Goal: Task Accomplishment & Management: Complete application form

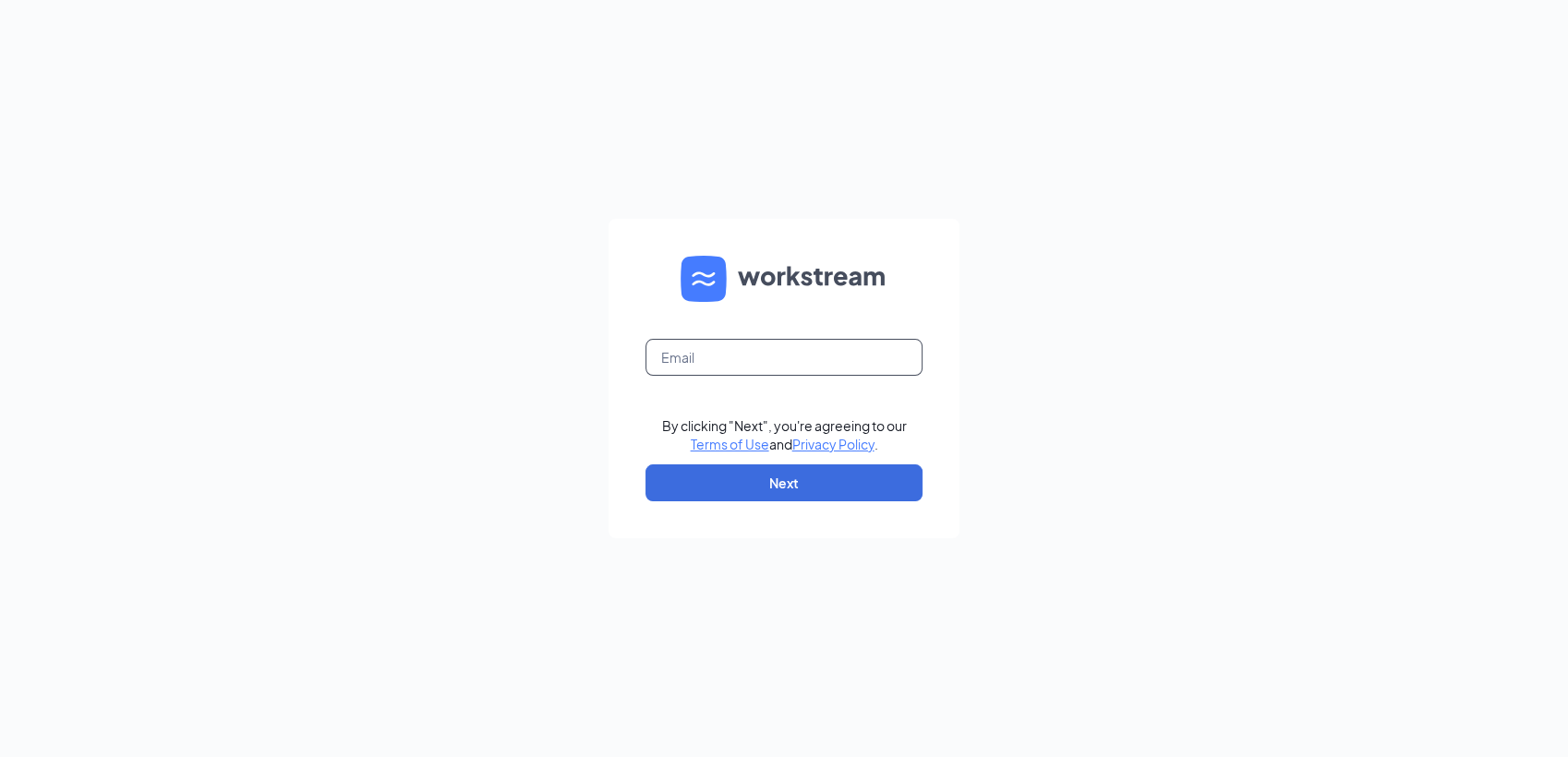
click at [840, 342] on input "text" at bounding box center [784, 357] width 277 height 37
type input "wingstop514@wingmgt.com"
click at [797, 474] on button "Next" at bounding box center [784, 482] width 277 height 37
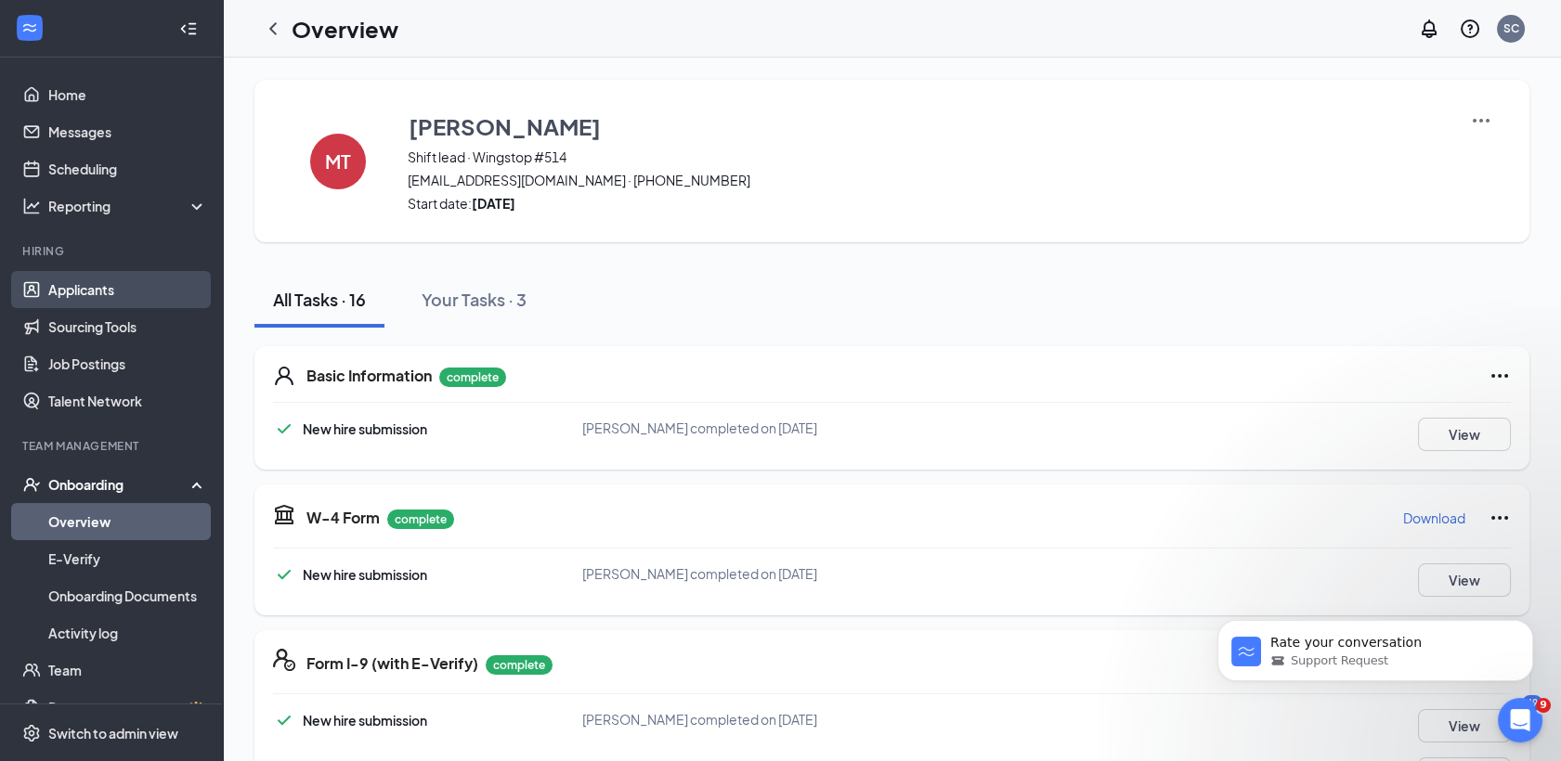
click at [85, 285] on link "Applicants" at bounding box center [127, 289] width 159 height 37
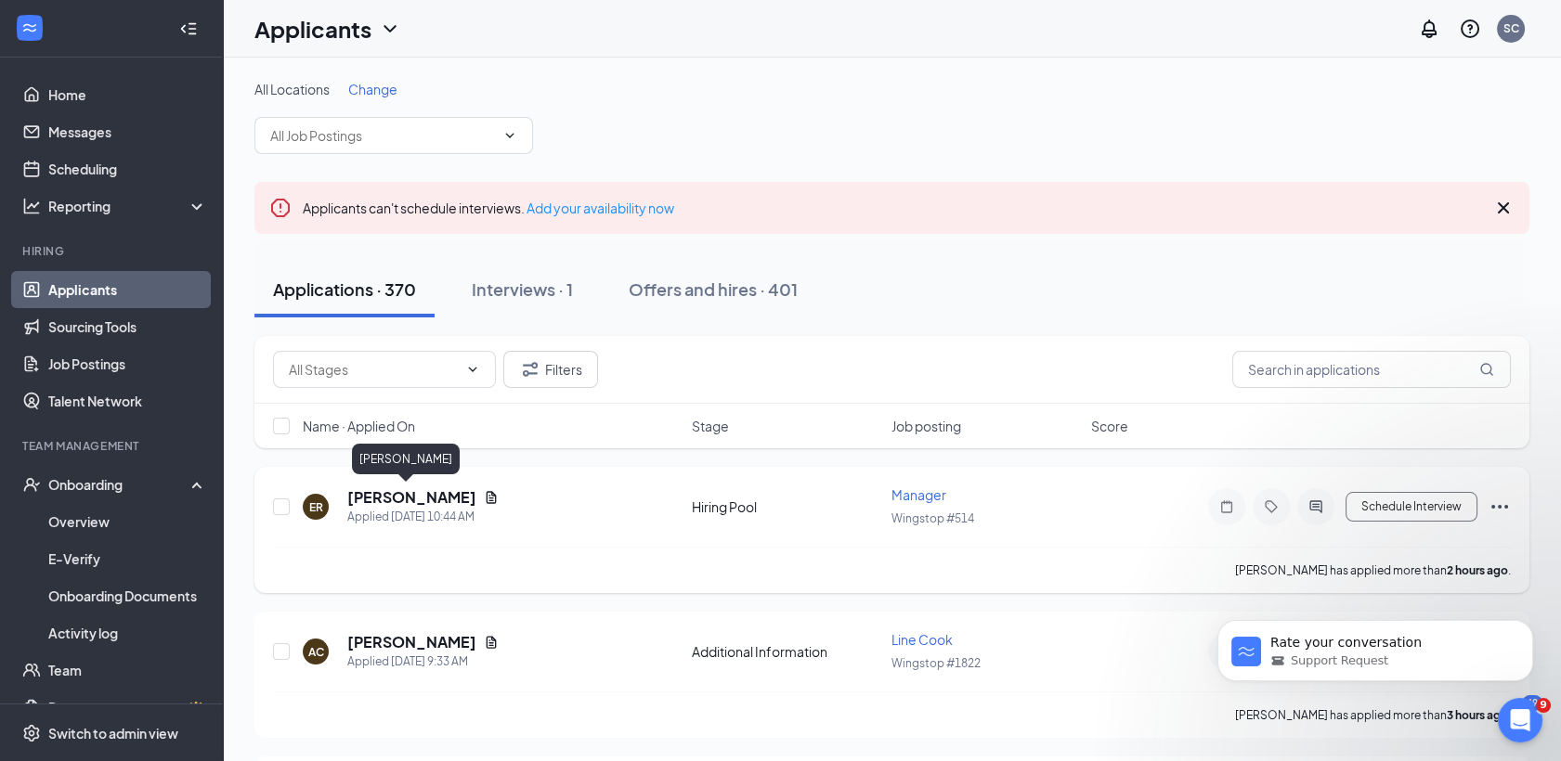
click at [414, 501] on h5 "[PERSON_NAME]" at bounding box center [411, 497] width 129 height 20
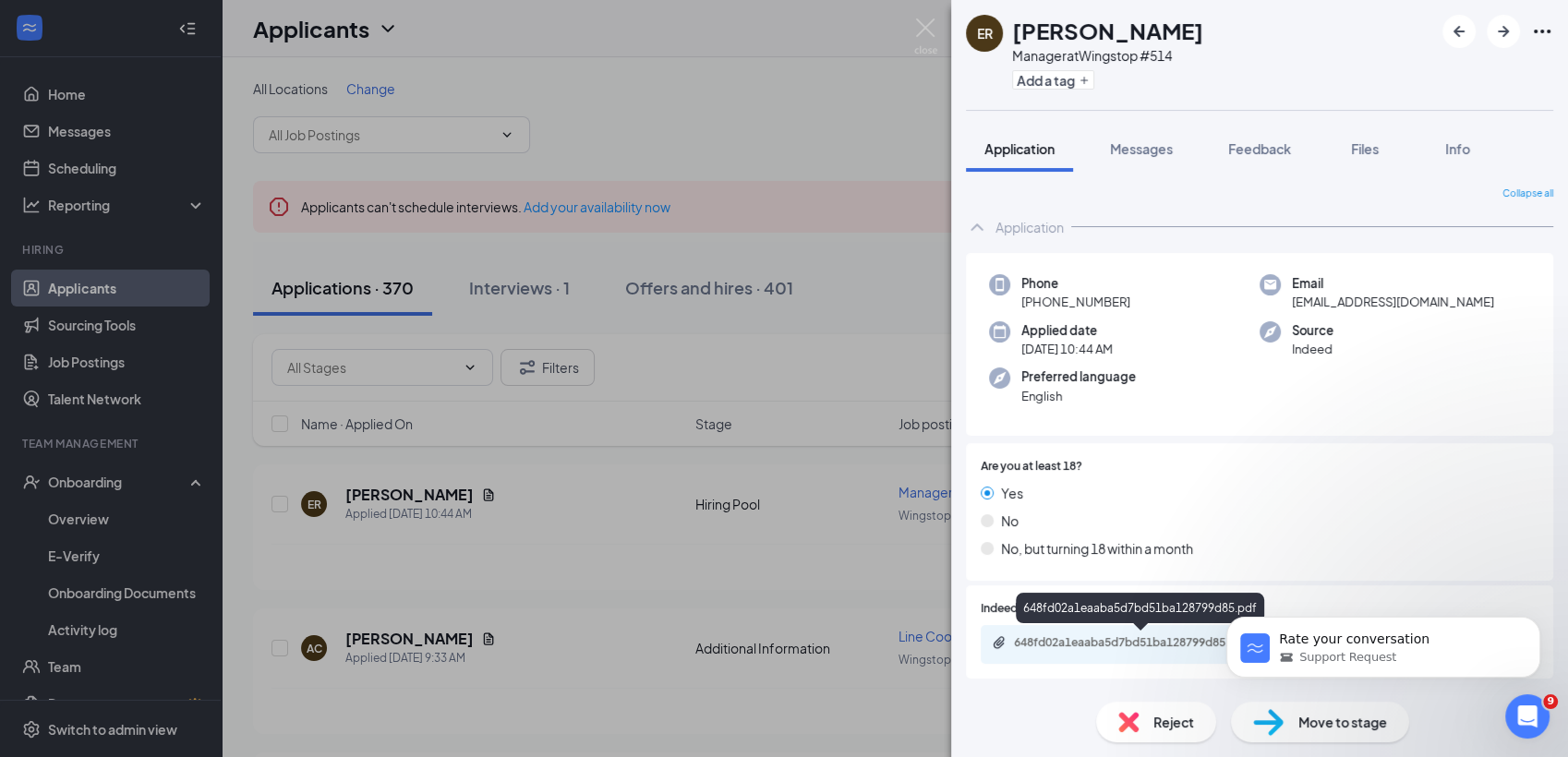
click at [1087, 647] on div "648fd02a1eaaba5d7bd51ba128799d85.pdf" at bounding box center [1143, 643] width 259 height 15
click at [461, 547] on div "ER [PERSON_NAME] Manager at Wingstop #514 Add a tag Application Messages Feedba…" at bounding box center [784, 378] width 1568 height 757
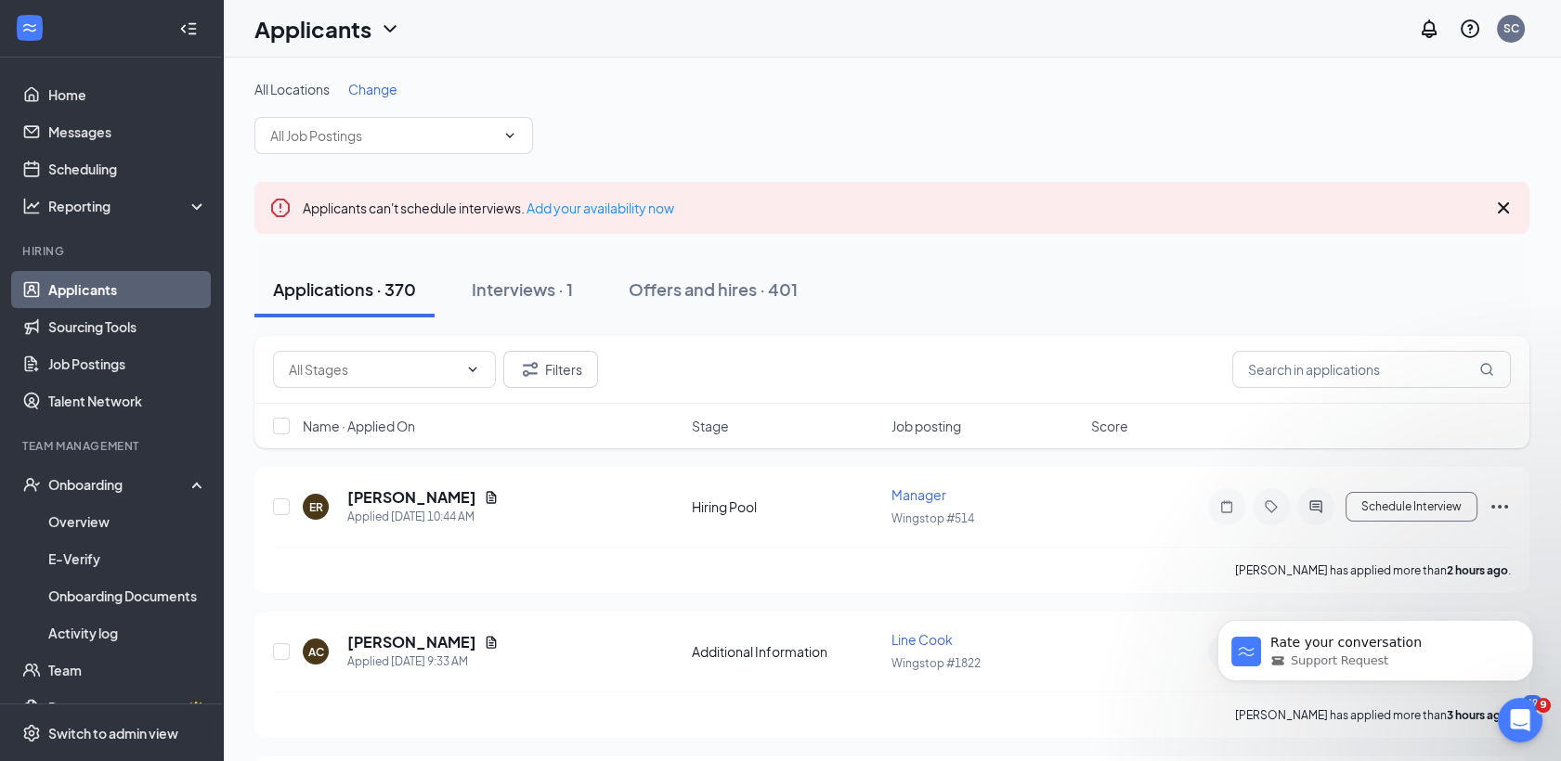
click at [373, 85] on span "Change" at bounding box center [372, 89] width 49 height 17
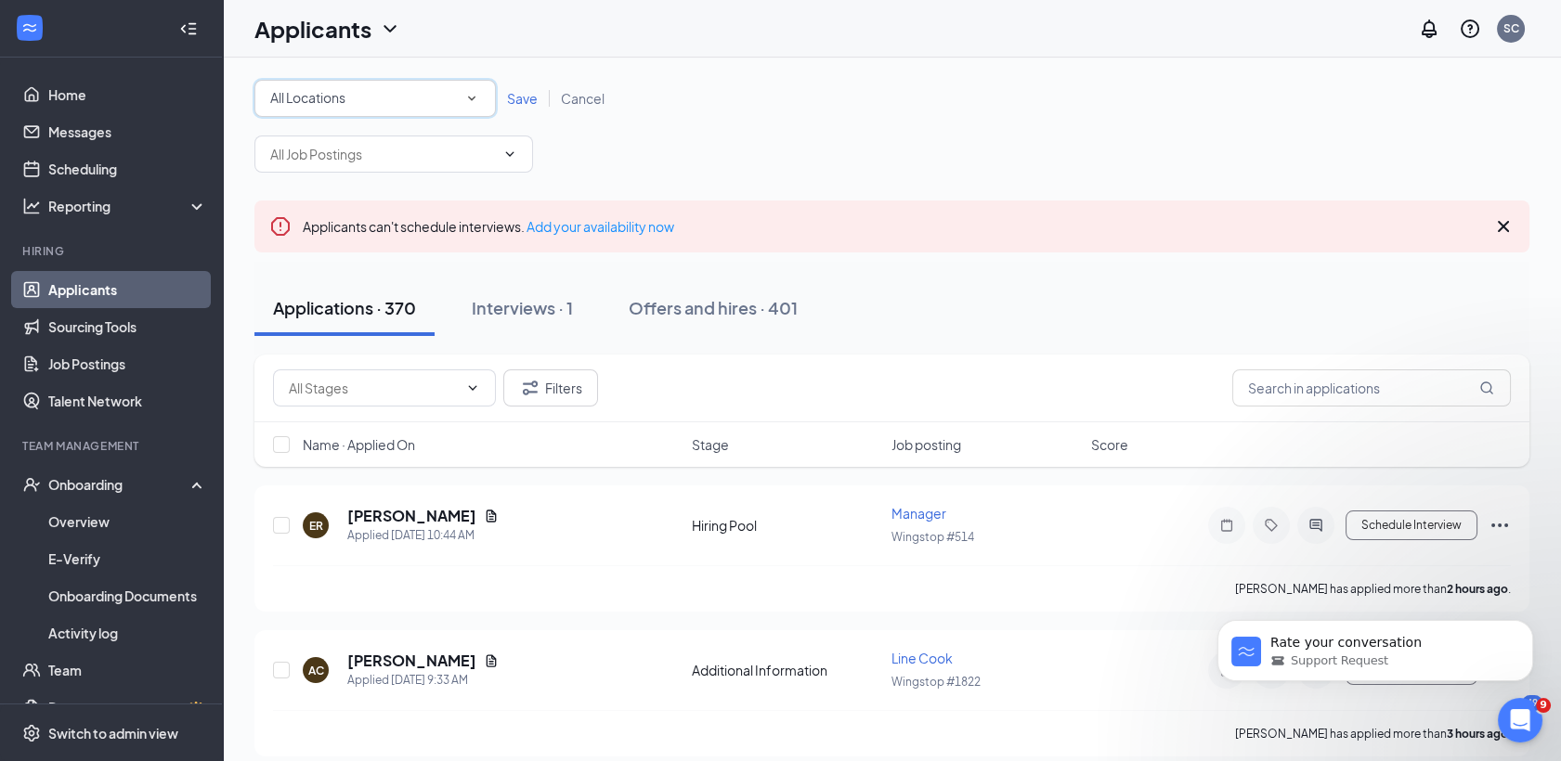
click at [376, 109] on div "All Locations" at bounding box center [375, 98] width 210 height 22
click at [330, 236] on span "Wingstop #514" at bounding box center [316, 239] width 94 height 17
click at [512, 95] on span "Save" at bounding box center [522, 98] width 31 height 17
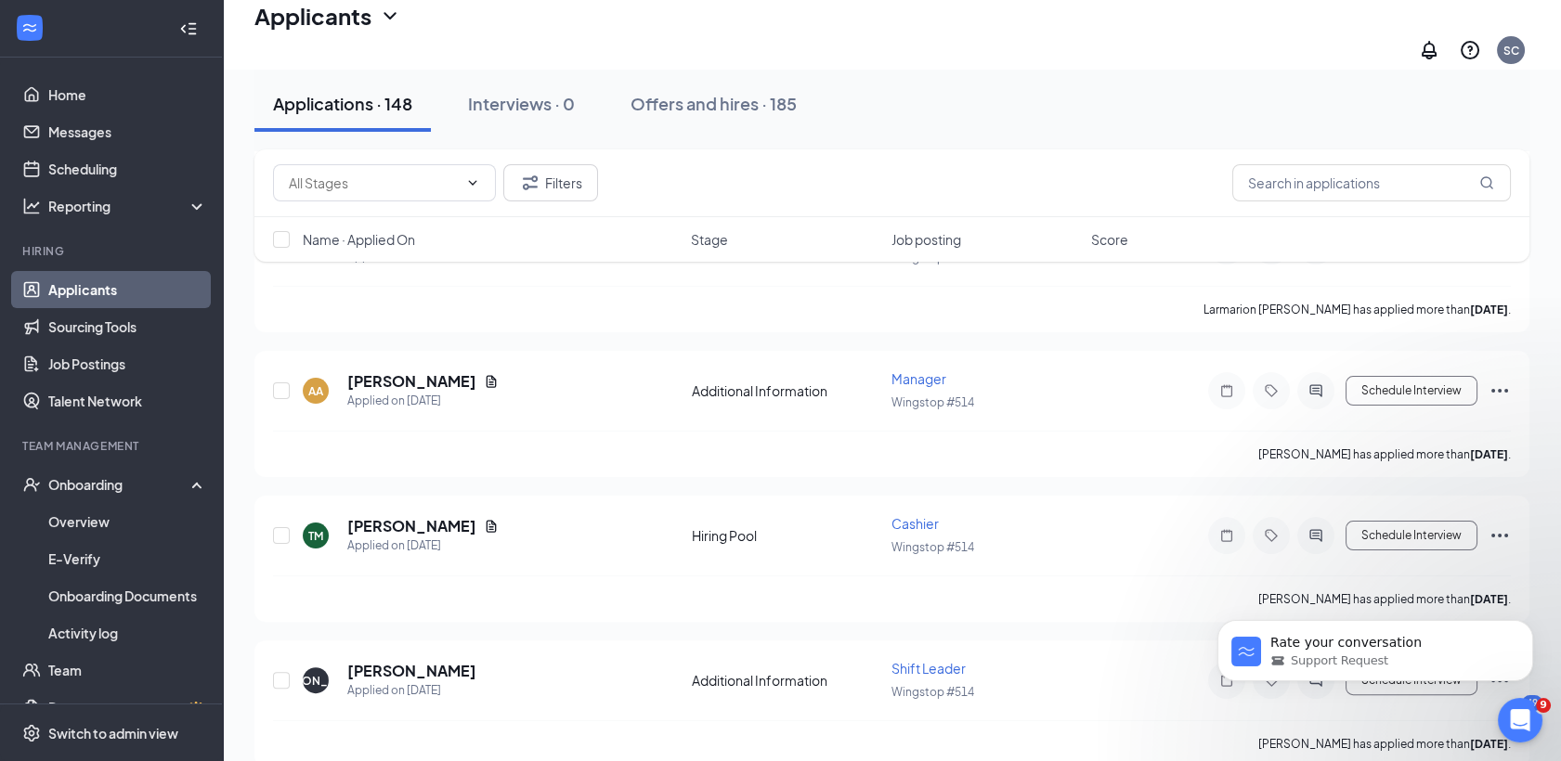
scroll to position [1155, 0]
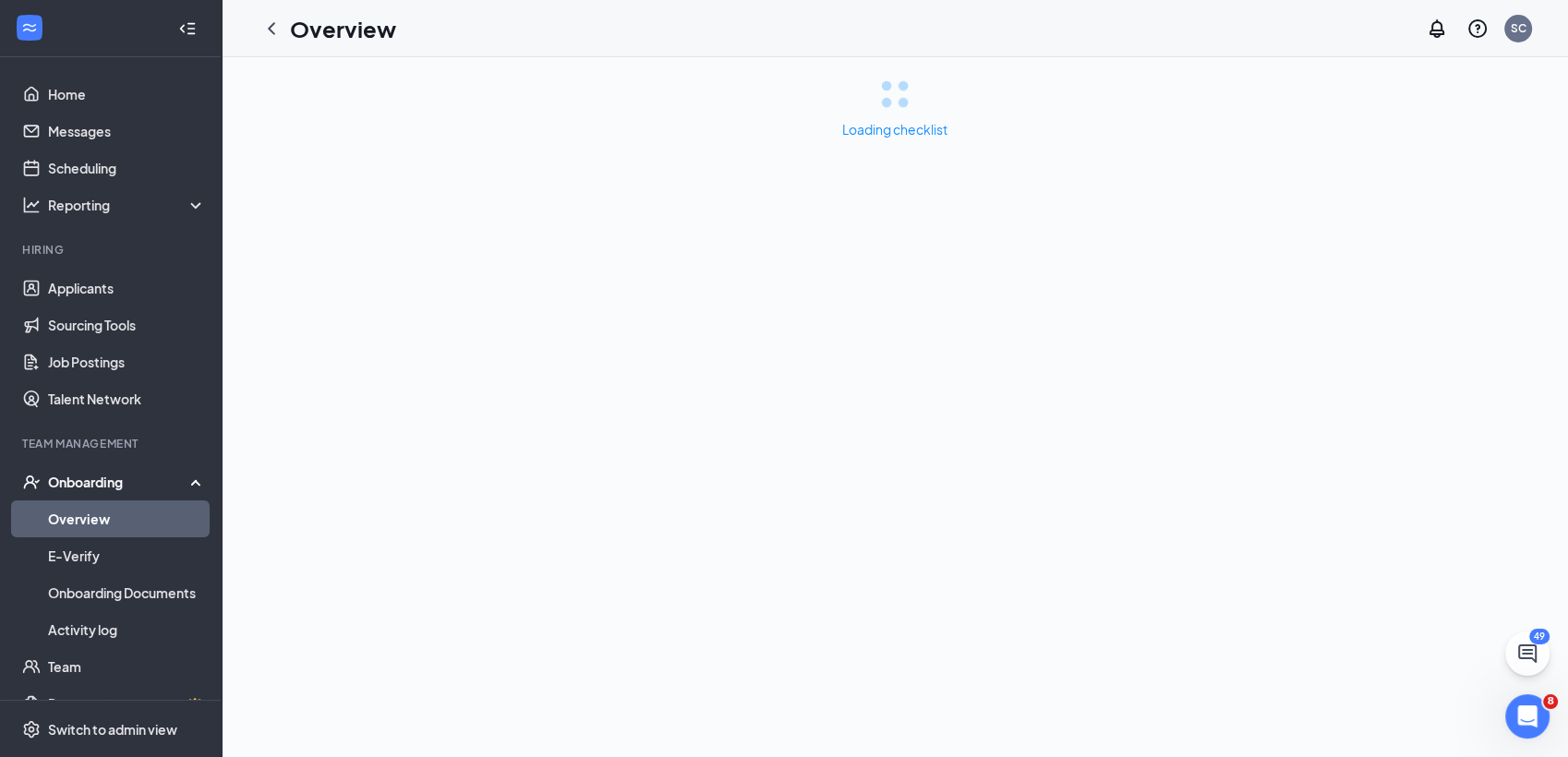
click at [84, 521] on link "Overview" at bounding box center [126, 518] width 158 height 37
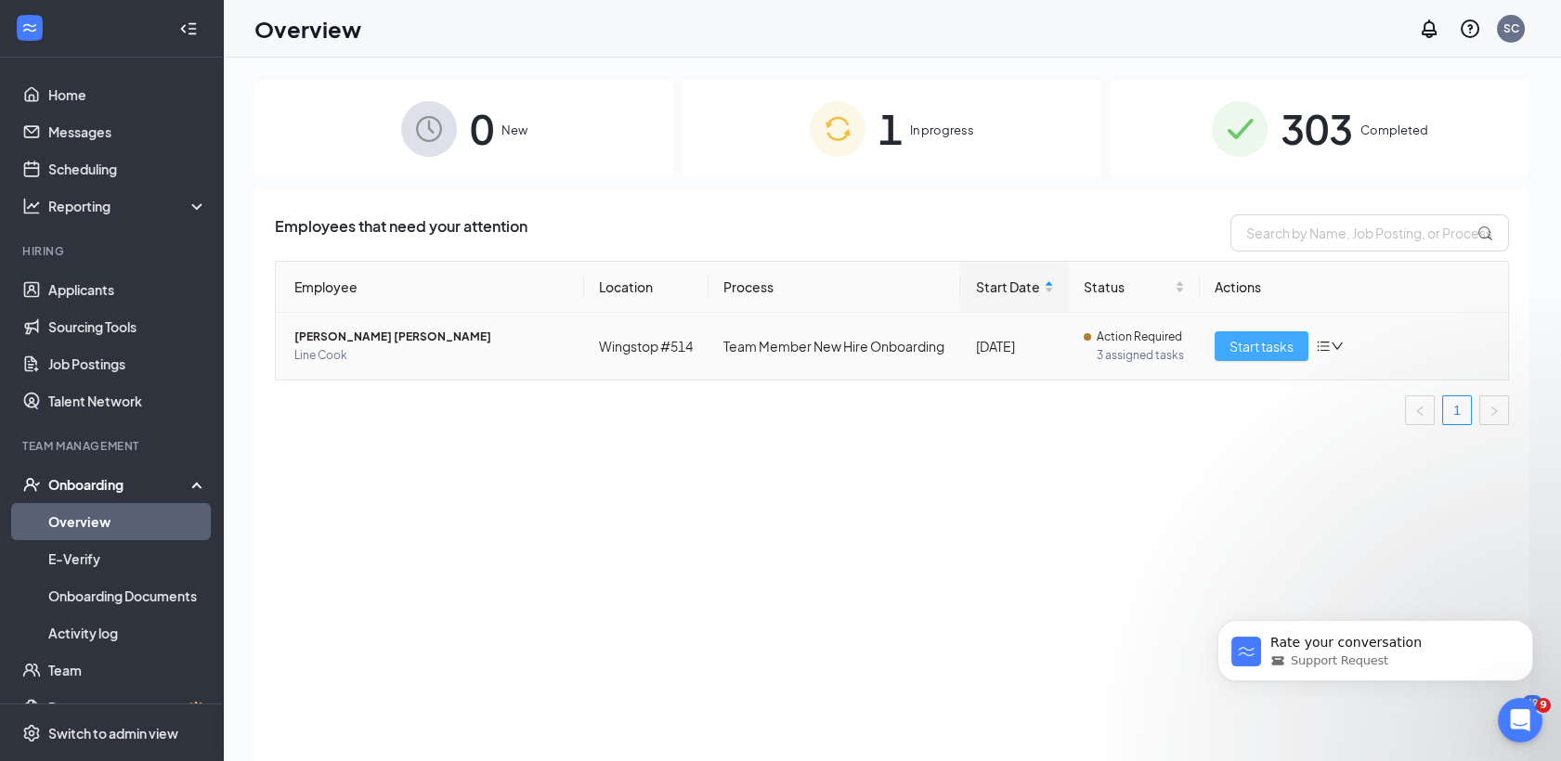
click at [1255, 340] on span "Start tasks" at bounding box center [1261, 346] width 64 height 20
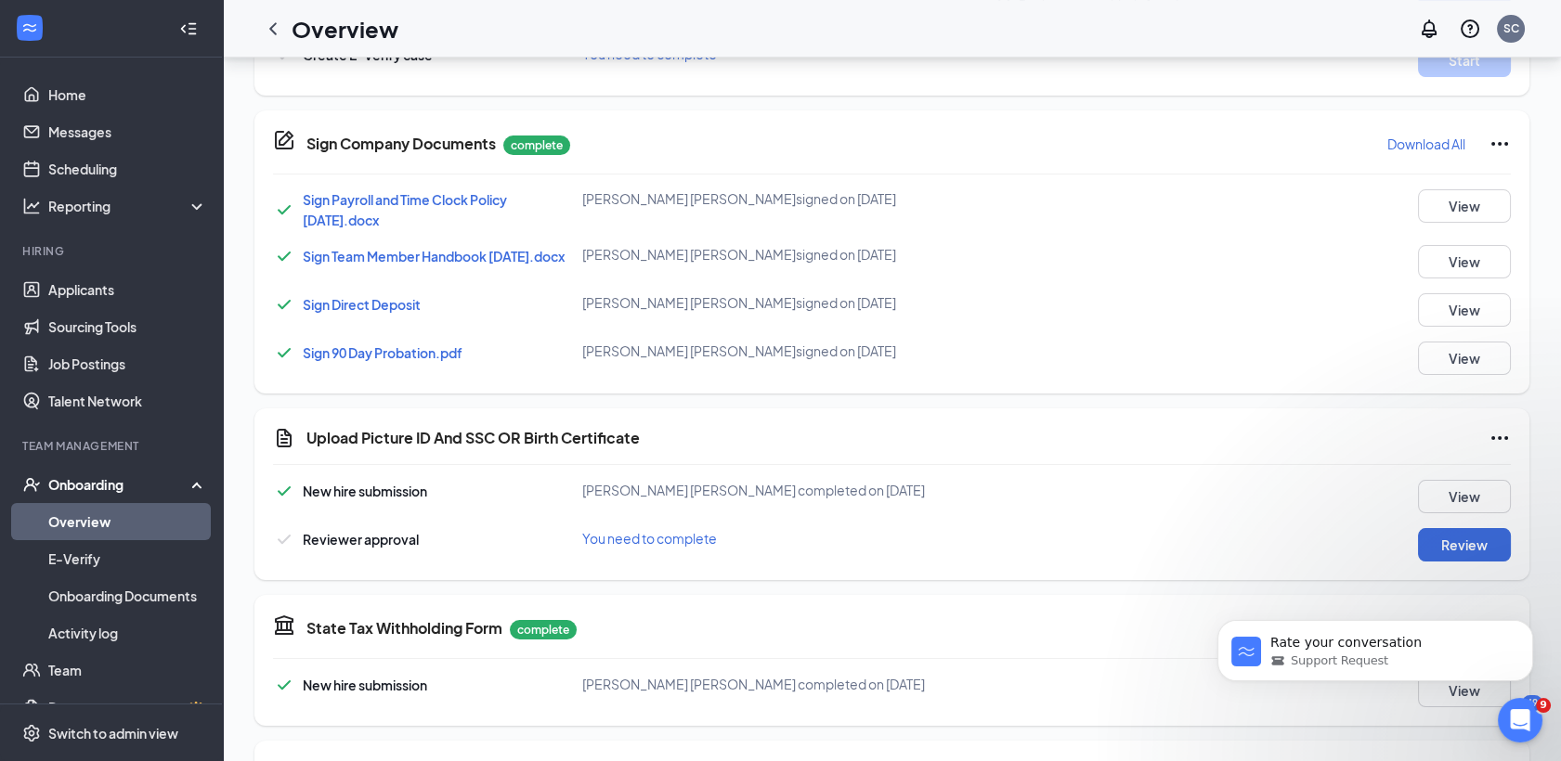
scroll to position [872, 0]
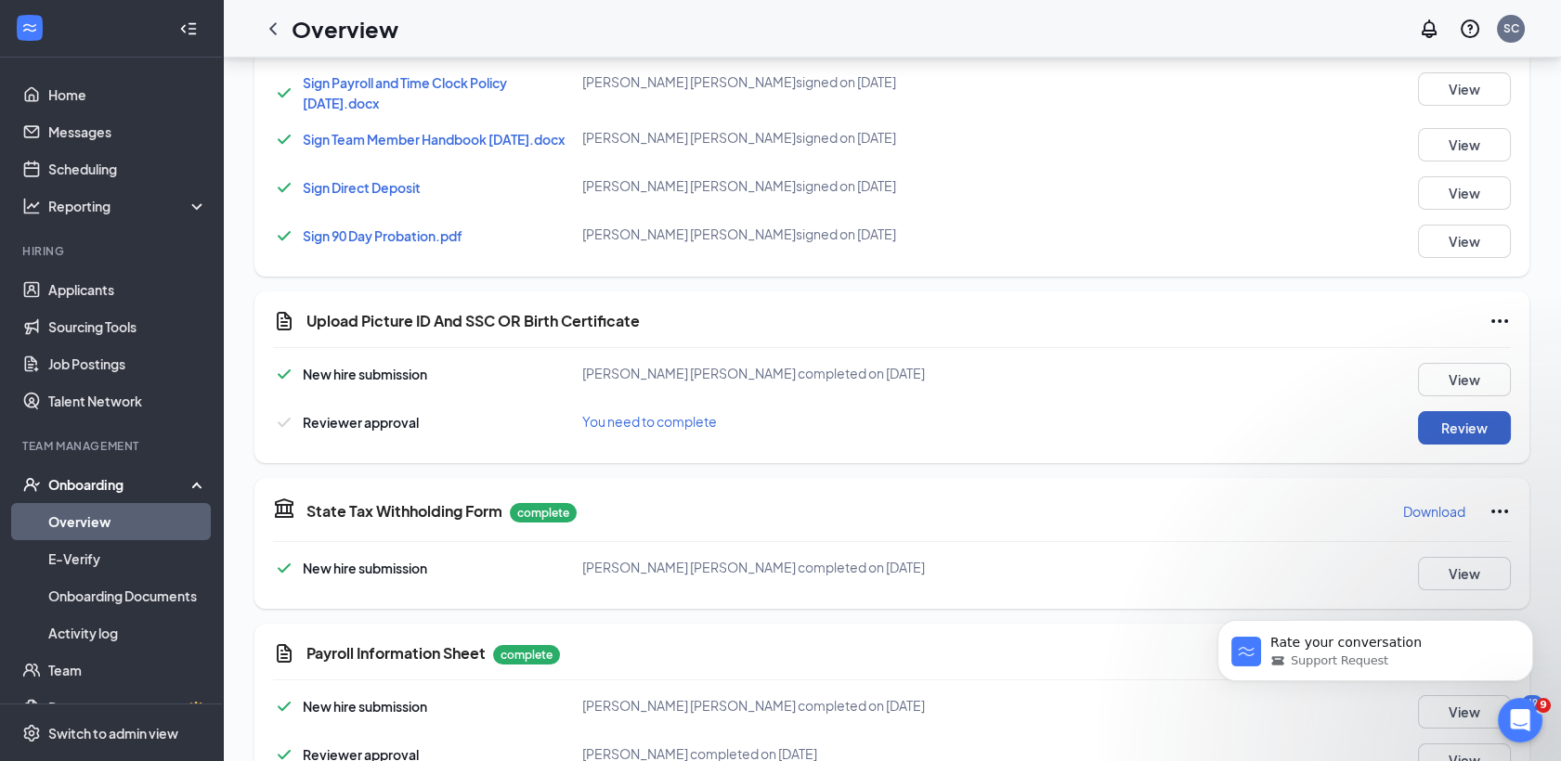
click at [1465, 430] on button "Review" at bounding box center [1464, 427] width 93 height 33
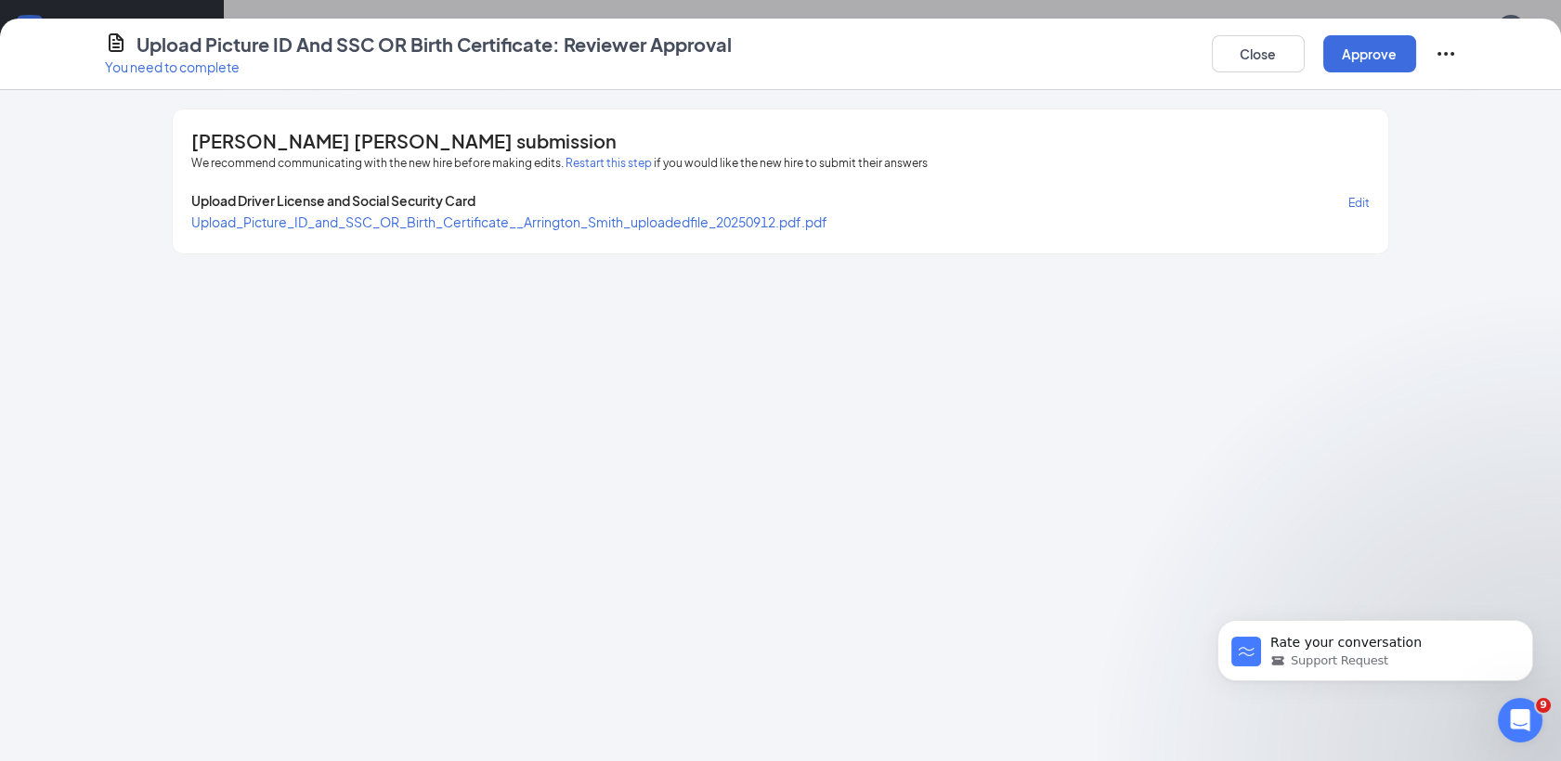
click at [738, 226] on span "Upload_Picture_ID_and_SSC_OR_Birth_Certificate__Arrington_Smith_uploadedfile_20…" at bounding box center [509, 222] width 636 height 17
click at [1352, 205] on span "Edit" at bounding box center [1358, 203] width 21 height 14
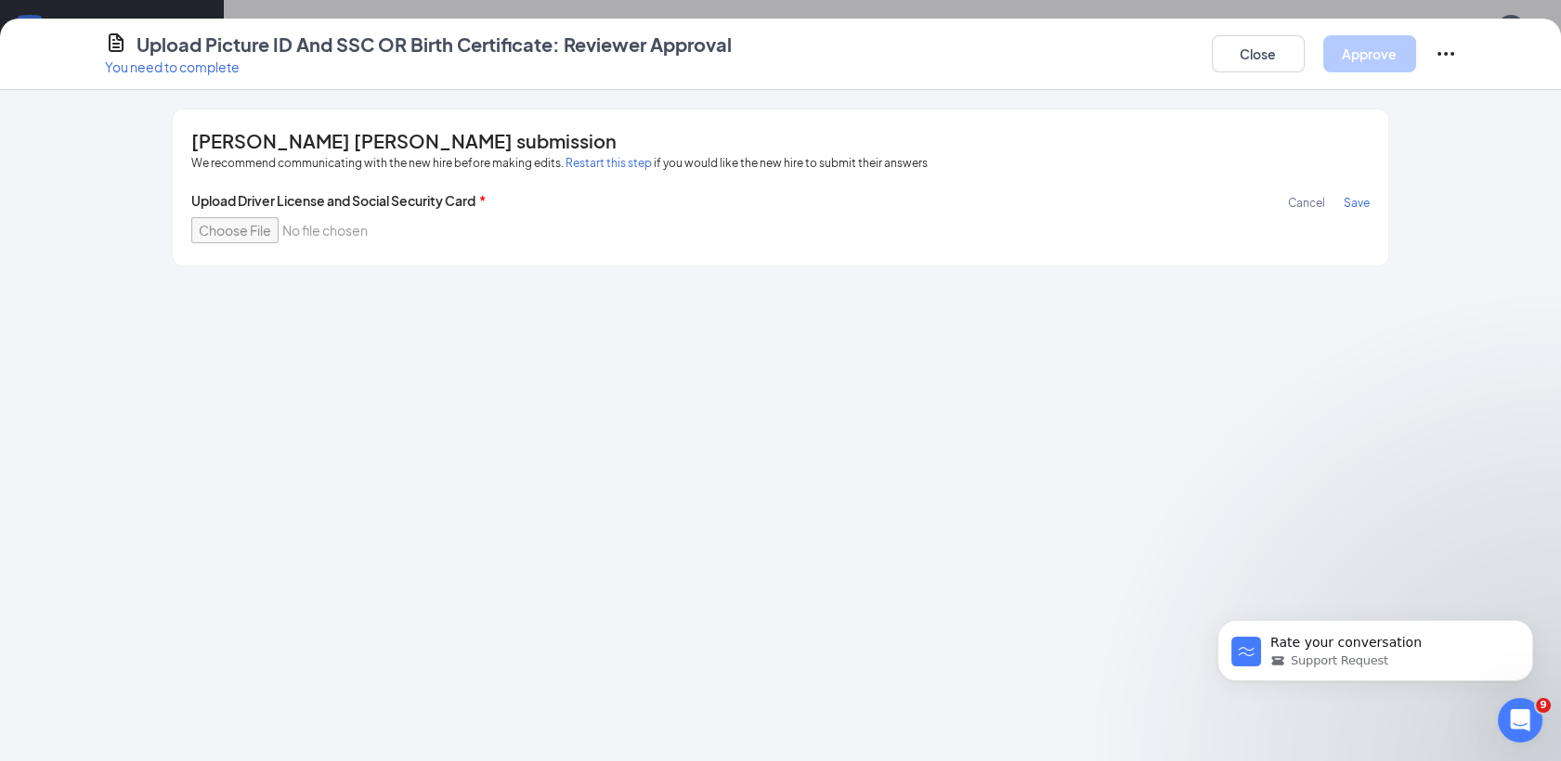
click at [864, 250] on div "Arrington Smith's submission We recommend communicating with the new hire befor…" at bounding box center [780, 188] width 1215 height 156
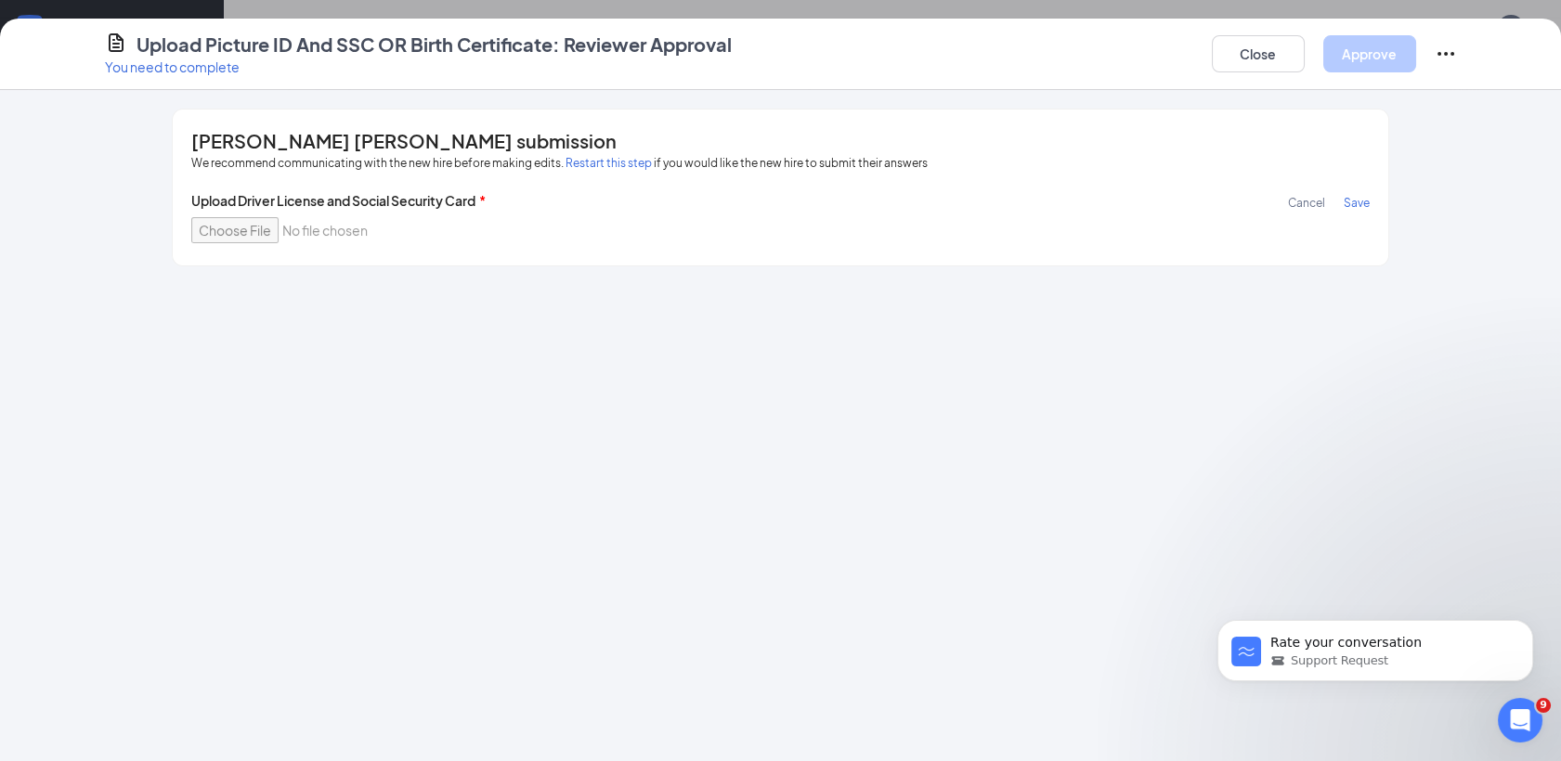
click at [864, 250] on div "Arrington Smith's submission We recommend communicating with the new hire befor…" at bounding box center [780, 188] width 1215 height 156
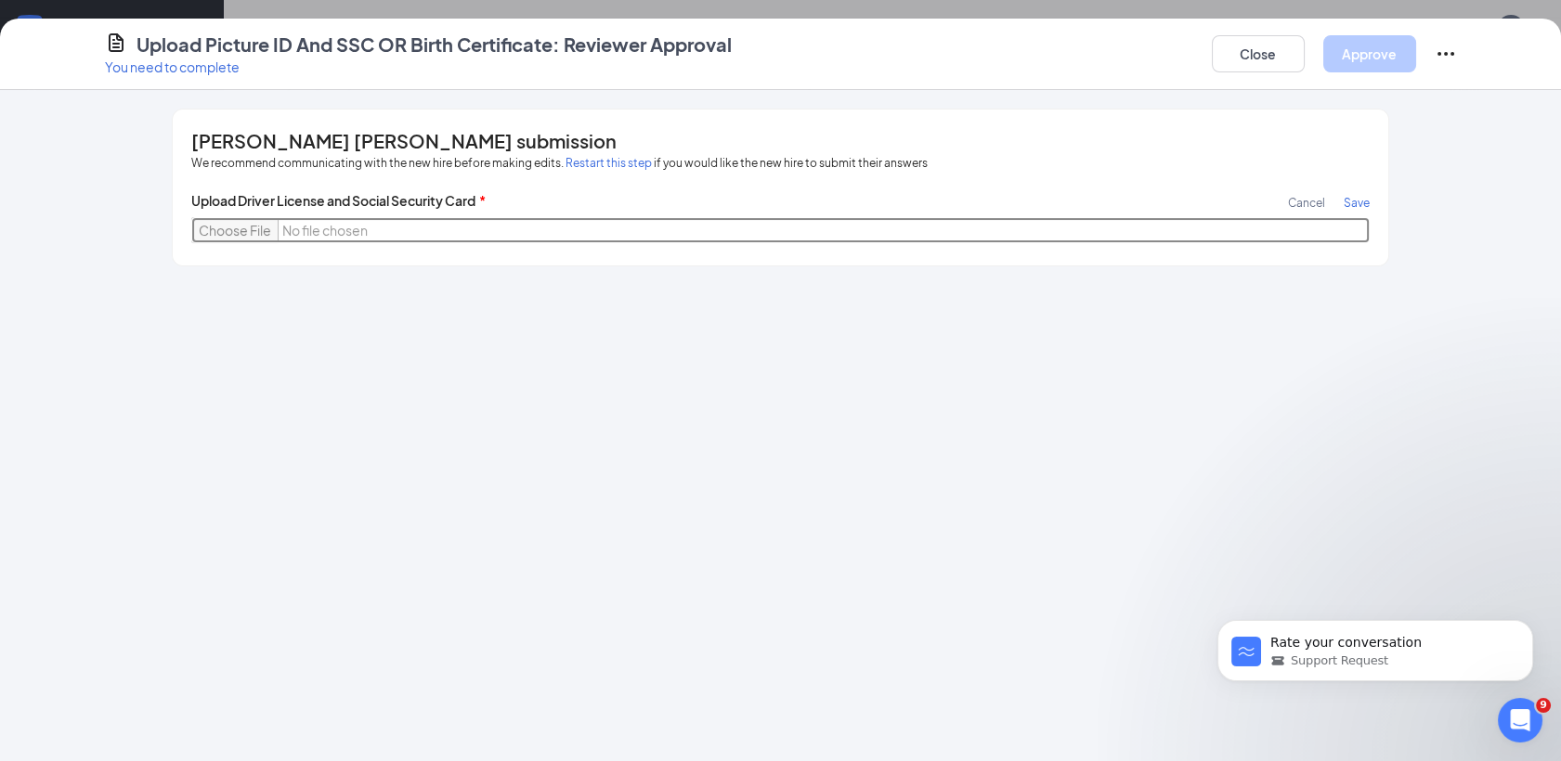
click at [256, 232] on input "file" at bounding box center [779, 230] width 1177 height 26
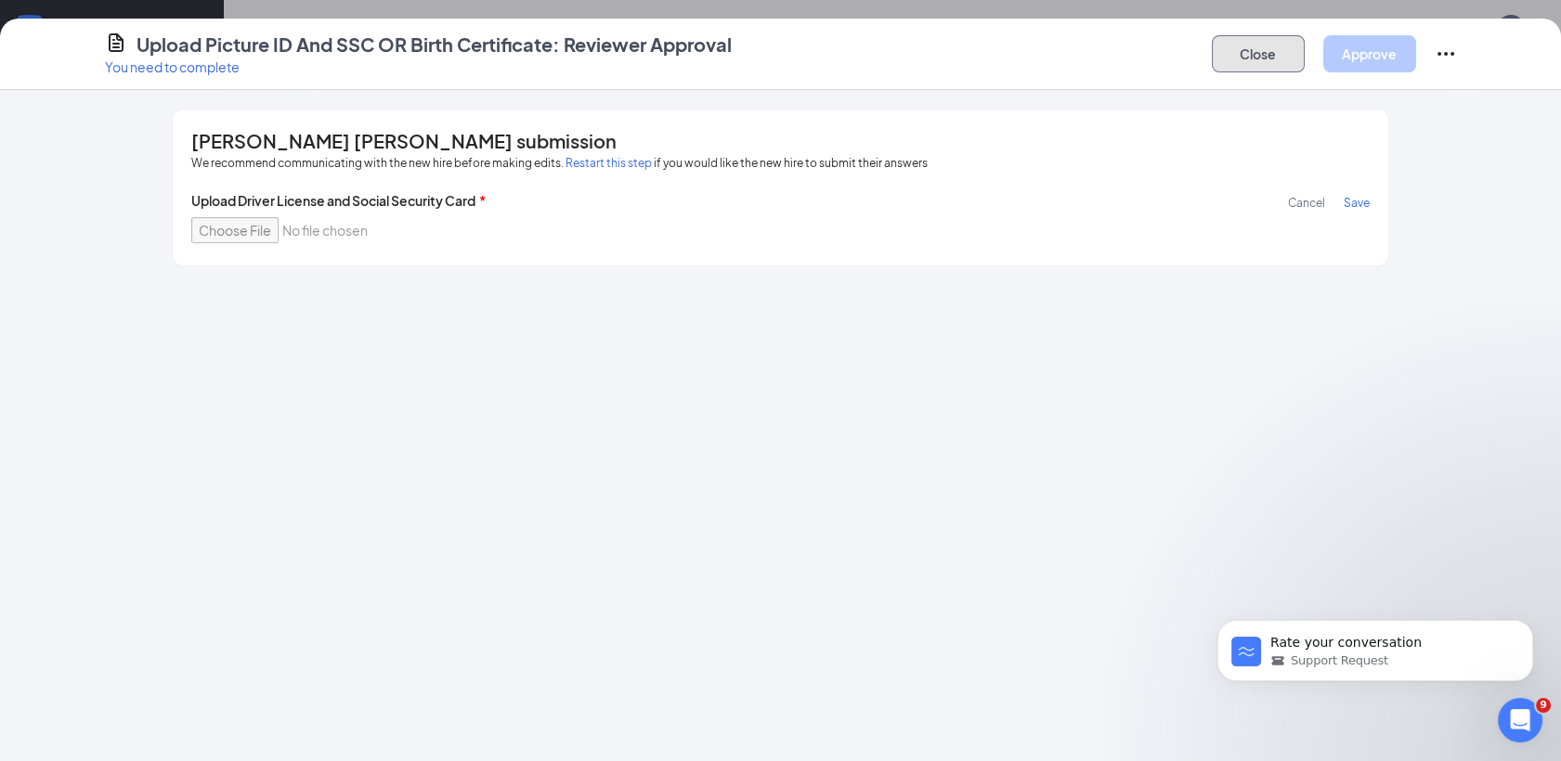
click at [1278, 62] on button "Close" at bounding box center [1258, 53] width 93 height 37
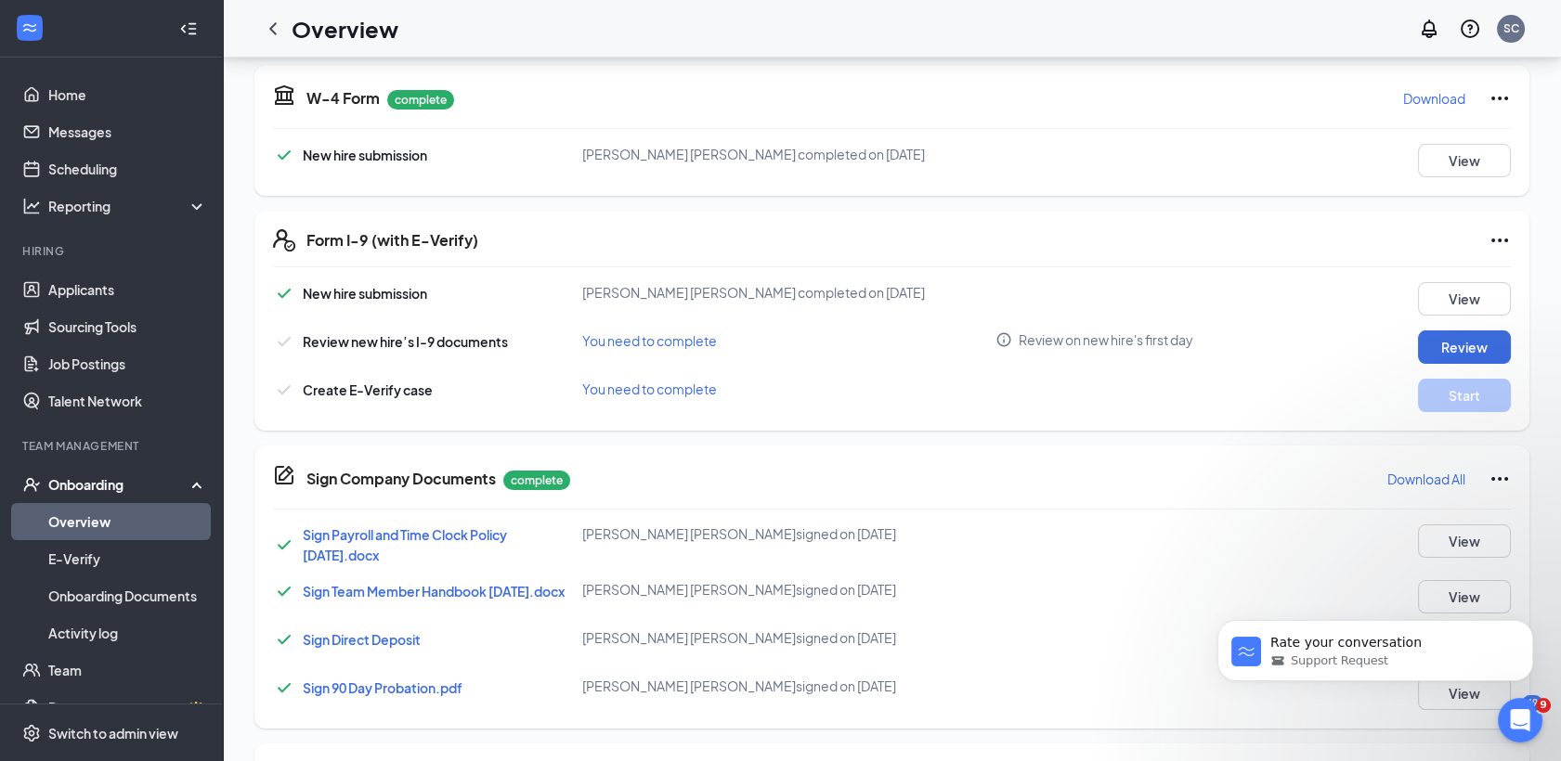
scroll to position [414, 0]
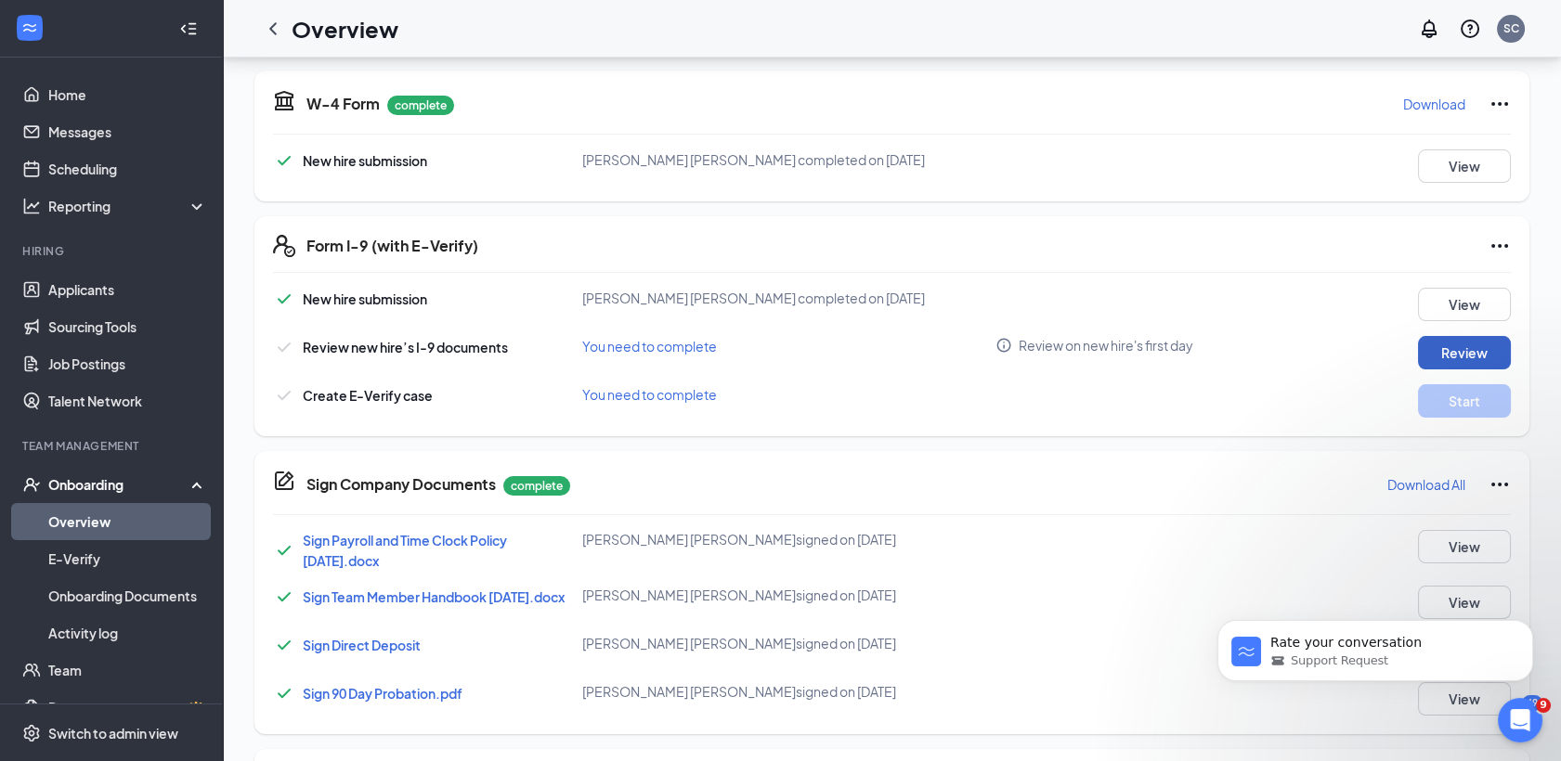
click at [1462, 359] on button "Review" at bounding box center [1464, 352] width 93 height 33
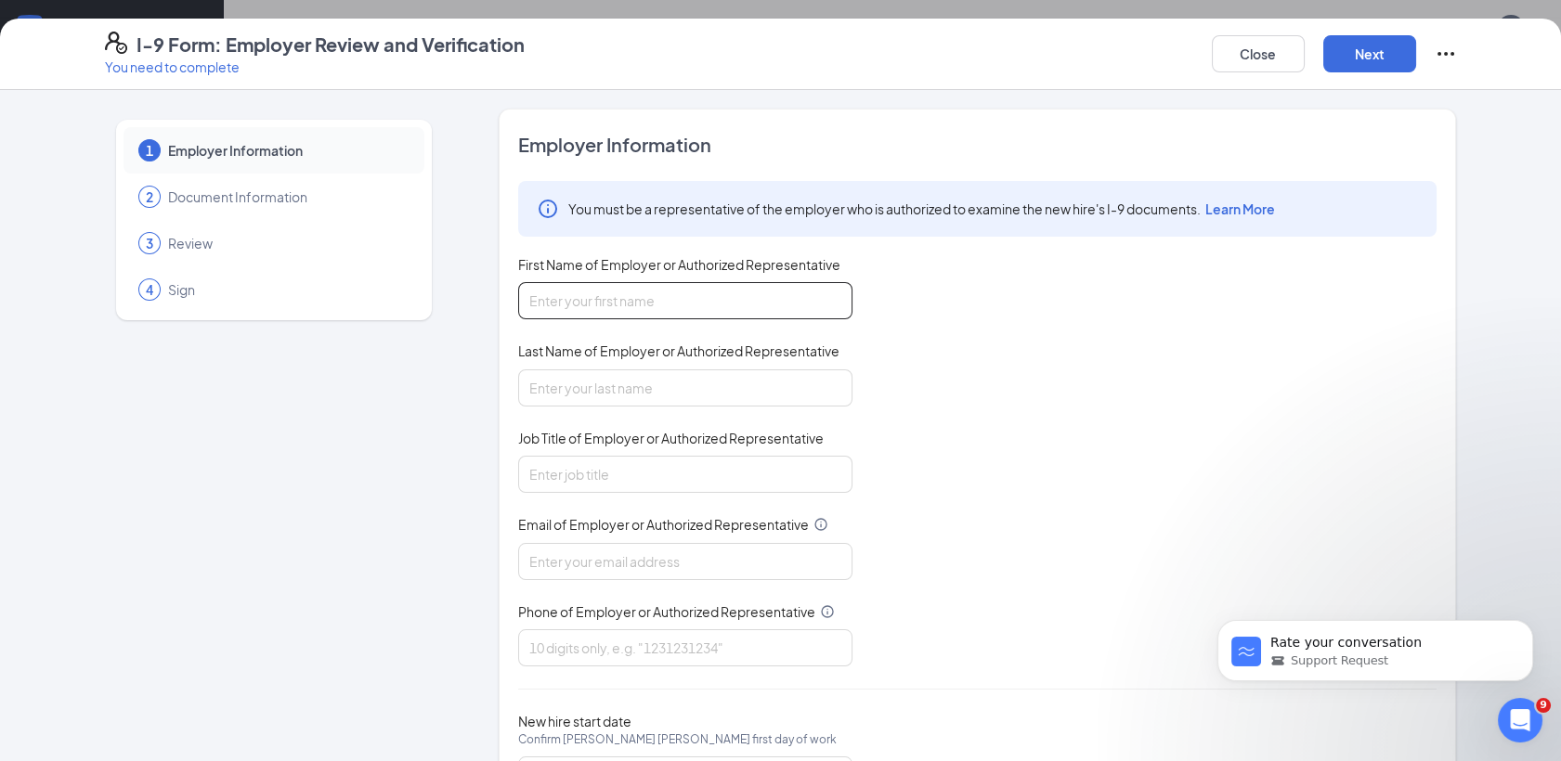
click at [577, 292] on input "First Name of Employer or Authorized Representative" at bounding box center [685, 300] width 334 height 37
type input "Harvey"
type input "Miner"
type input "General Manager"
type input "wingstop514@wingmgt.com"
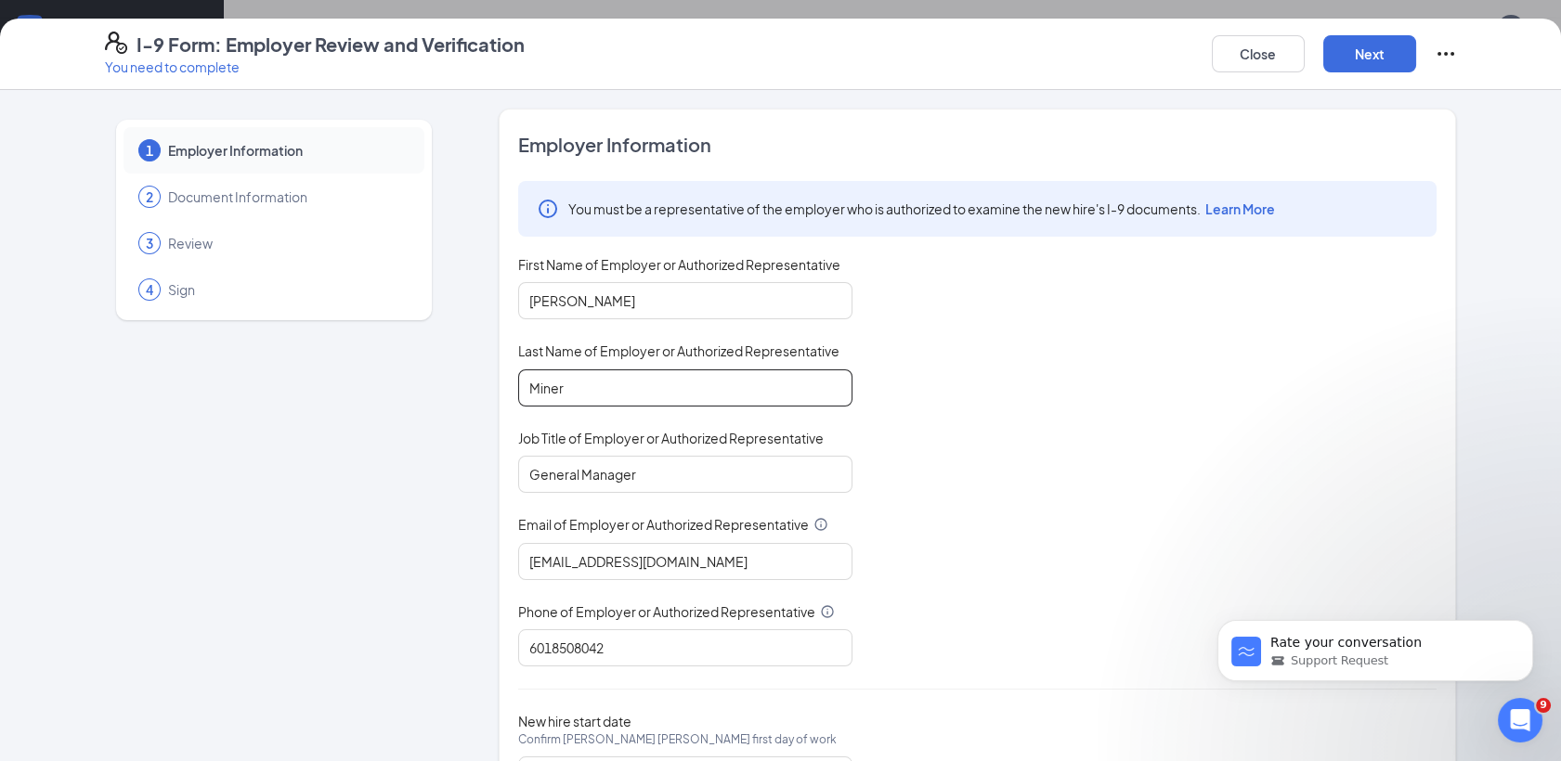
click at [647, 395] on input "Miner" at bounding box center [685, 388] width 334 height 37
click at [424, 508] on div "1 Employer Information 2 Document Information 3 Review 4 Sign" at bounding box center [274, 474] width 338 height 731
click at [642, 657] on input "6018508042" at bounding box center [685, 648] width 334 height 37
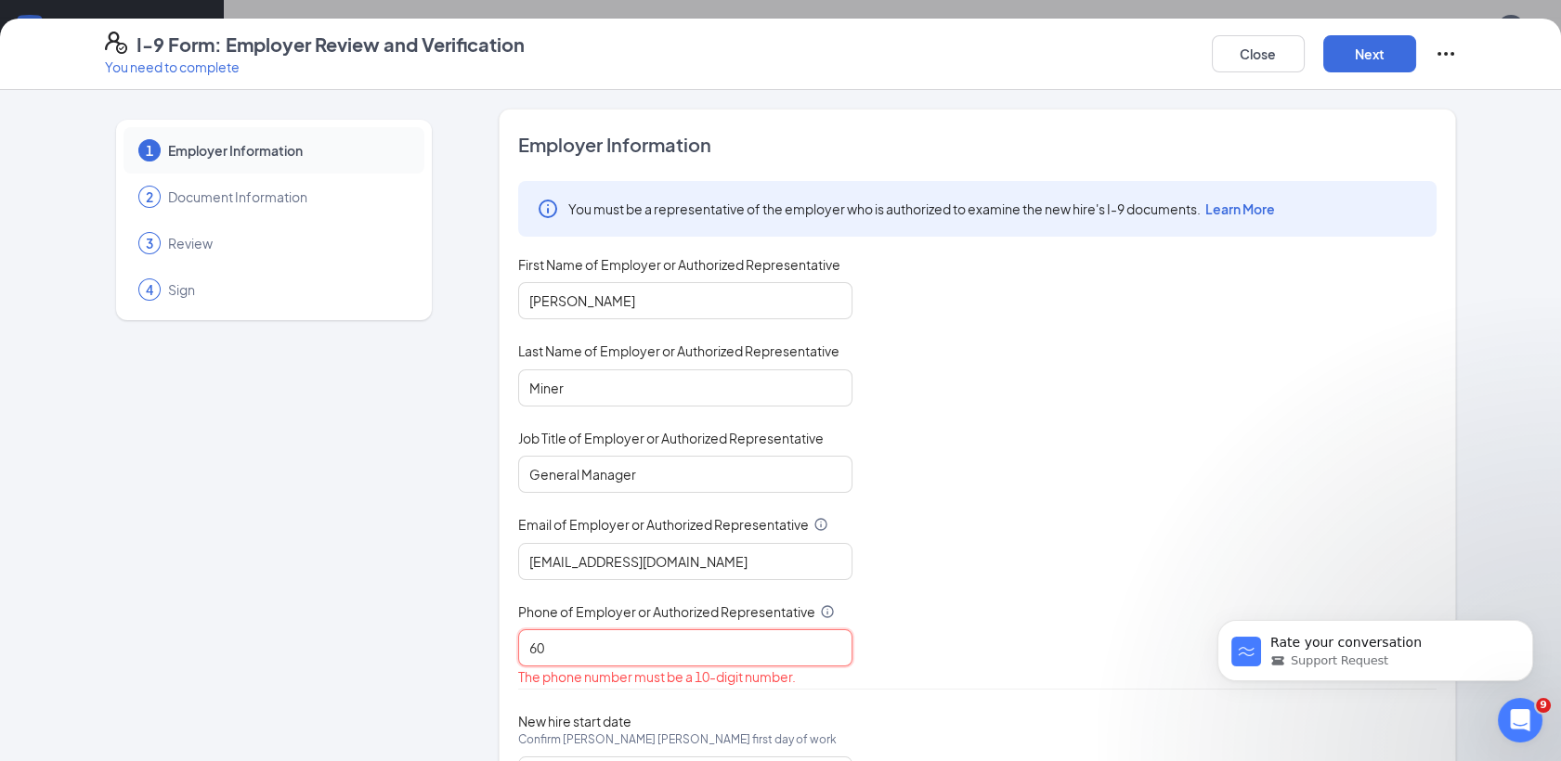
type input "6"
type input "6019466481"
drag, startPoint x: 1538, startPoint y: 639, endPoint x: 1544, endPoint y: 715, distance: 76.4
click at [1544, 711] on html "Rate your conversation Support Request" at bounding box center [1374, 646] width 371 height 130
drag, startPoint x: 1548, startPoint y: 658, endPoint x: 1552, endPoint y: 735, distance: 77.2
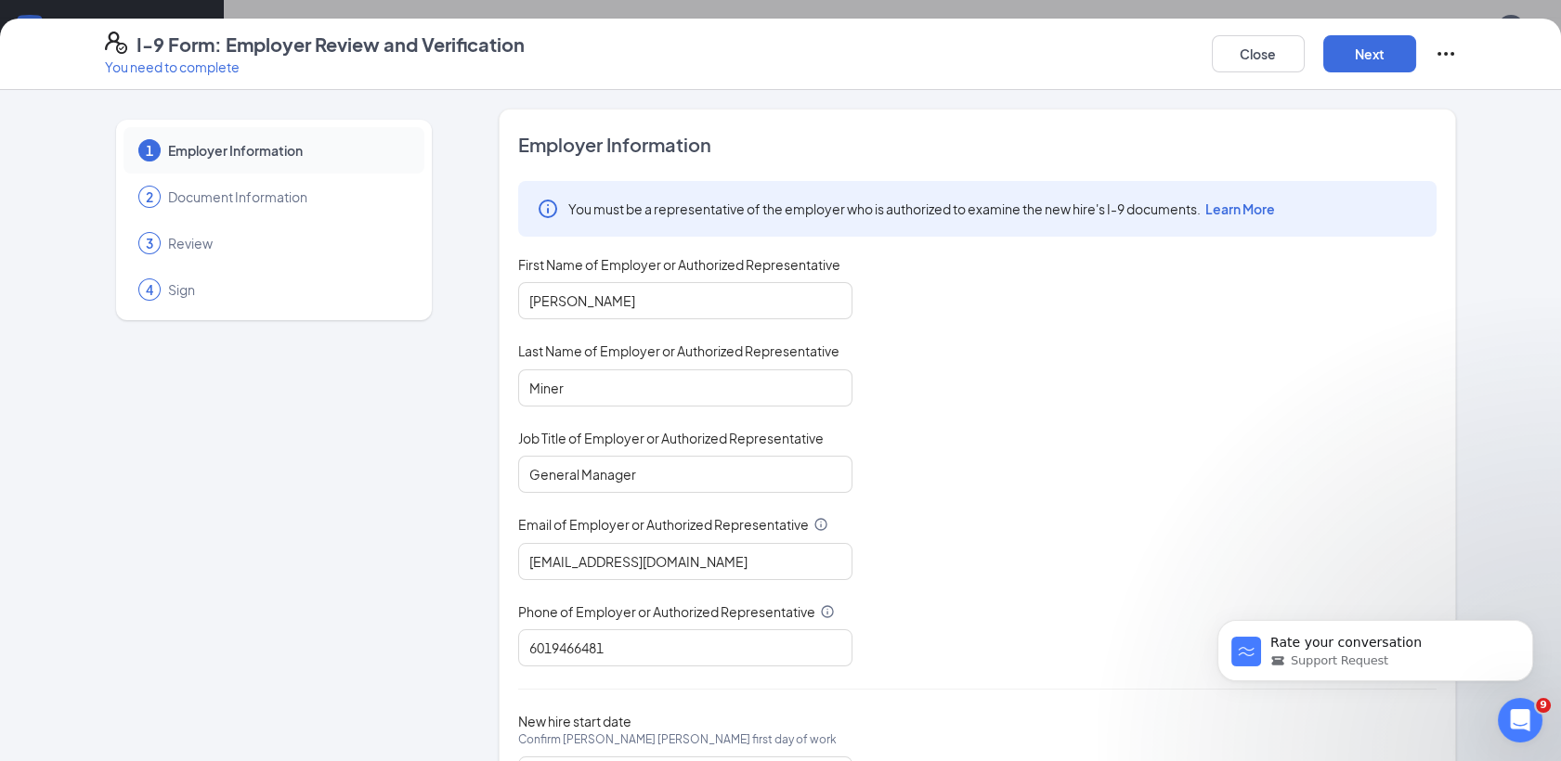
click at [1552, 711] on html "Rate your conversation Support Request" at bounding box center [1374, 646] width 371 height 130
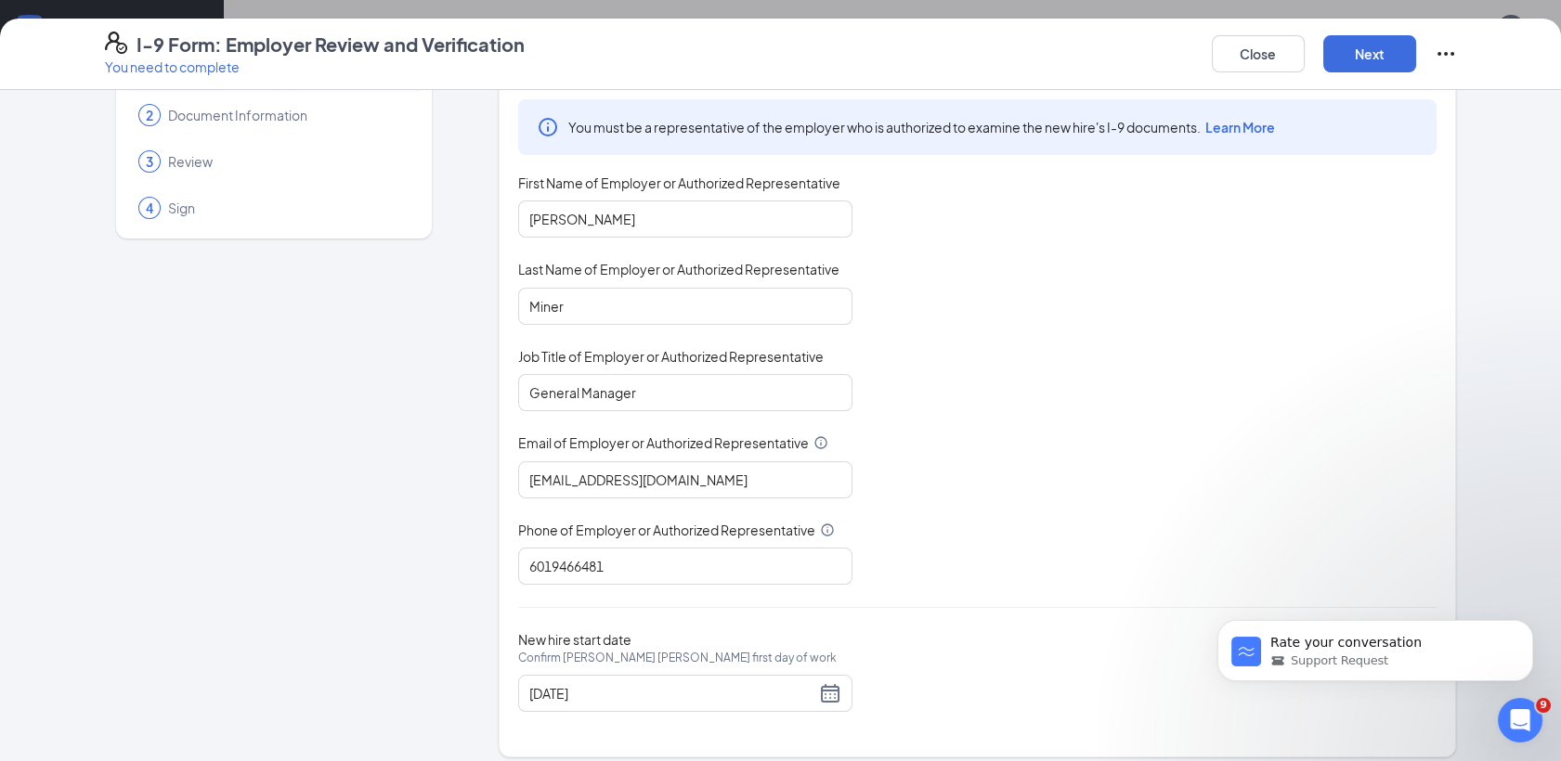
scroll to position [91, 0]
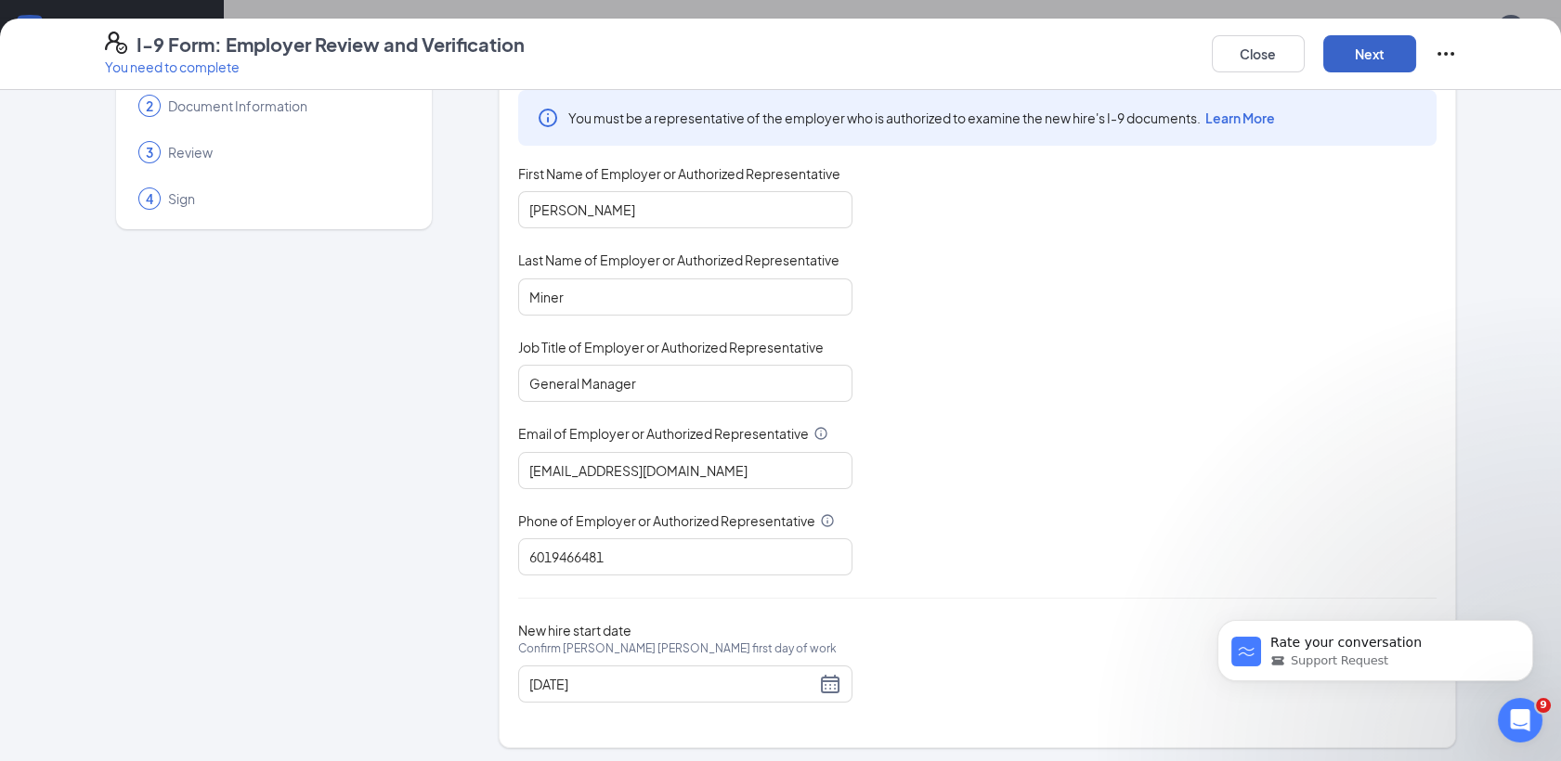
click at [1376, 54] on button "Next" at bounding box center [1369, 53] width 93 height 37
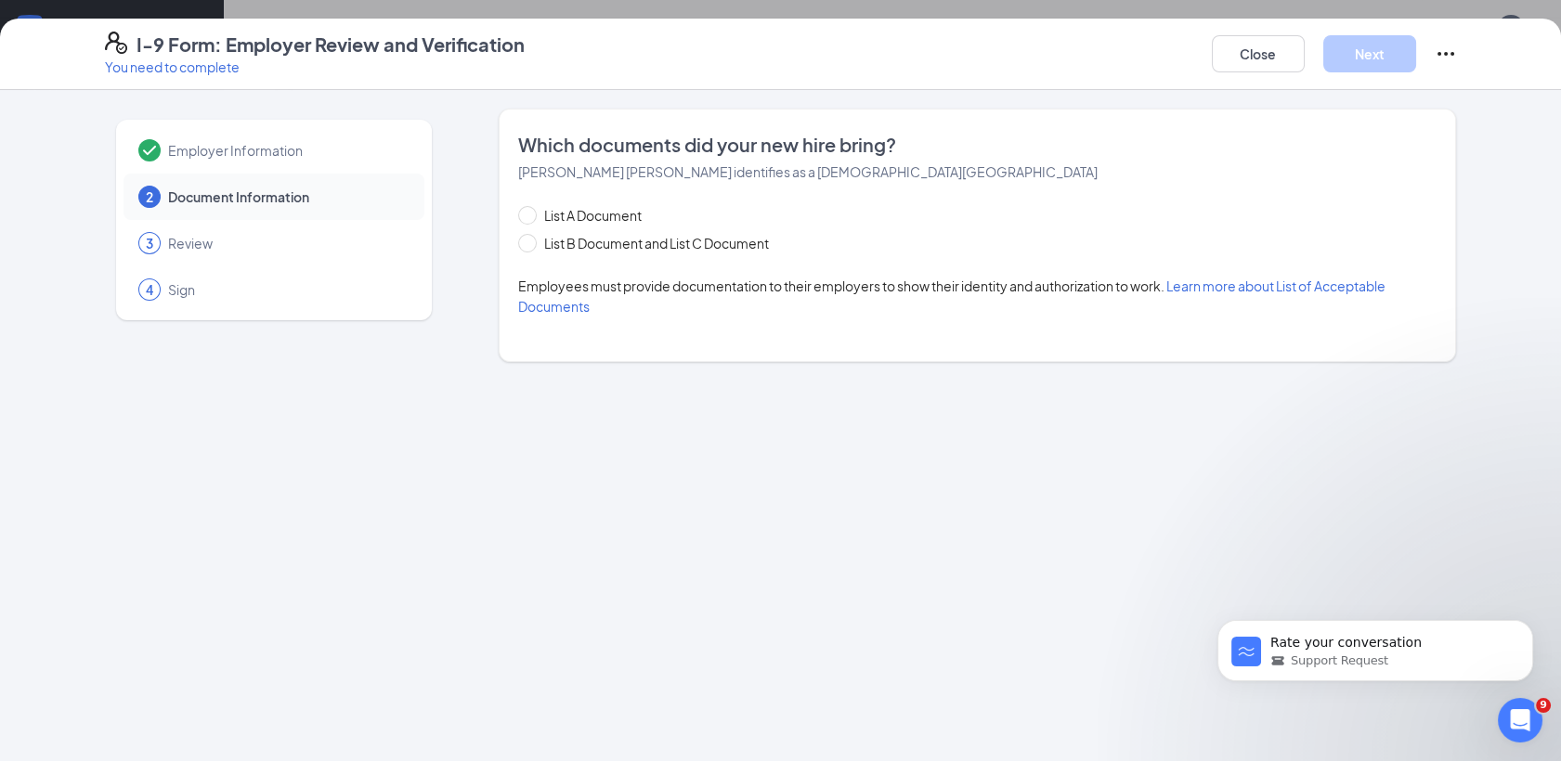
scroll to position [0, 0]
click at [755, 240] on span "List B Document and List C Document" at bounding box center [657, 243] width 240 height 20
click at [531, 240] on input "List B Document and List C Document" at bounding box center [524, 240] width 13 height 13
radio input "true"
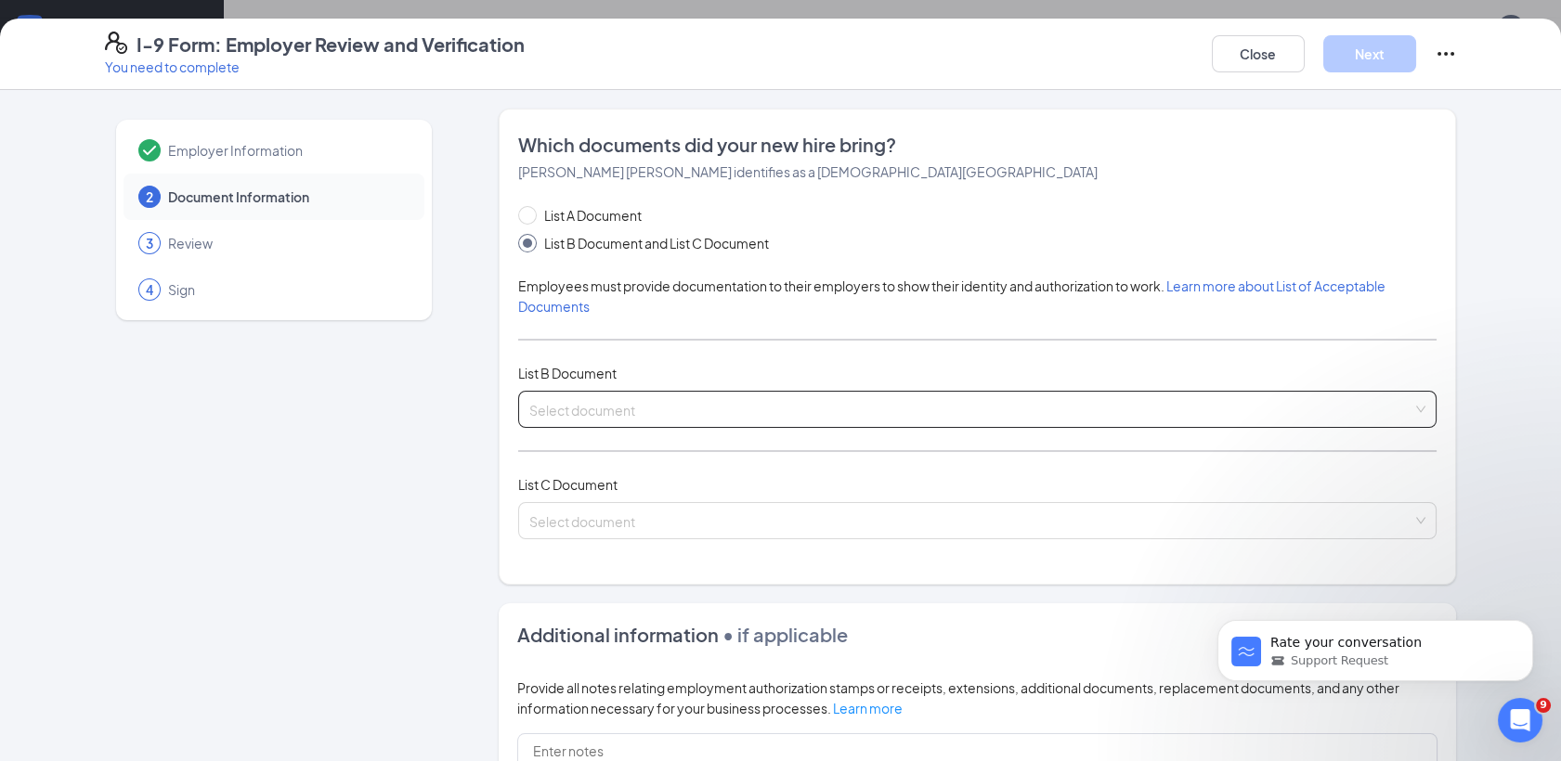
click at [661, 416] on input "search" at bounding box center [970, 406] width 883 height 28
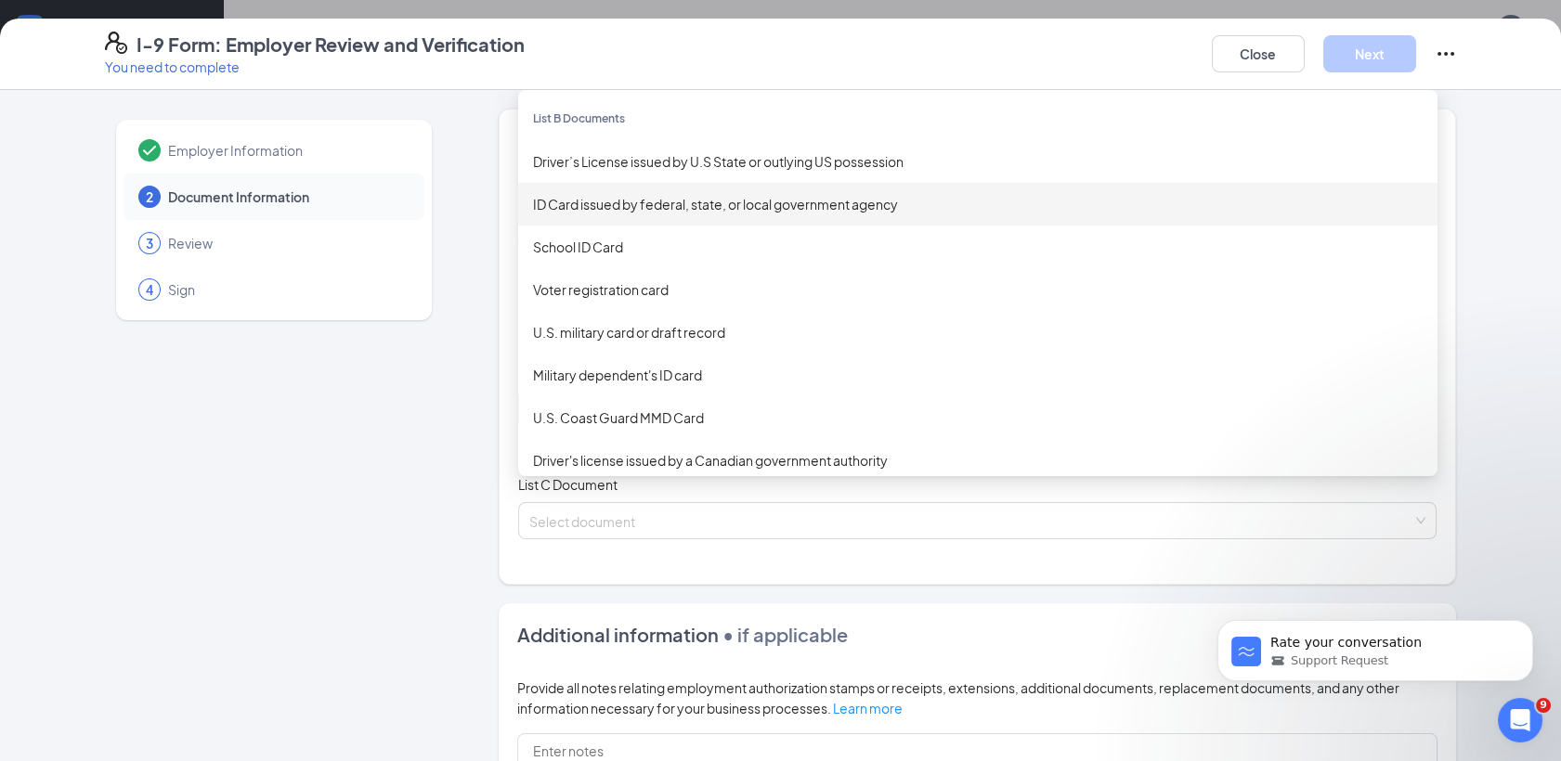
click at [591, 206] on div "ID Card issued by federal, state, or local government agency" at bounding box center [978, 204] width 890 height 20
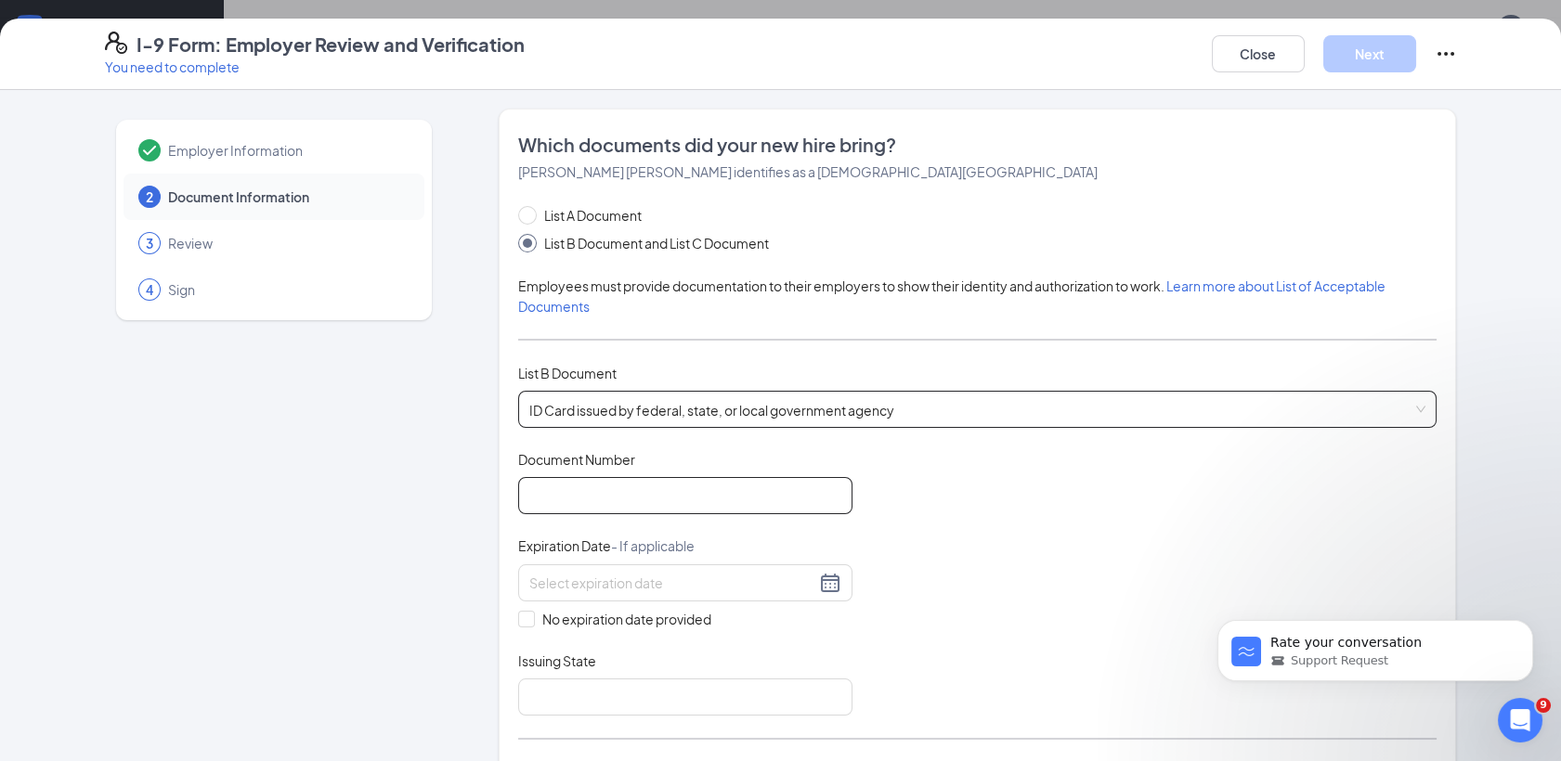
click at [552, 497] on input "Document Number" at bounding box center [685, 495] width 334 height 37
type input "802715681"
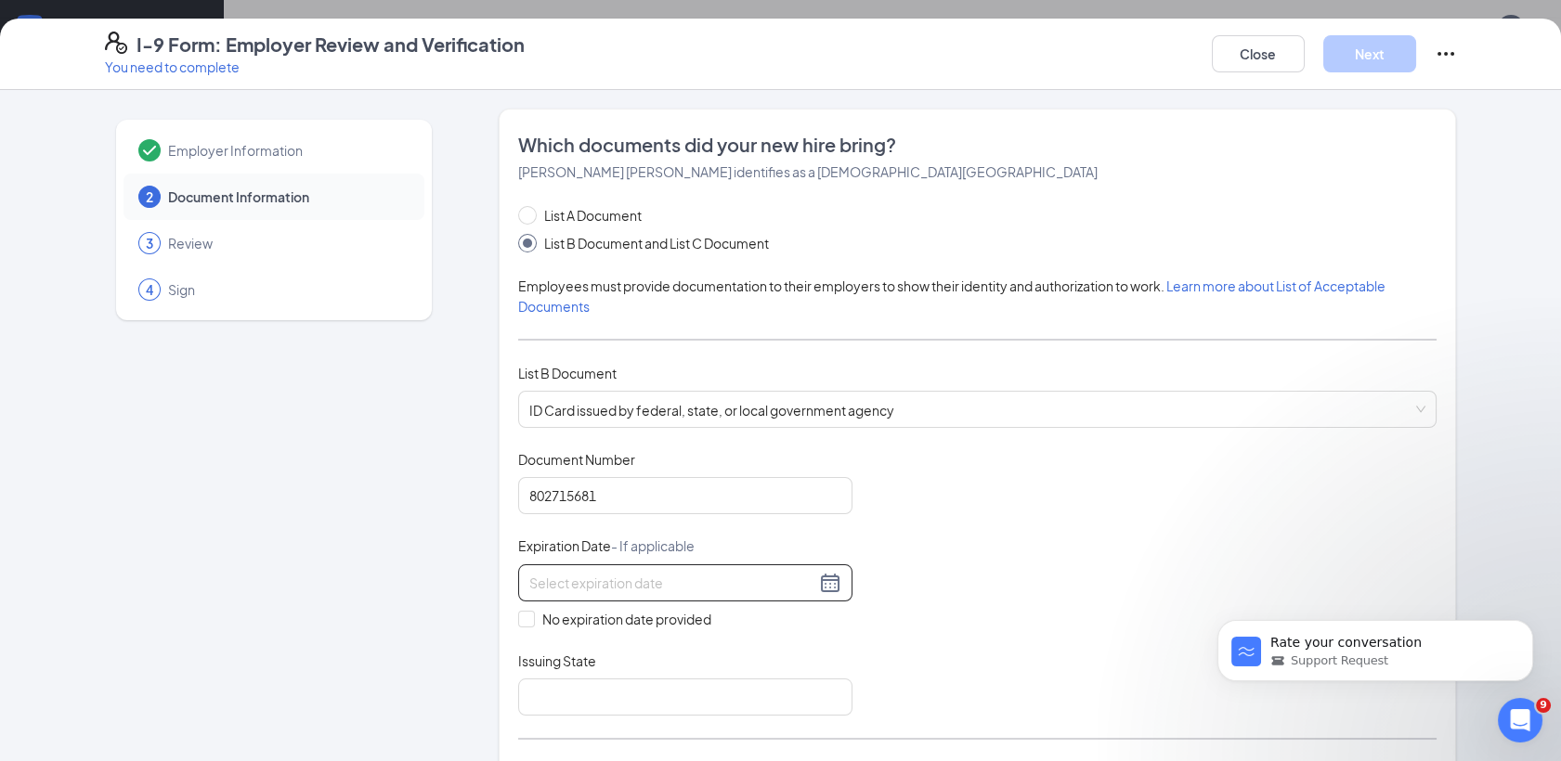
click at [822, 588] on div at bounding box center [685, 583] width 312 height 22
click at [659, 628] on button "2025" at bounding box center [656, 622] width 32 height 37
click at [721, 716] on table "2019 2020 2021 2022 2023 2024 2025 2026 2027 2028 2029 2030" at bounding box center [639, 764] width 245 height 245
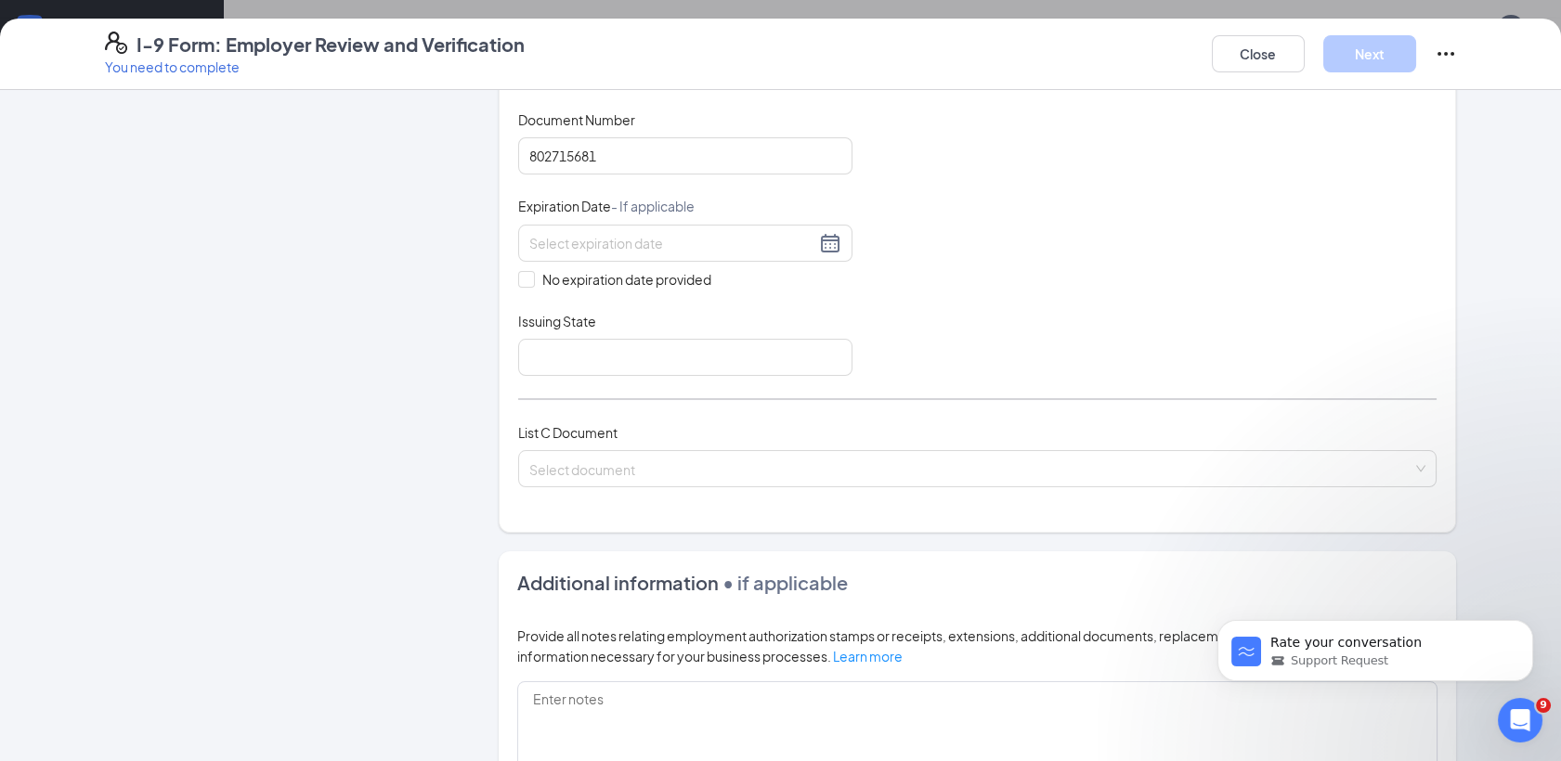
scroll to position [340, 0]
click at [826, 242] on div at bounding box center [685, 243] width 312 height 22
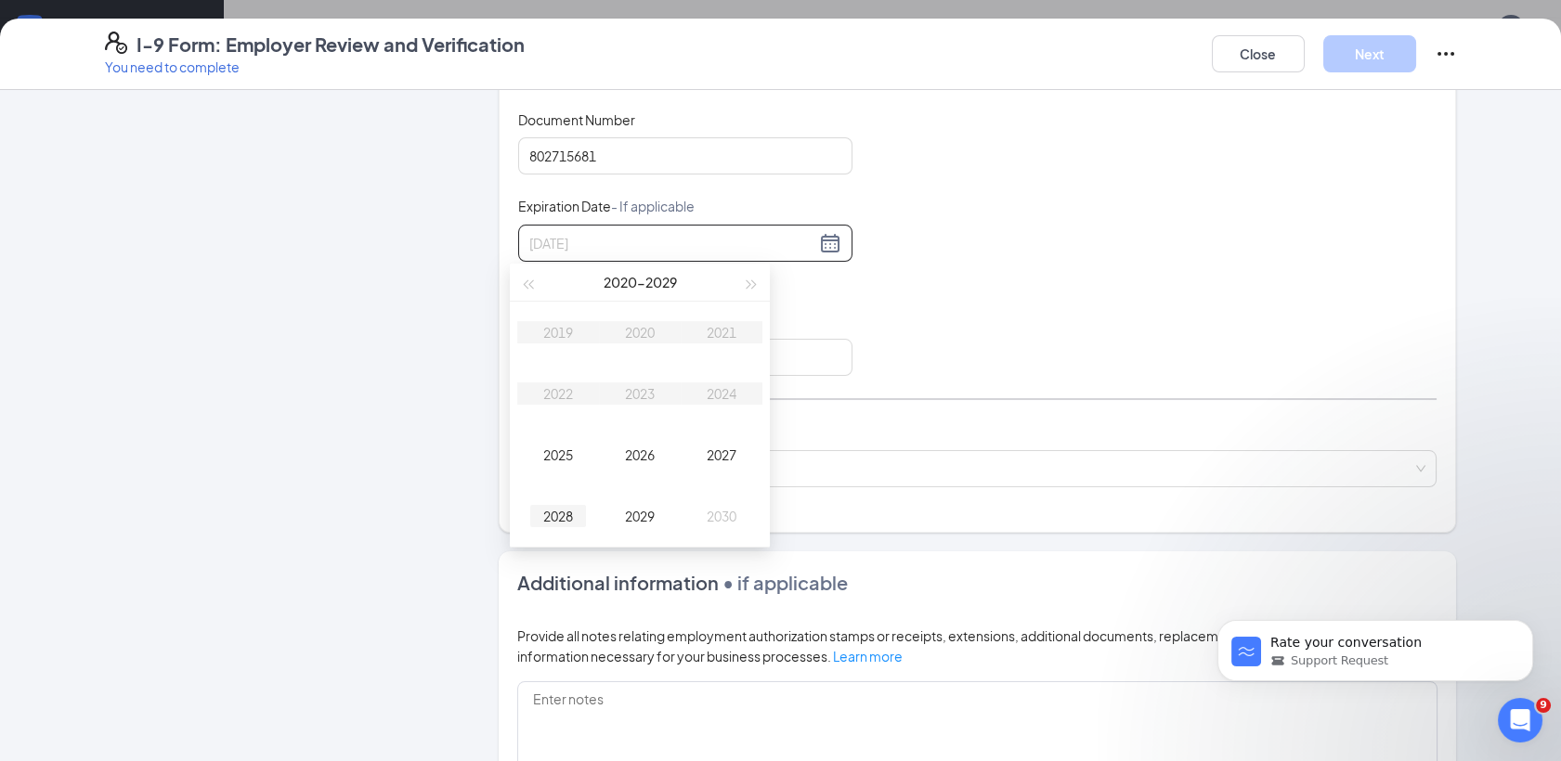
type input "09/15/2028"
click at [564, 509] on div "2028" at bounding box center [558, 516] width 56 height 22
type input "08/29/2028"
click at [620, 282] on button "Sep" at bounding box center [619, 282] width 25 height 37
type input "10/15/2028"
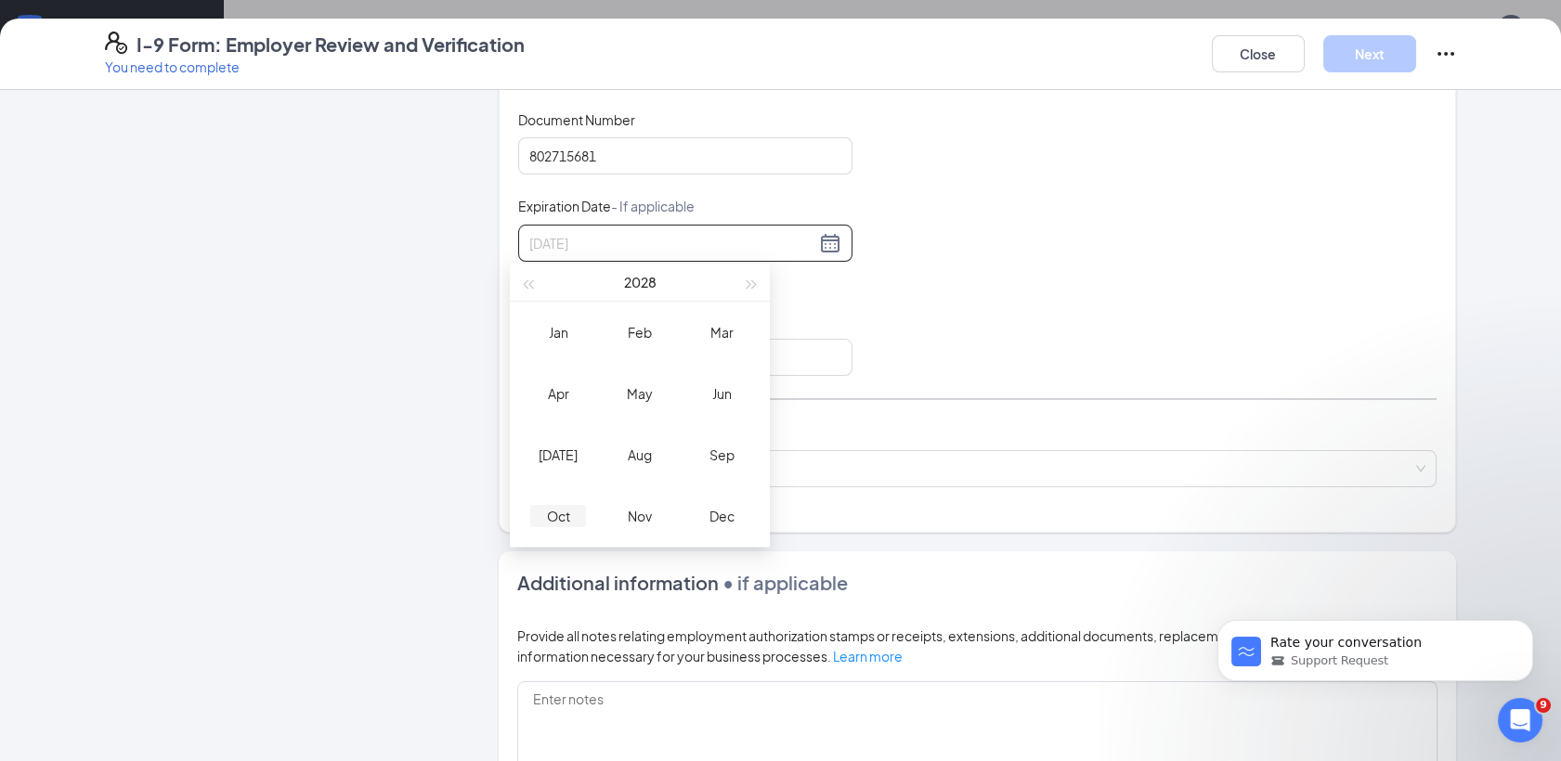
click at [560, 516] on div "Oct" at bounding box center [558, 516] width 56 height 22
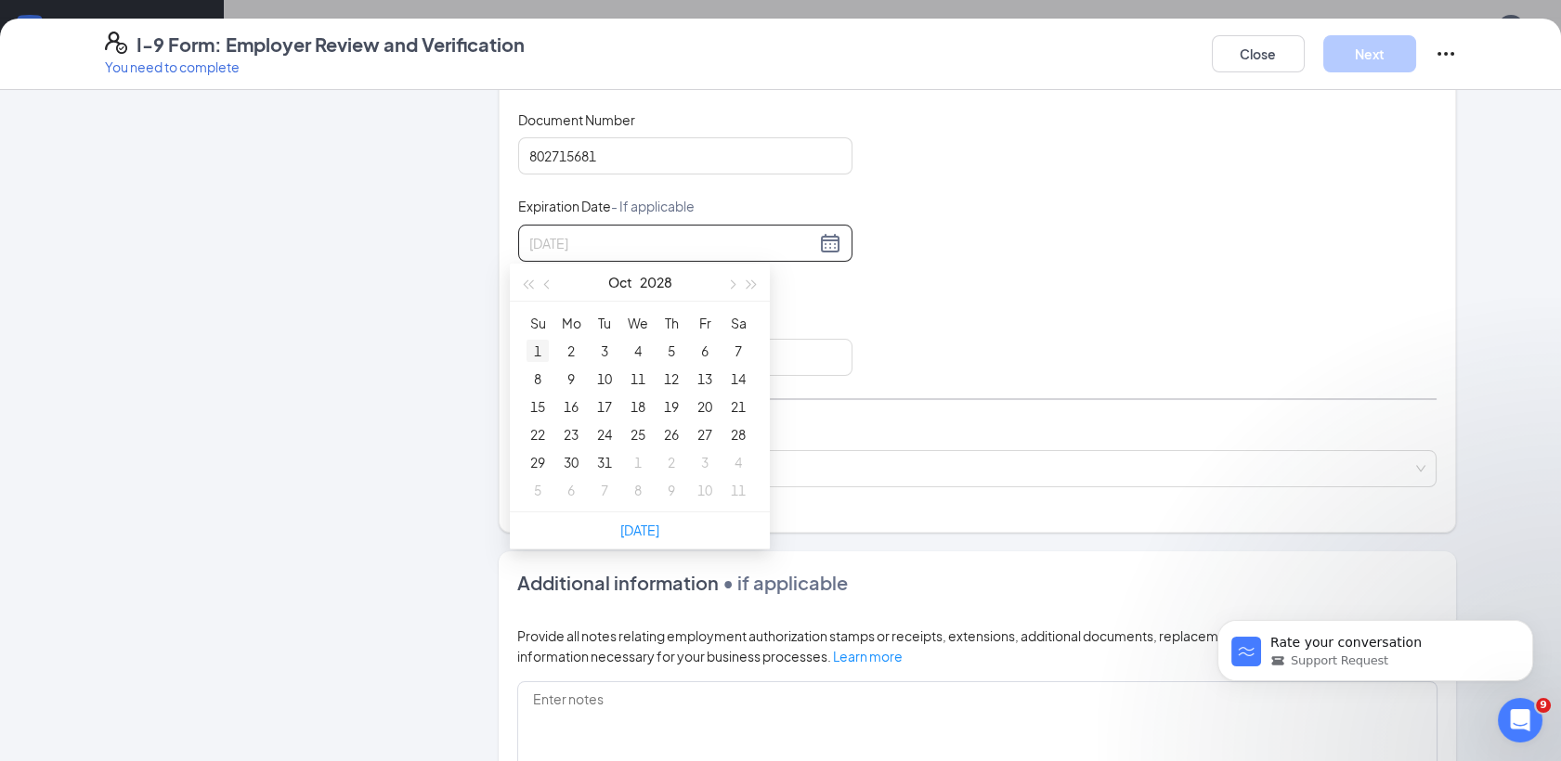
type input "10/01/2028"
click at [547, 354] on div "1" at bounding box center [537, 351] width 22 height 22
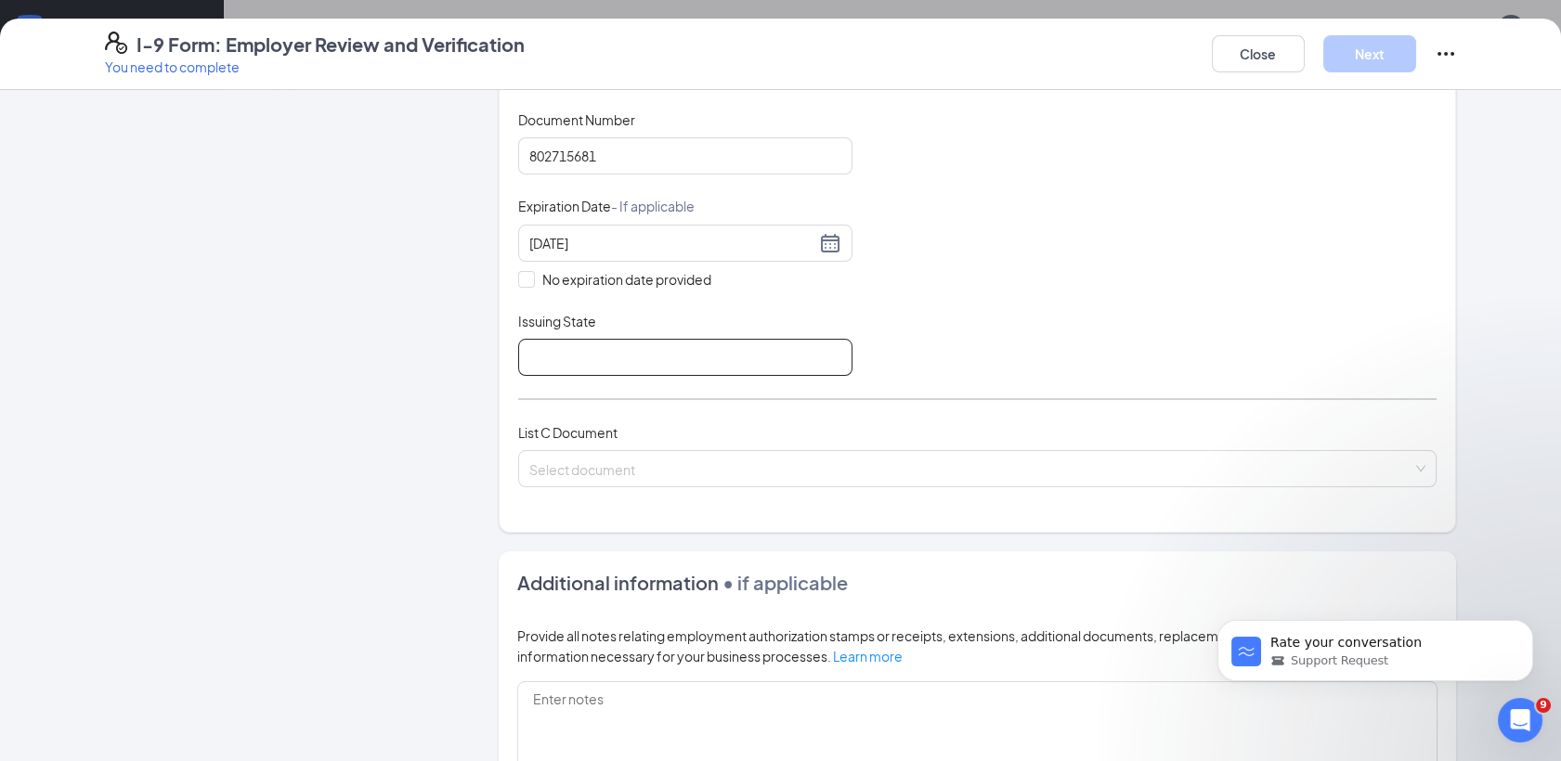
click at [554, 351] on input "Issuing State" at bounding box center [685, 357] width 334 height 37
type input "Mississippi"
click at [585, 467] on input "search" at bounding box center [970, 465] width 883 height 28
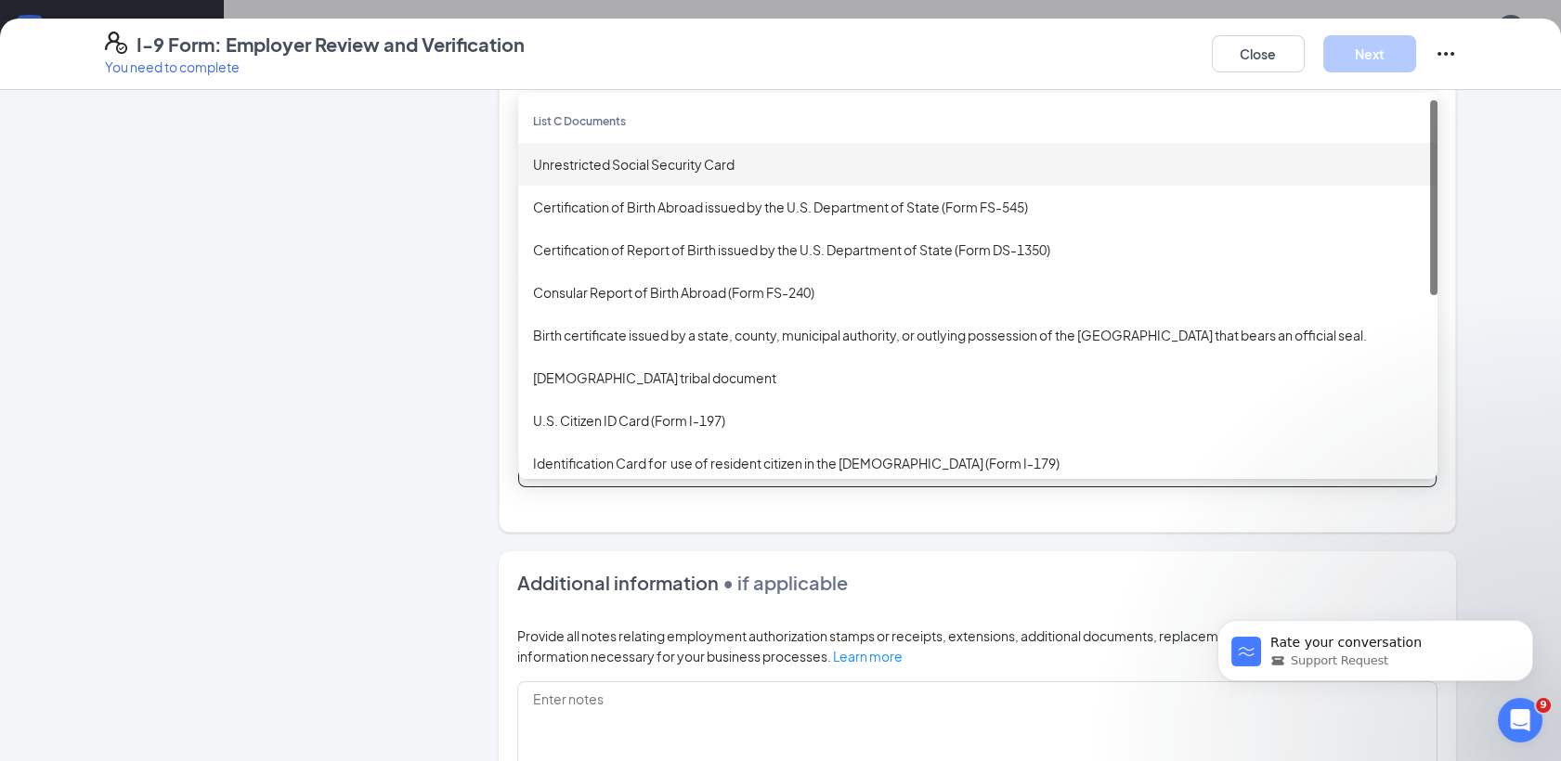
click at [573, 159] on div "Unrestricted Social Security Card" at bounding box center [978, 164] width 890 height 20
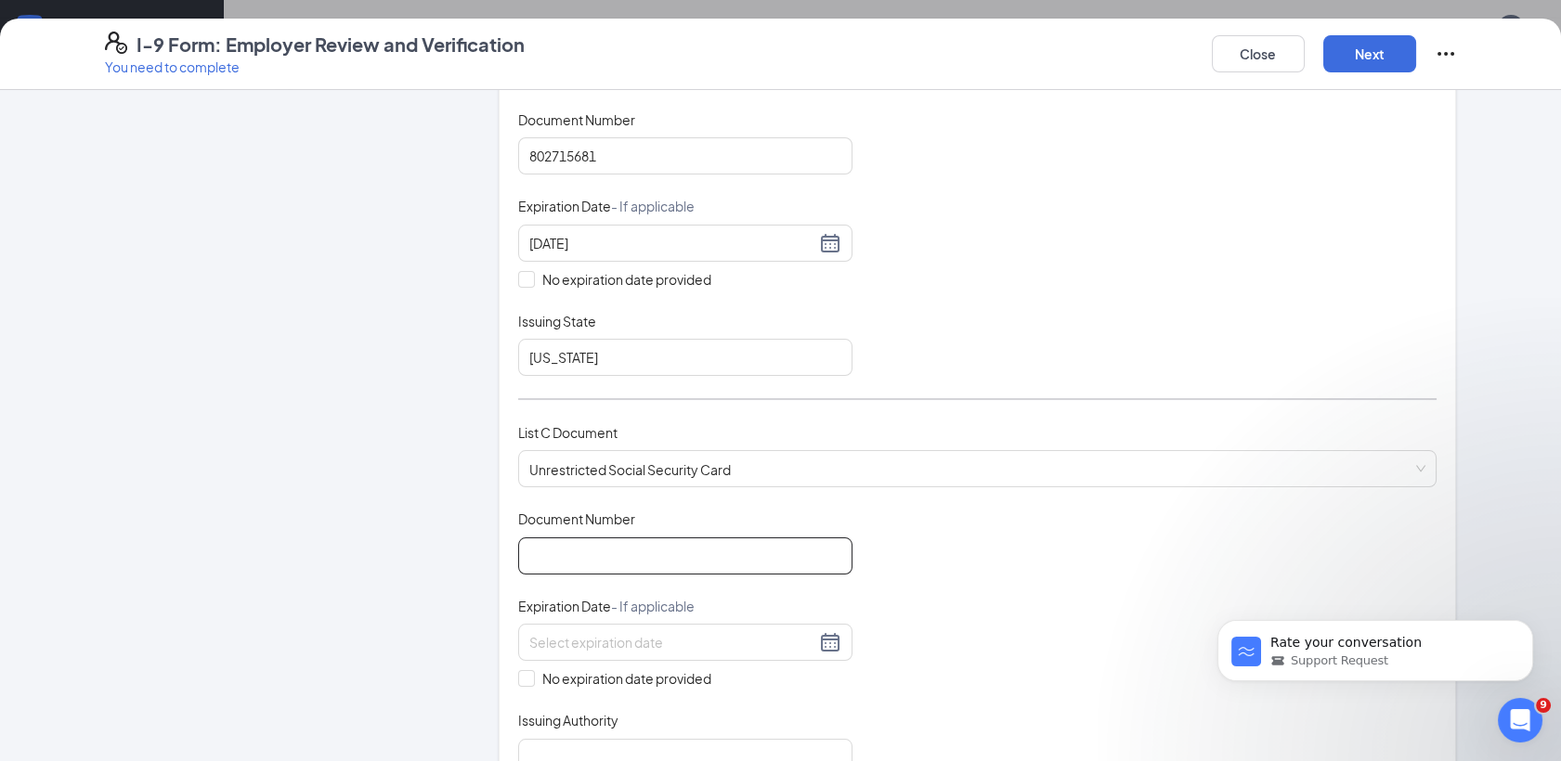
click at [569, 546] on input "Document Number" at bounding box center [685, 556] width 334 height 37
type input "427851391"
click at [535, 675] on span "No expiration date provided" at bounding box center [627, 679] width 184 height 20
click at [527, 675] on input "No expiration date provided" at bounding box center [524, 676] width 13 height 13
checkbox input "true"
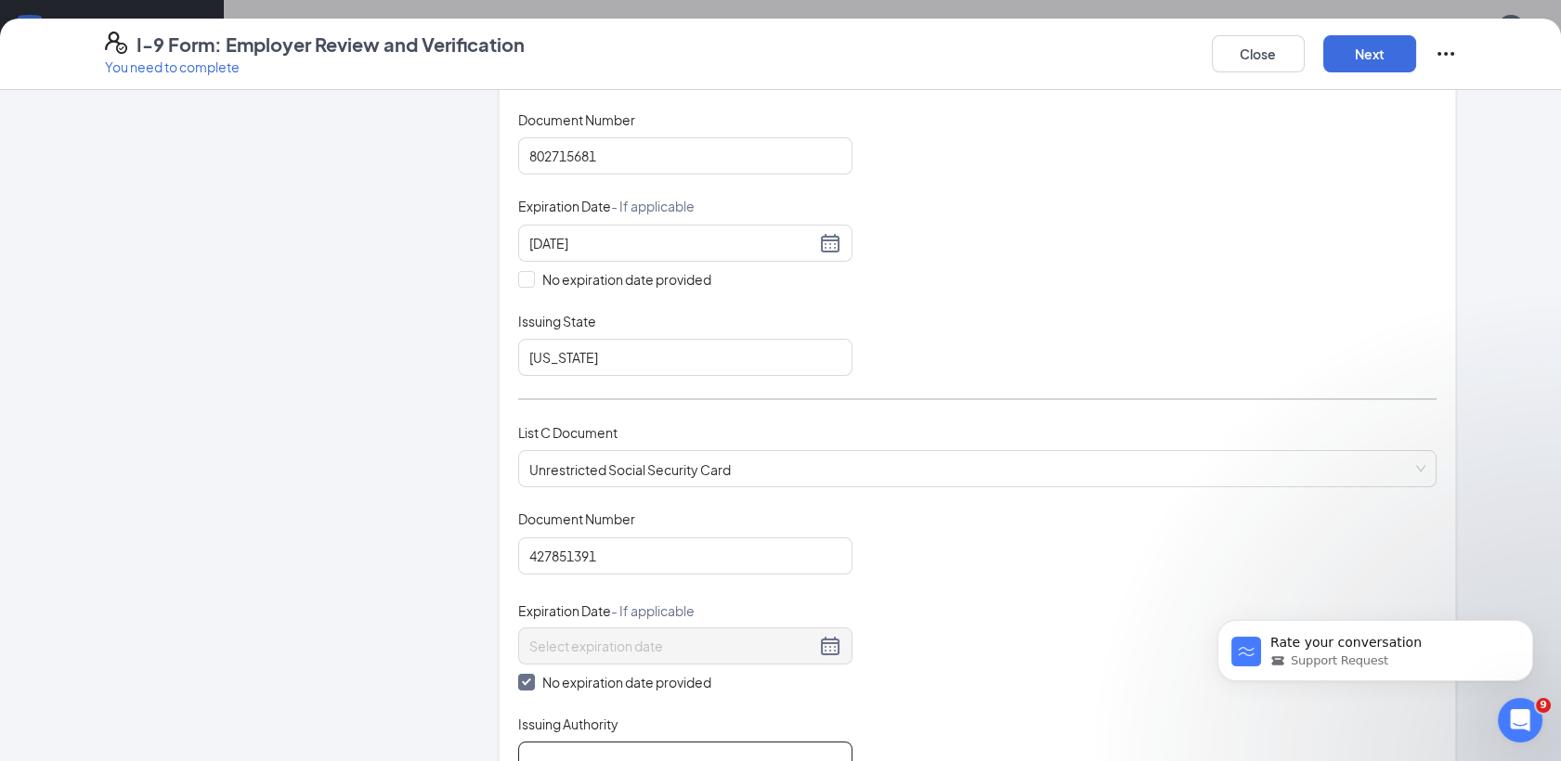
click at [552, 746] on input "Issuing Authority" at bounding box center [685, 760] width 334 height 37
type input "Social Security Admin"
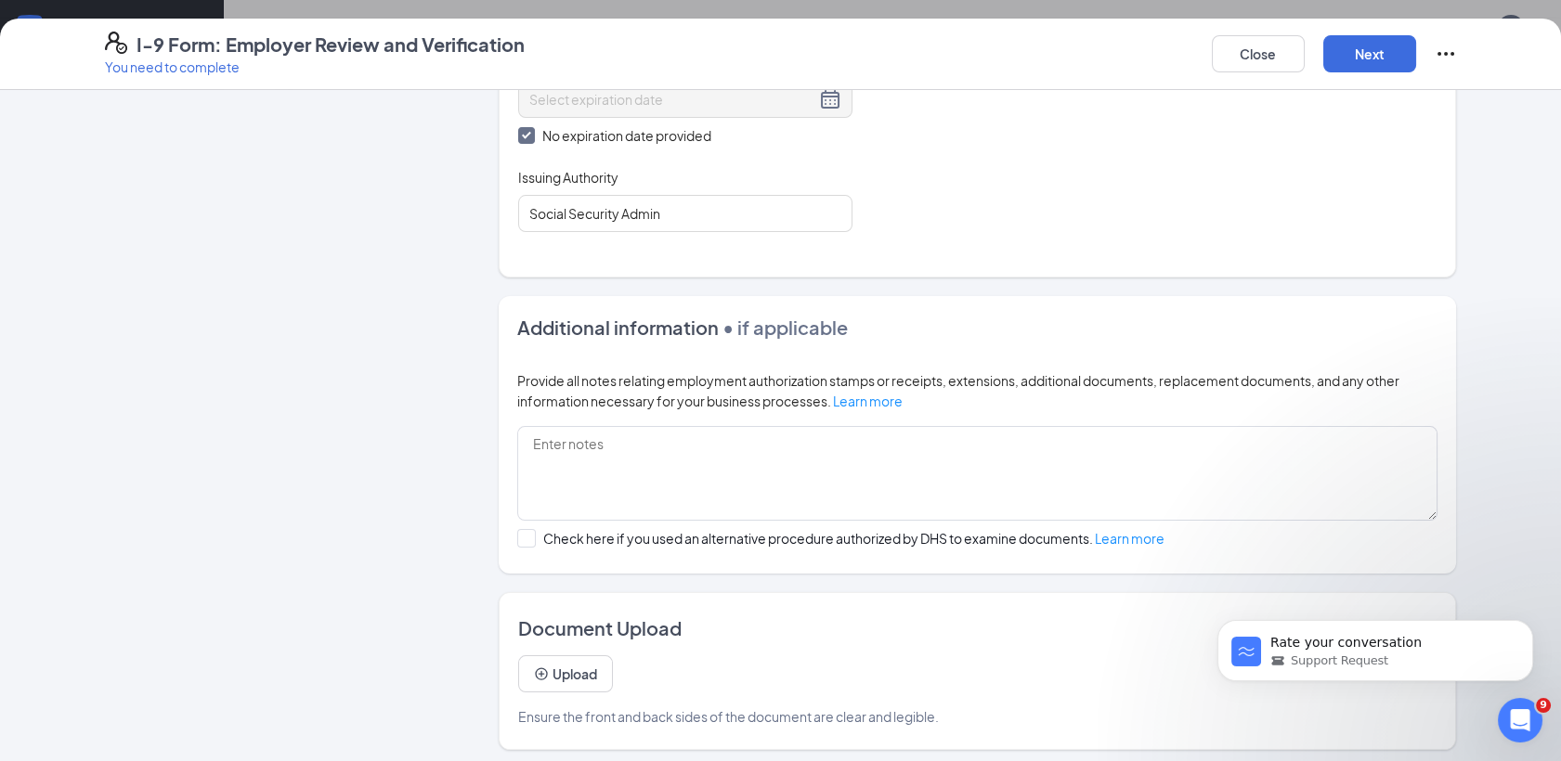
scroll to position [888, 0]
click at [569, 670] on button "Upload" at bounding box center [565, 673] width 95 height 37
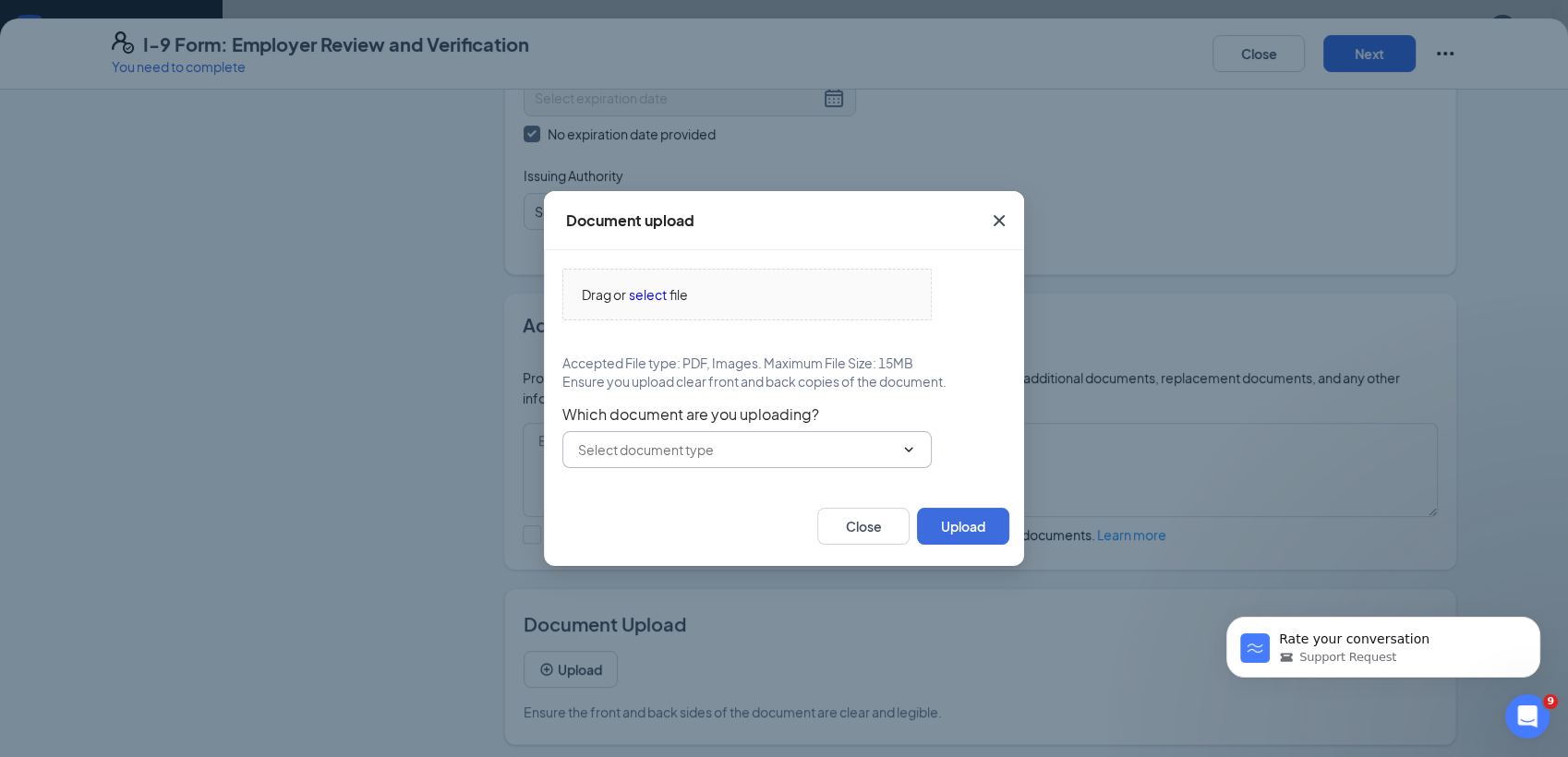
click at [901, 448] on icon "ChevronDown" at bounding box center [908, 450] width 15 height 15
click at [909, 451] on icon "ChevronDown" at bounding box center [909, 449] width 8 height 5
click at [866, 447] on input "text" at bounding box center [736, 450] width 316 height 20
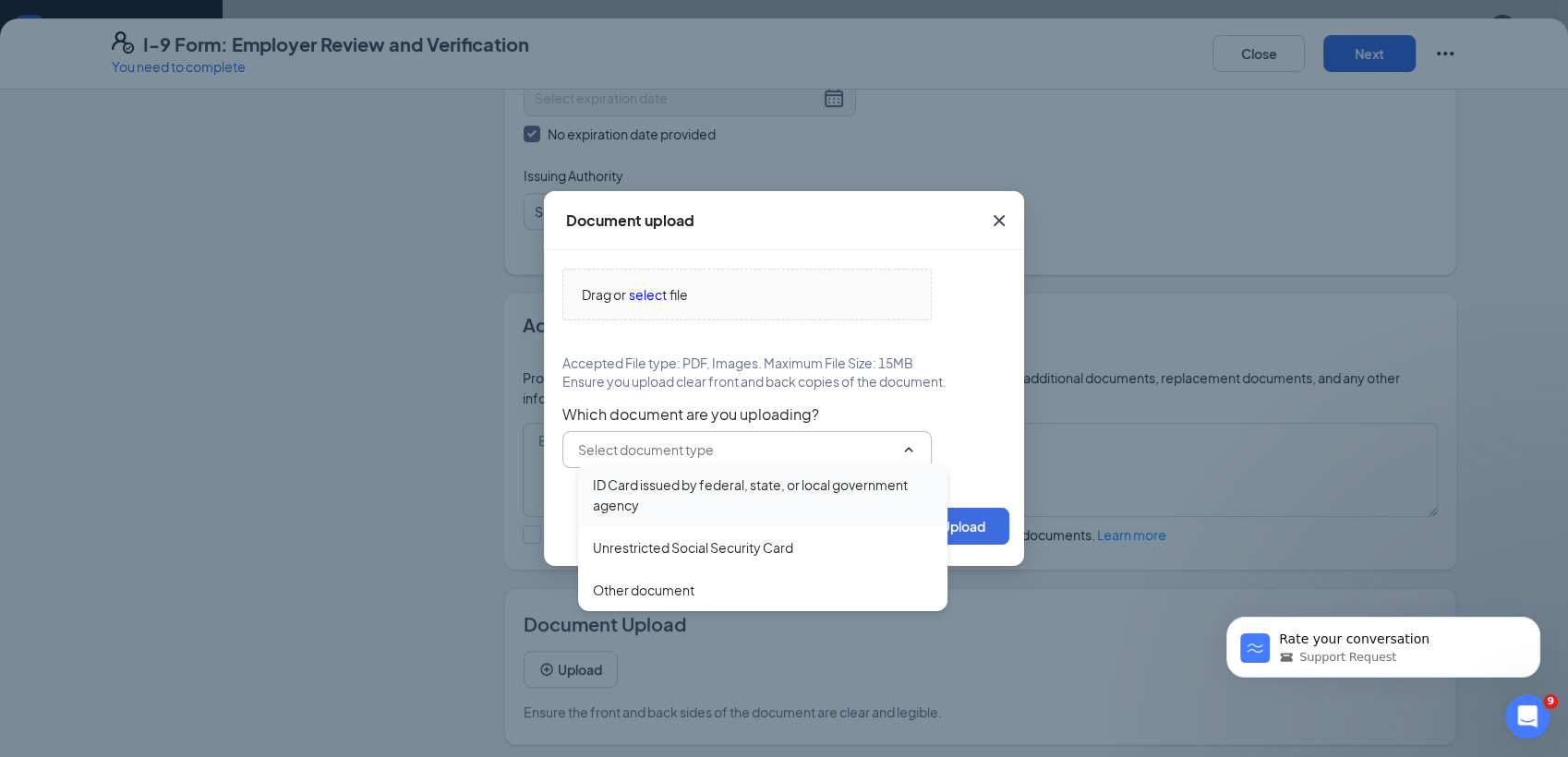
click at [879, 478] on div "ID Card issued by federal, state, or local government agency" at bounding box center [763, 494] width 340 height 41
type input "ID Card issued by federal, state, or local government agency"
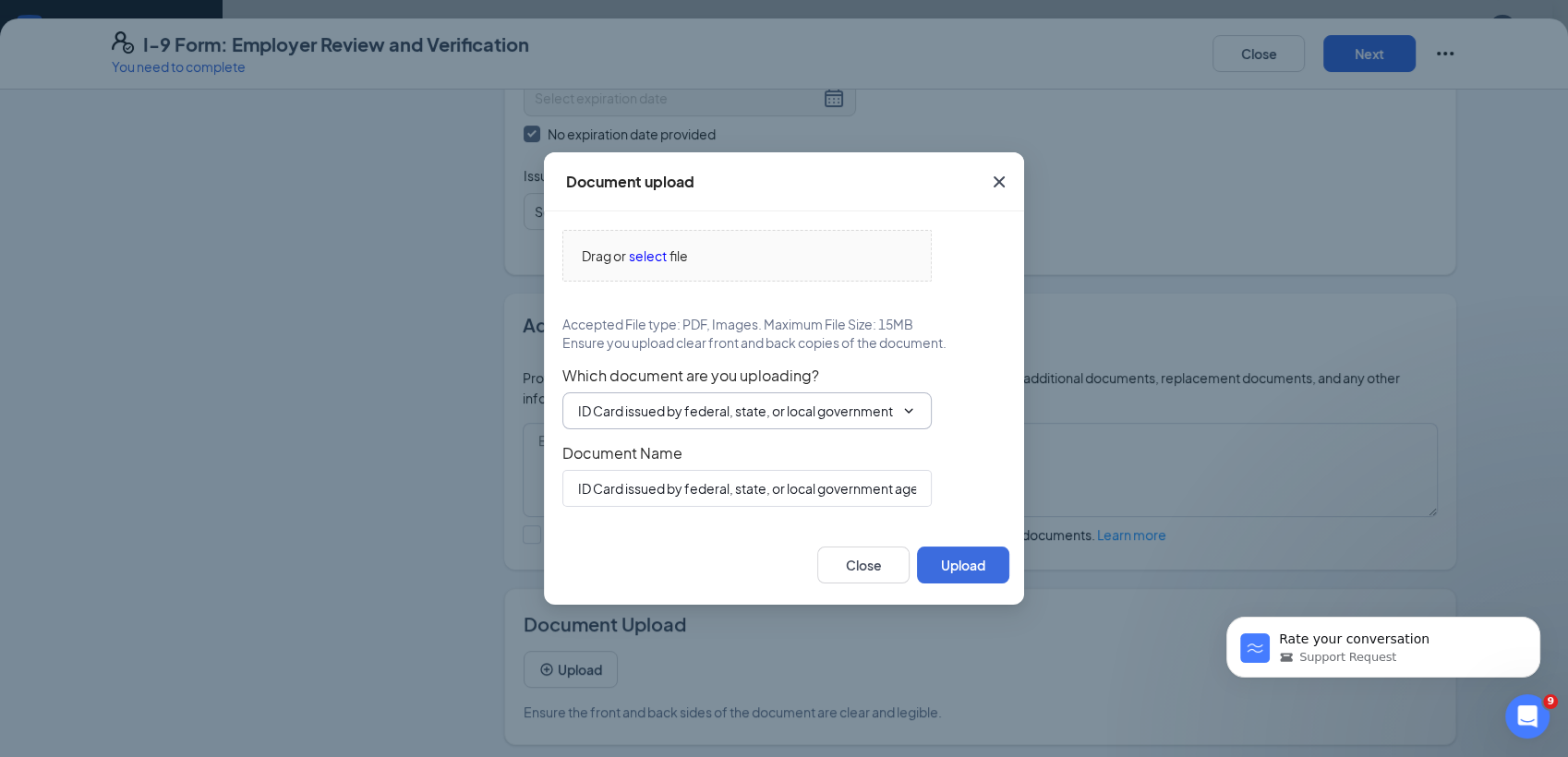
click at [879, 478] on div "Drag or select file Accepted File type: PDF, Images. Maximum File Size: 15MB En…" at bounding box center [784, 368] width 443 height 278
click at [879, 478] on input "ID Card issued by federal, state, or local government agency" at bounding box center [746, 488] width 369 height 37
click at [947, 562] on button "Upload" at bounding box center [962, 565] width 92 height 37
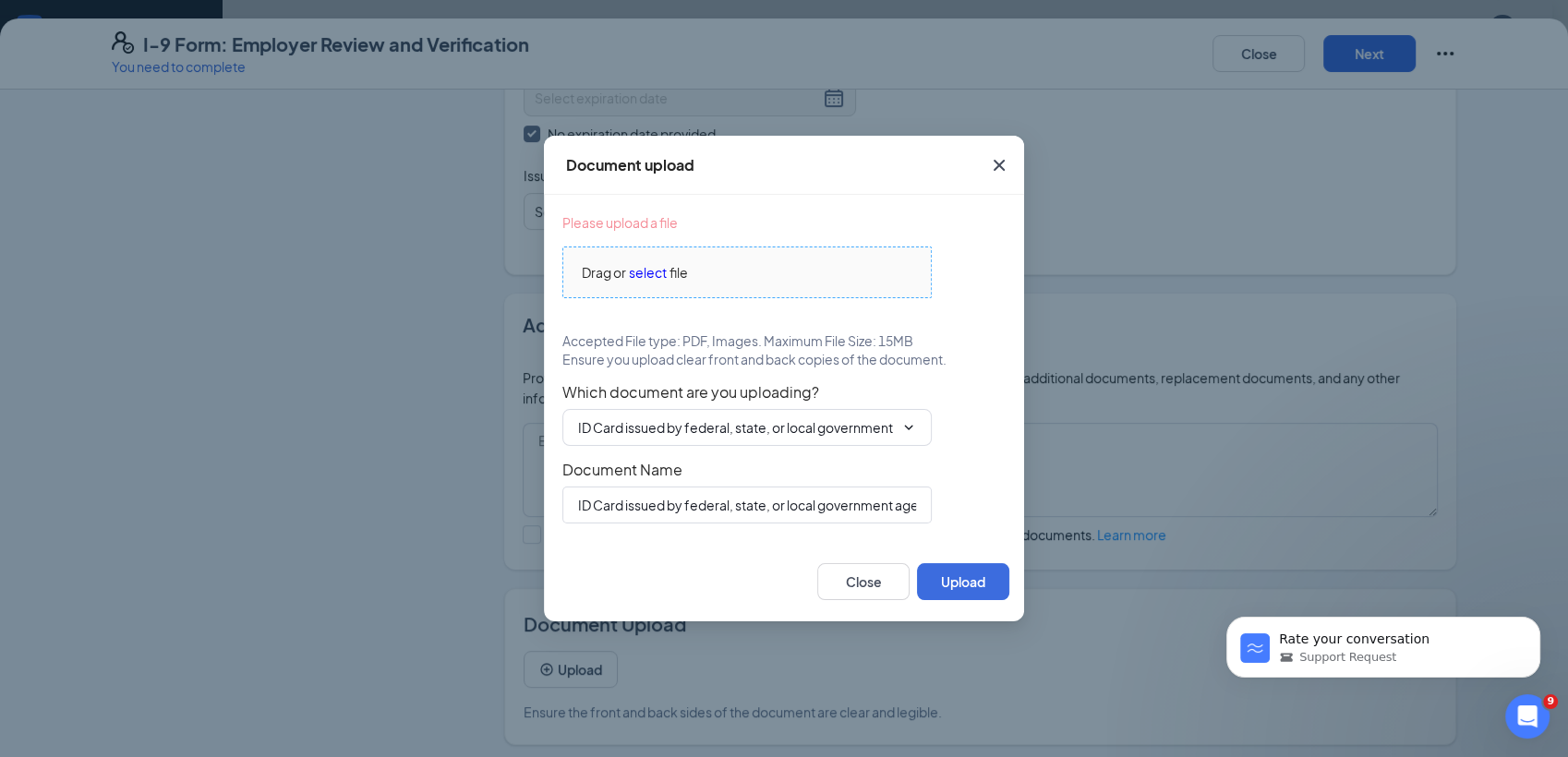
click at [744, 277] on div "Drag or select file" at bounding box center [747, 273] width 368 height 20
click at [687, 277] on span "file" at bounding box center [678, 273] width 19 height 20
click at [871, 581] on button "Close" at bounding box center [863, 581] width 92 height 37
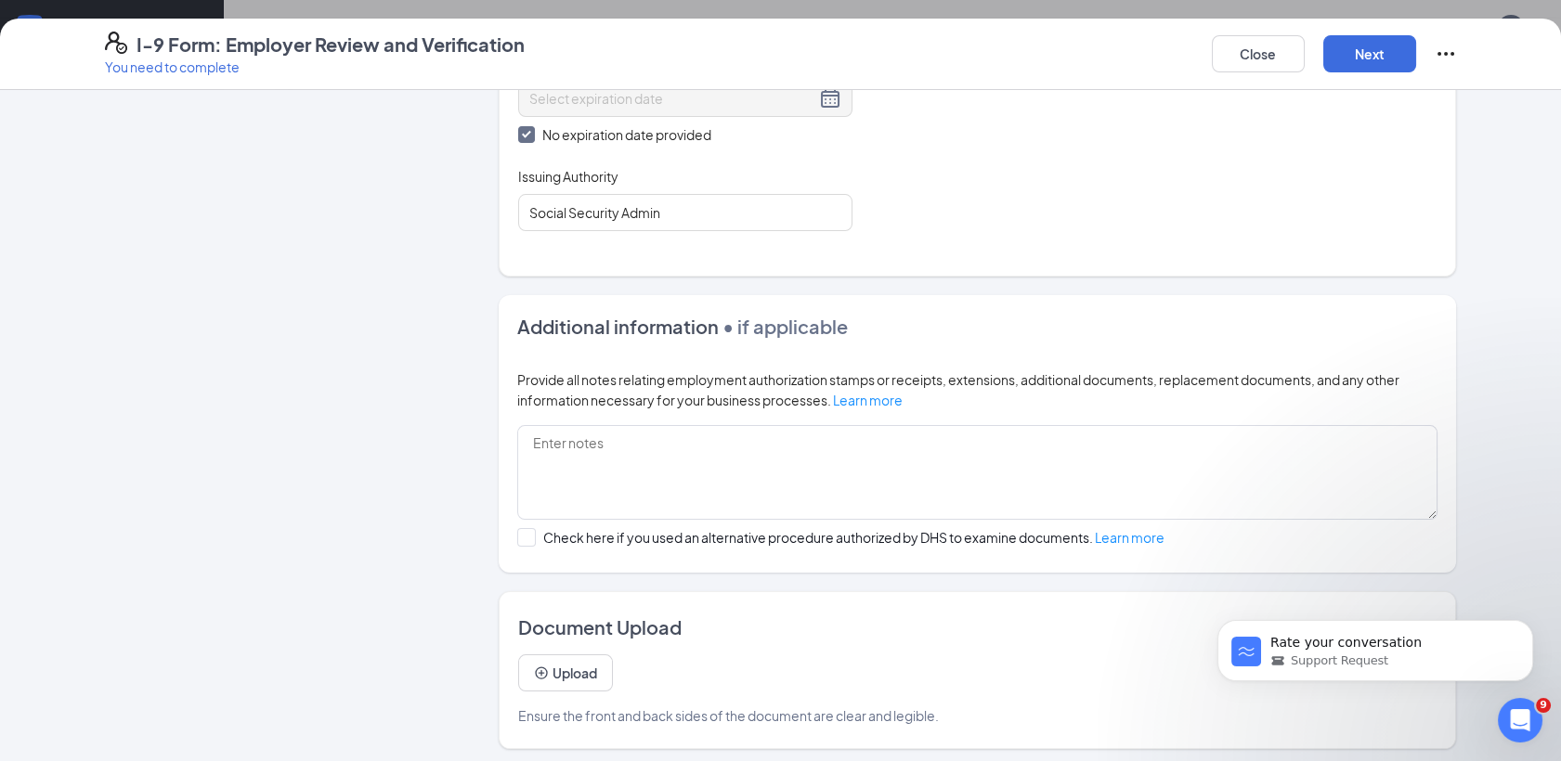
click at [1445, 50] on icon "Ellipses" at bounding box center [1446, 54] width 22 height 22
click at [1368, 51] on button "Next" at bounding box center [1369, 53] width 93 height 37
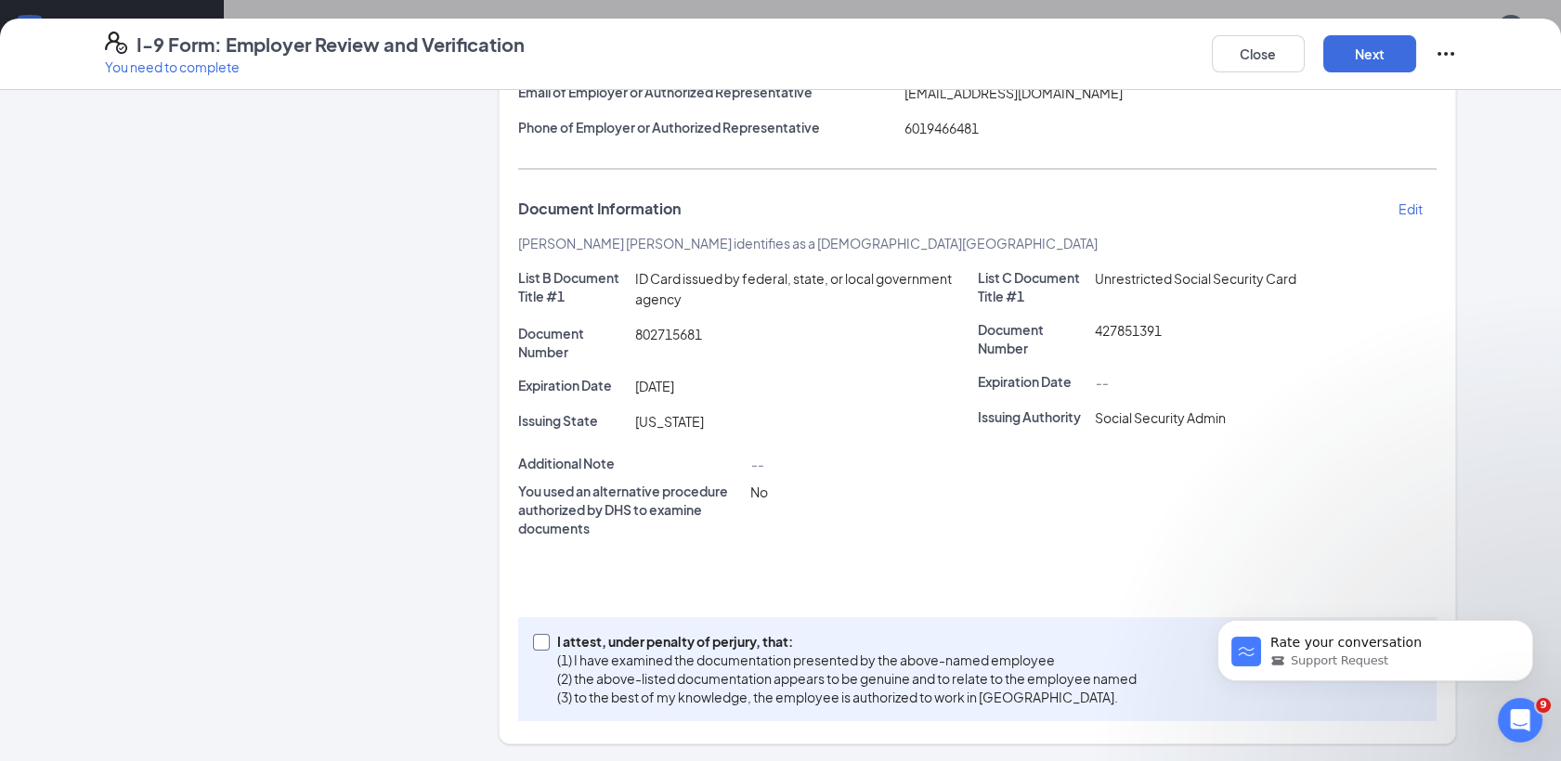
click at [537, 643] on input "I attest, under penalty of perjury, that: (1) I have examined the documentation…" at bounding box center [539, 640] width 13 height 13
checkbox input "true"
click at [1378, 45] on button "Next" at bounding box center [1369, 53] width 93 height 37
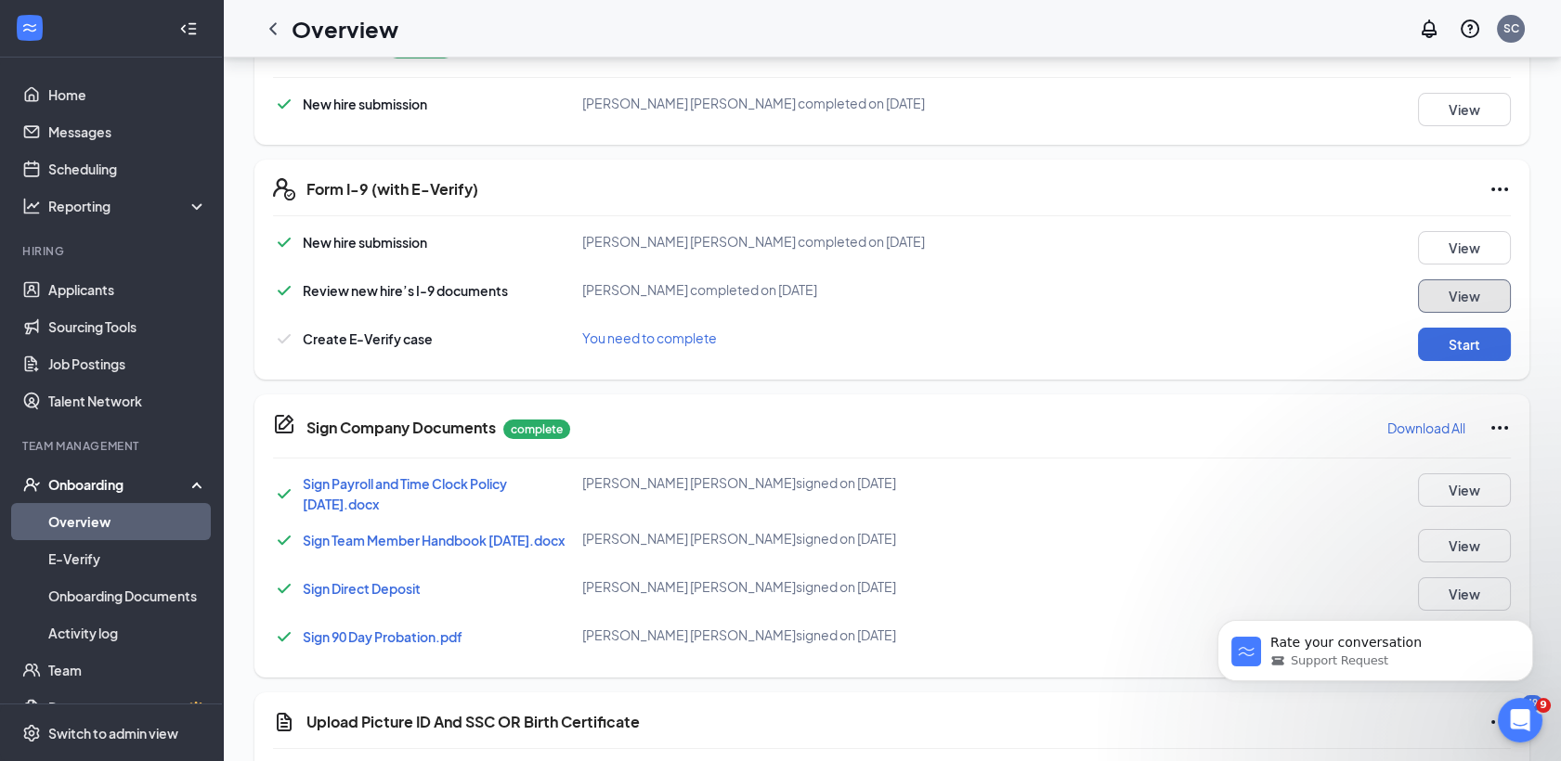
scroll to position [474, 0]
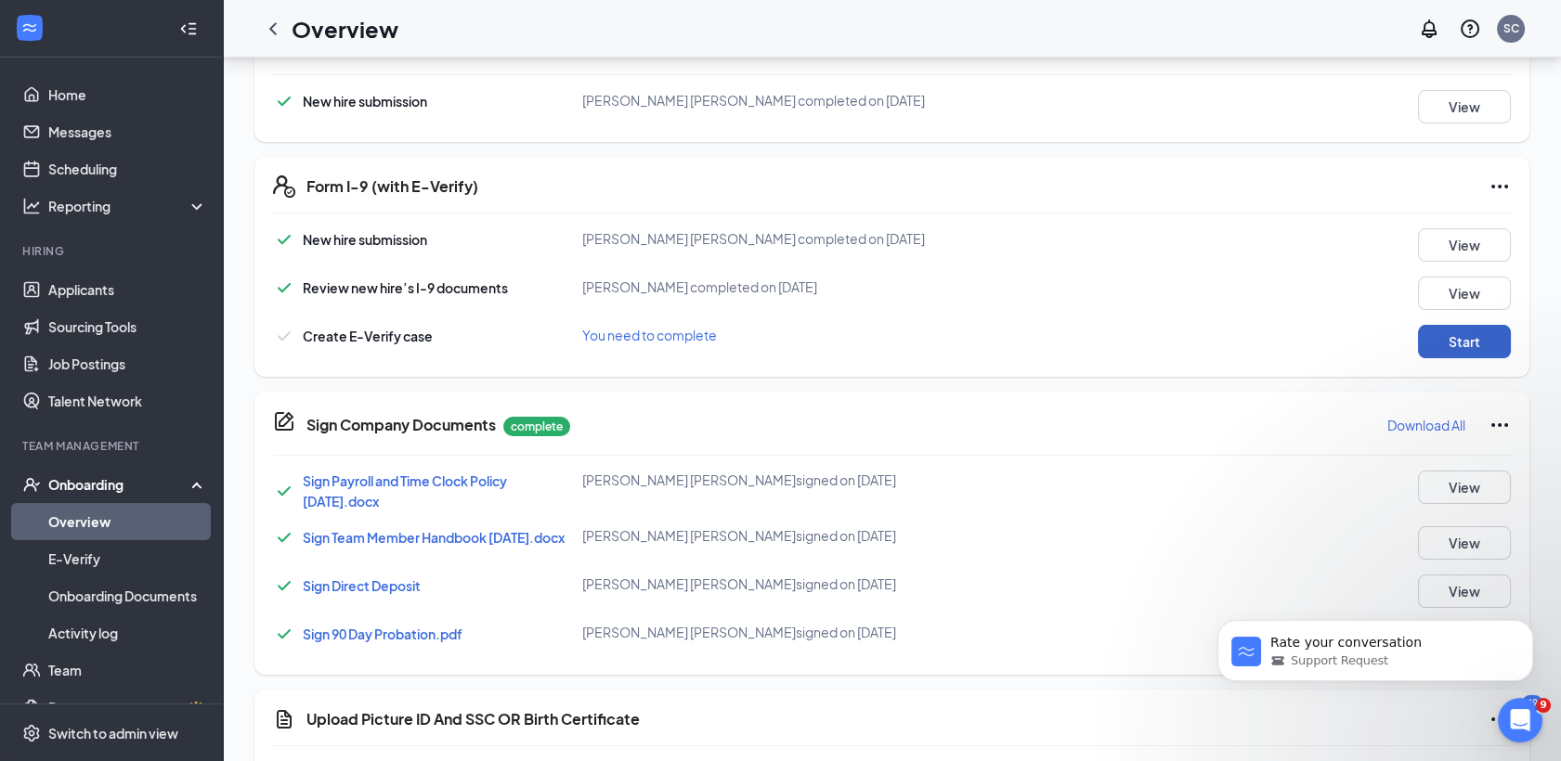
click at [1488, 340] on button "Start" at bounding box center [1464, 341] width 93 height 33
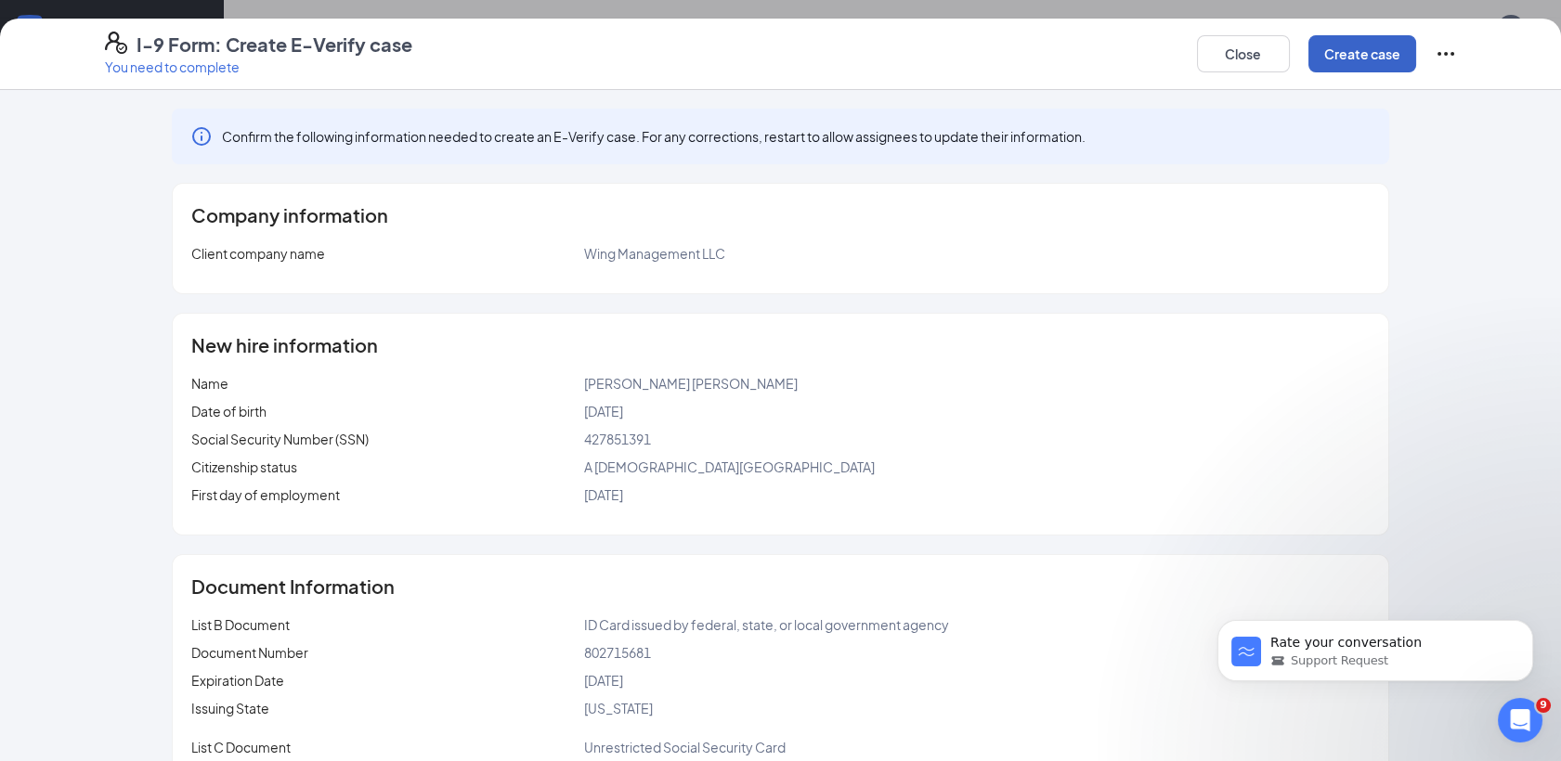
click at [1350, 70] on button "Create case" at bounding box center [1362, 53] width 108 height 37
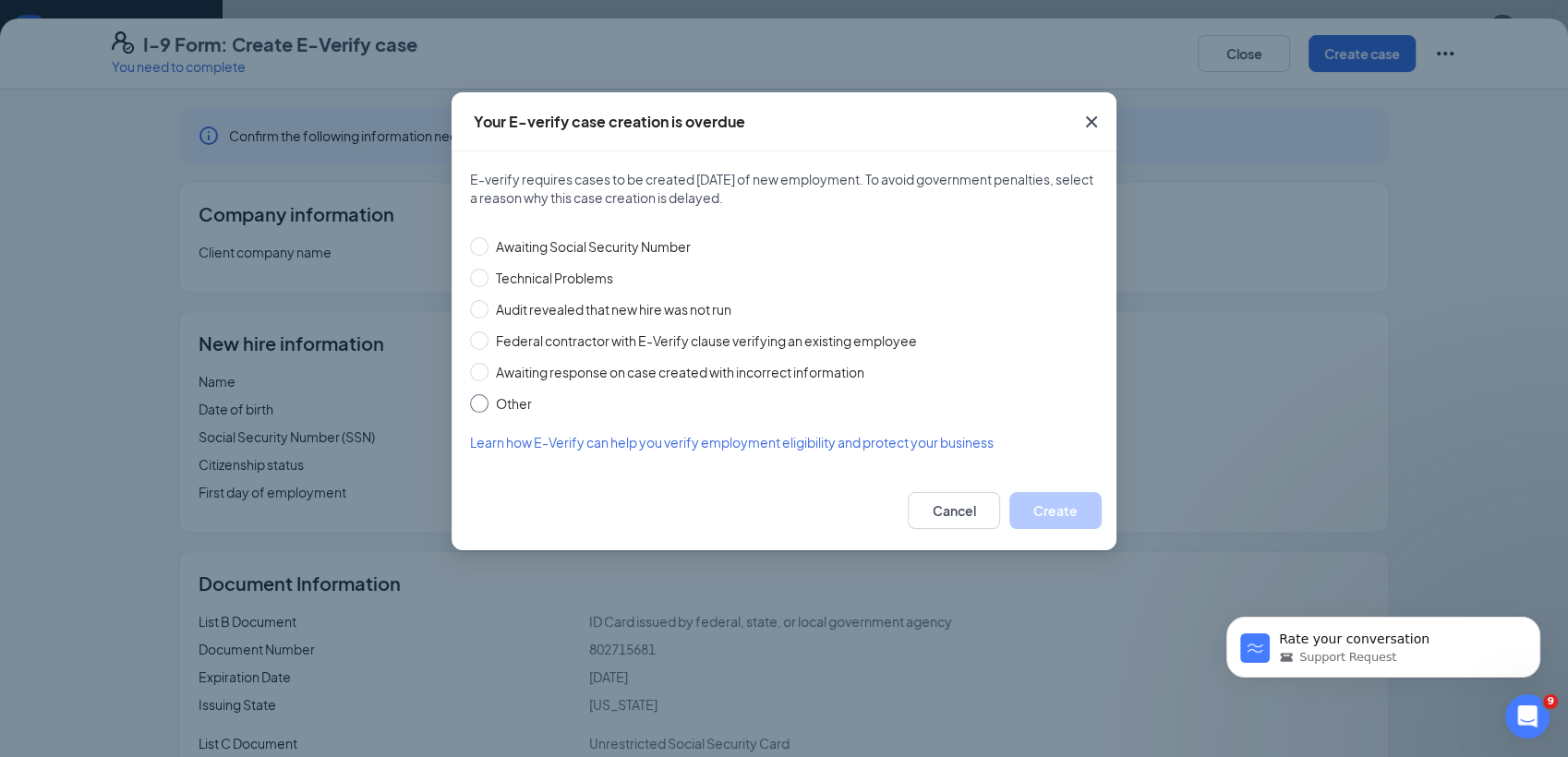
click at [510, 403] on span "Other" at bounding box center [513, 404] width 51 height 20
click at [488, 403] on input "Other" at bounding box center [479, 403] width 19 height 19
radio input "true"
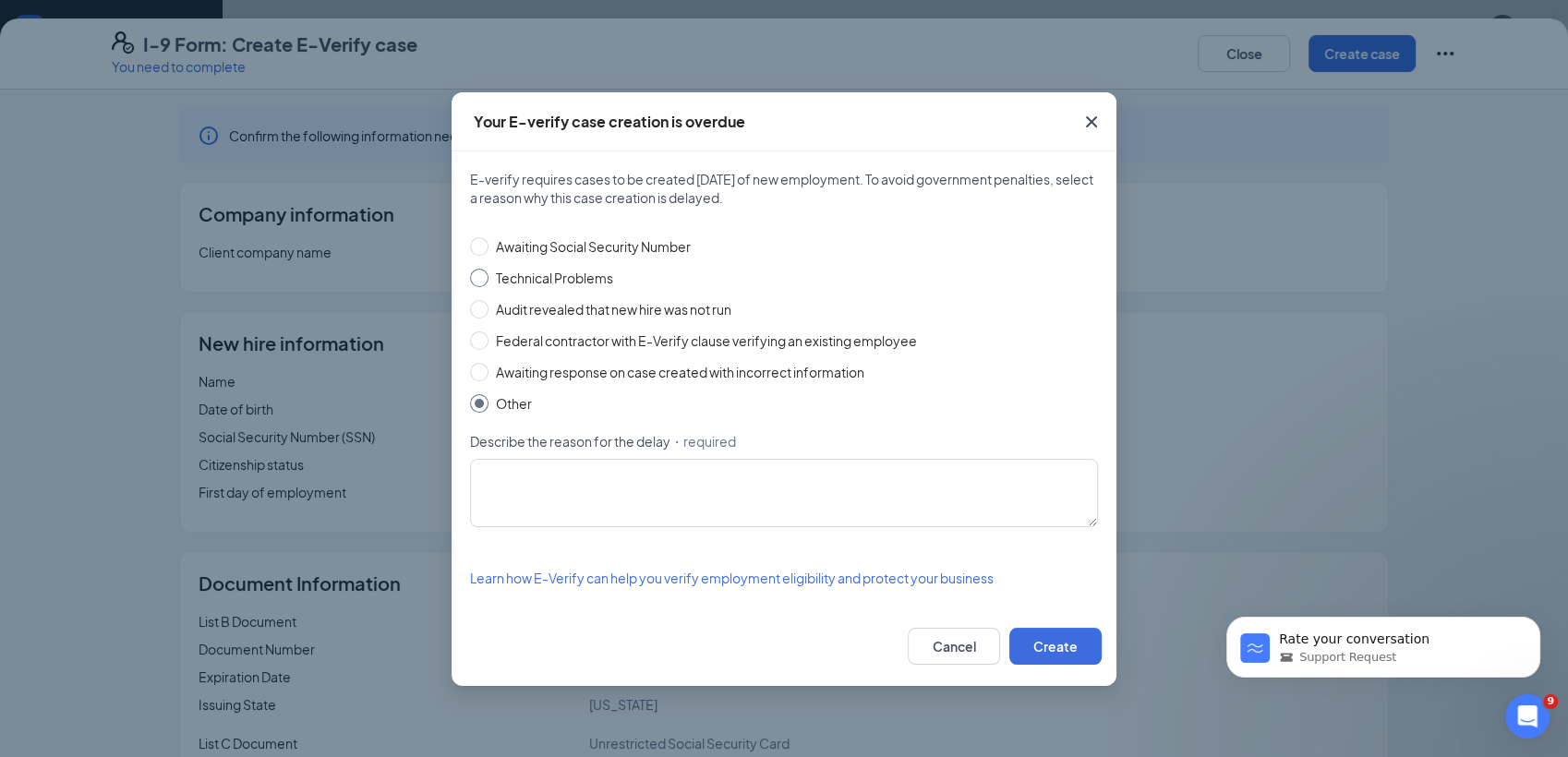
click at [481, 278] on input "Technical Problems" at bounding box center [479, 278] width 19 height 19
radio input "true"
radio input "false"
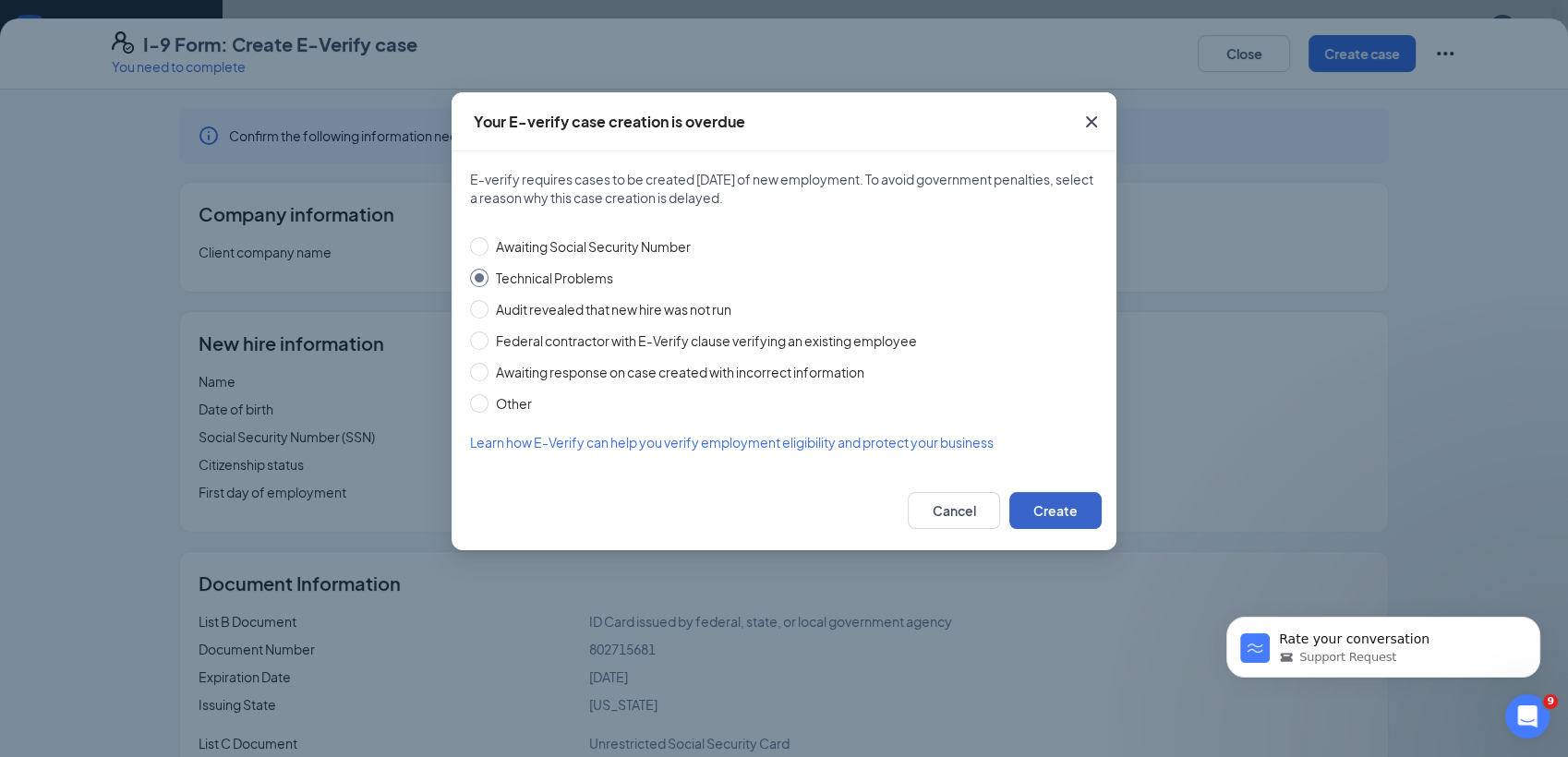
click at [1034, 517] on button "Create" at bounding box center [1055, 510] width 92 height 37
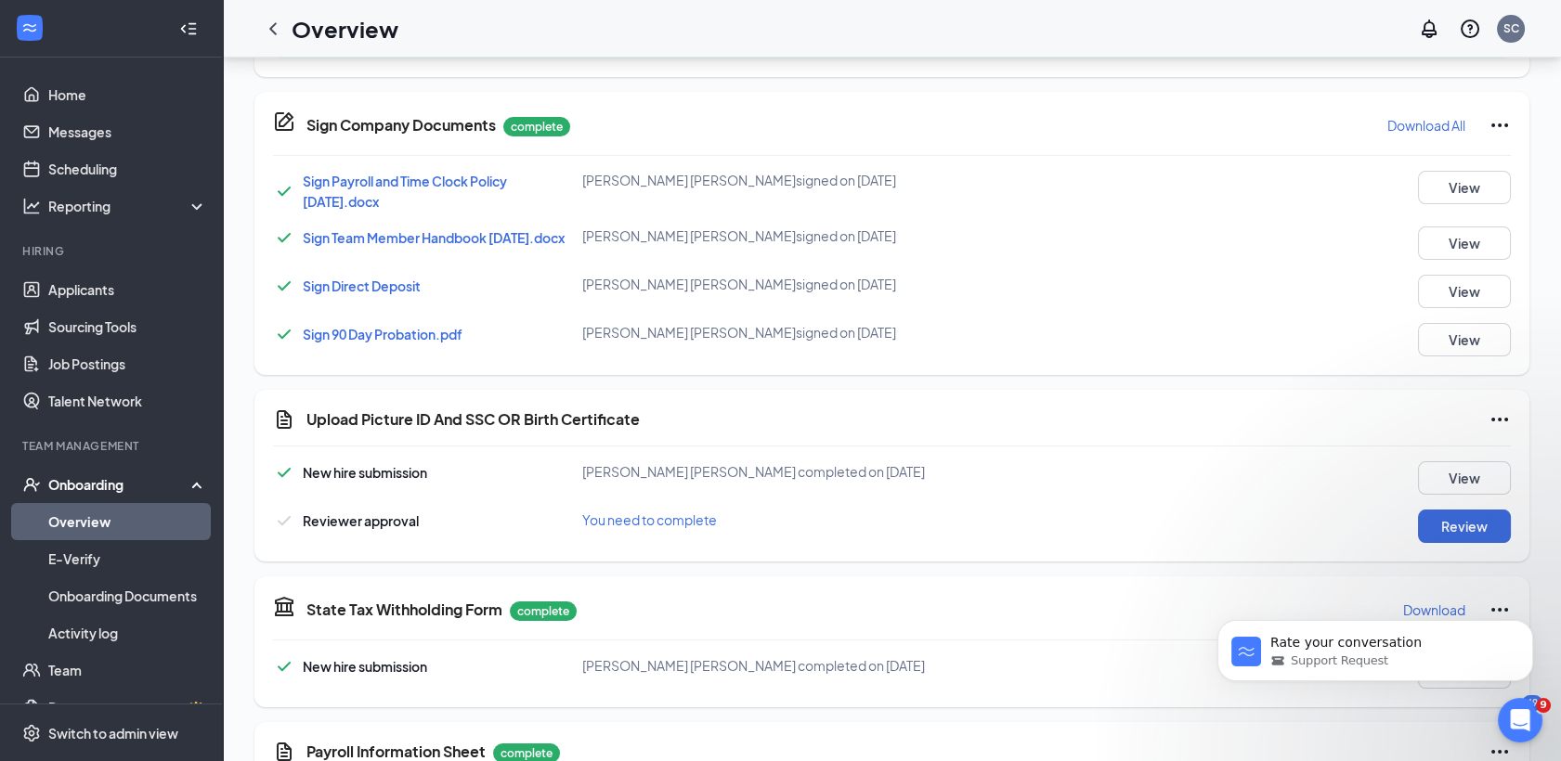
scroll to position [934, 0]
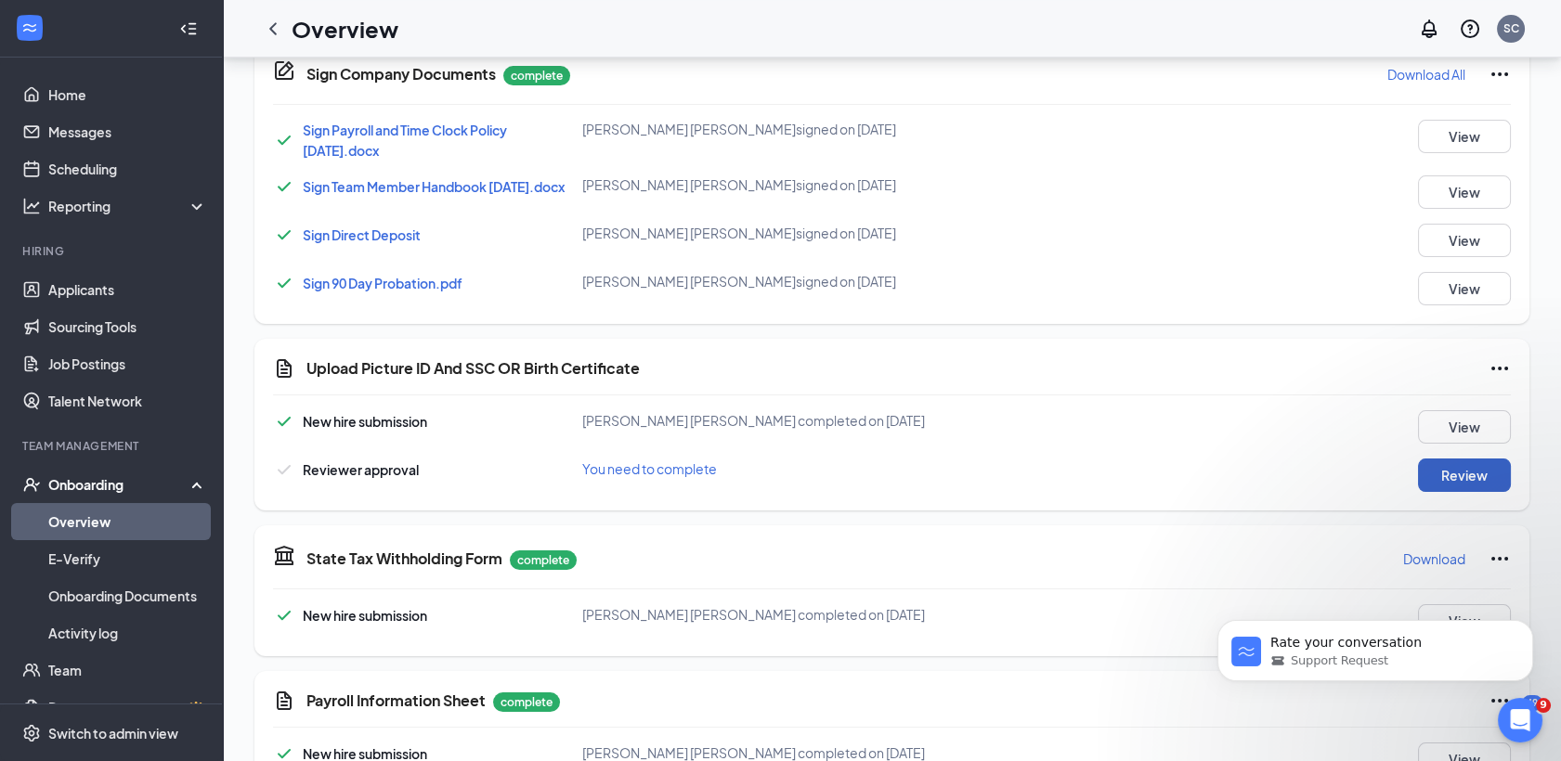
click at [1470, 481] on button "Review" at bounding box center [1464, 475] width 93 height 33
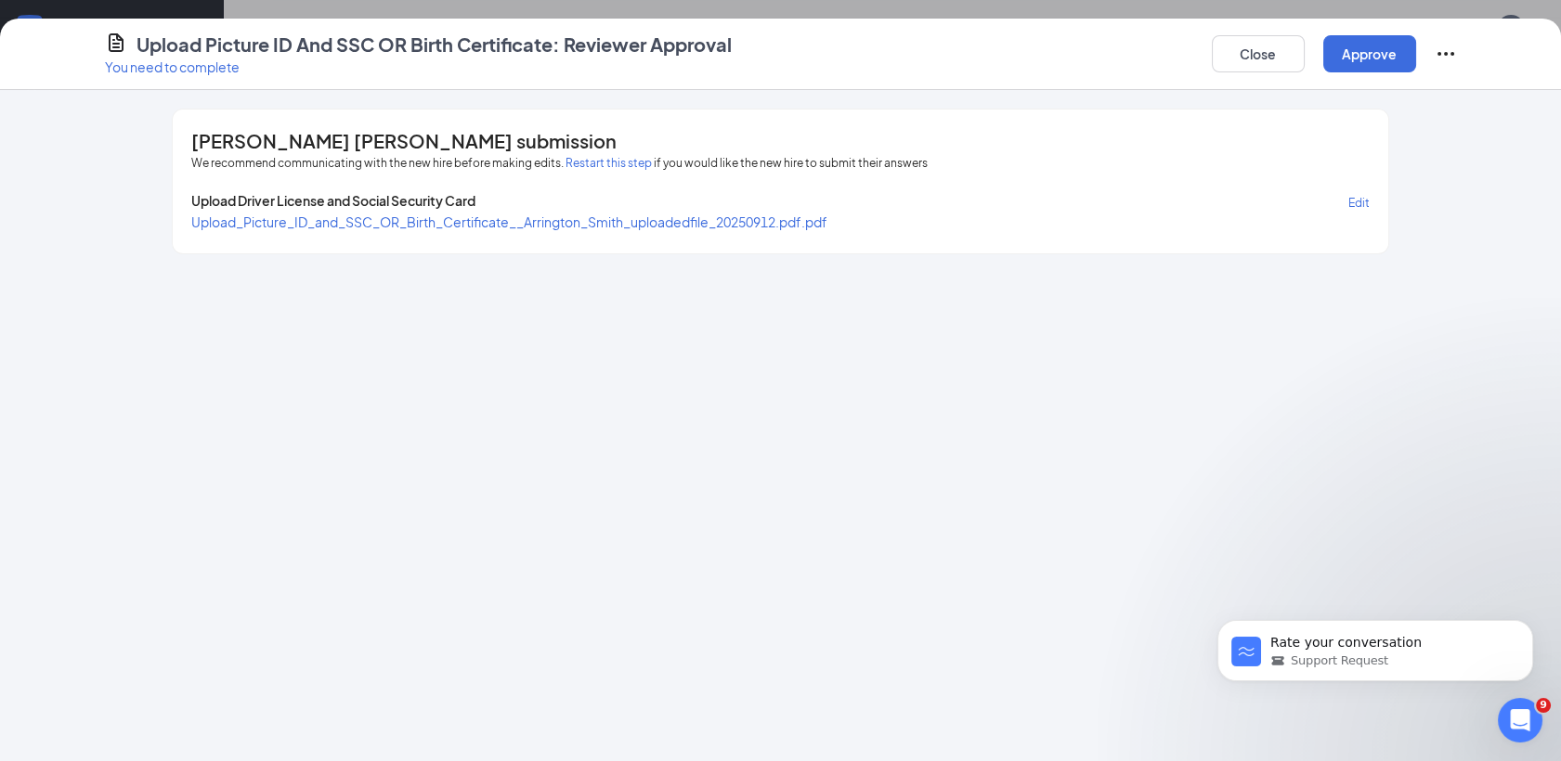
click at [1360, 197] on span "Edit" at bounding box center [1358, 203] width 21 height 14
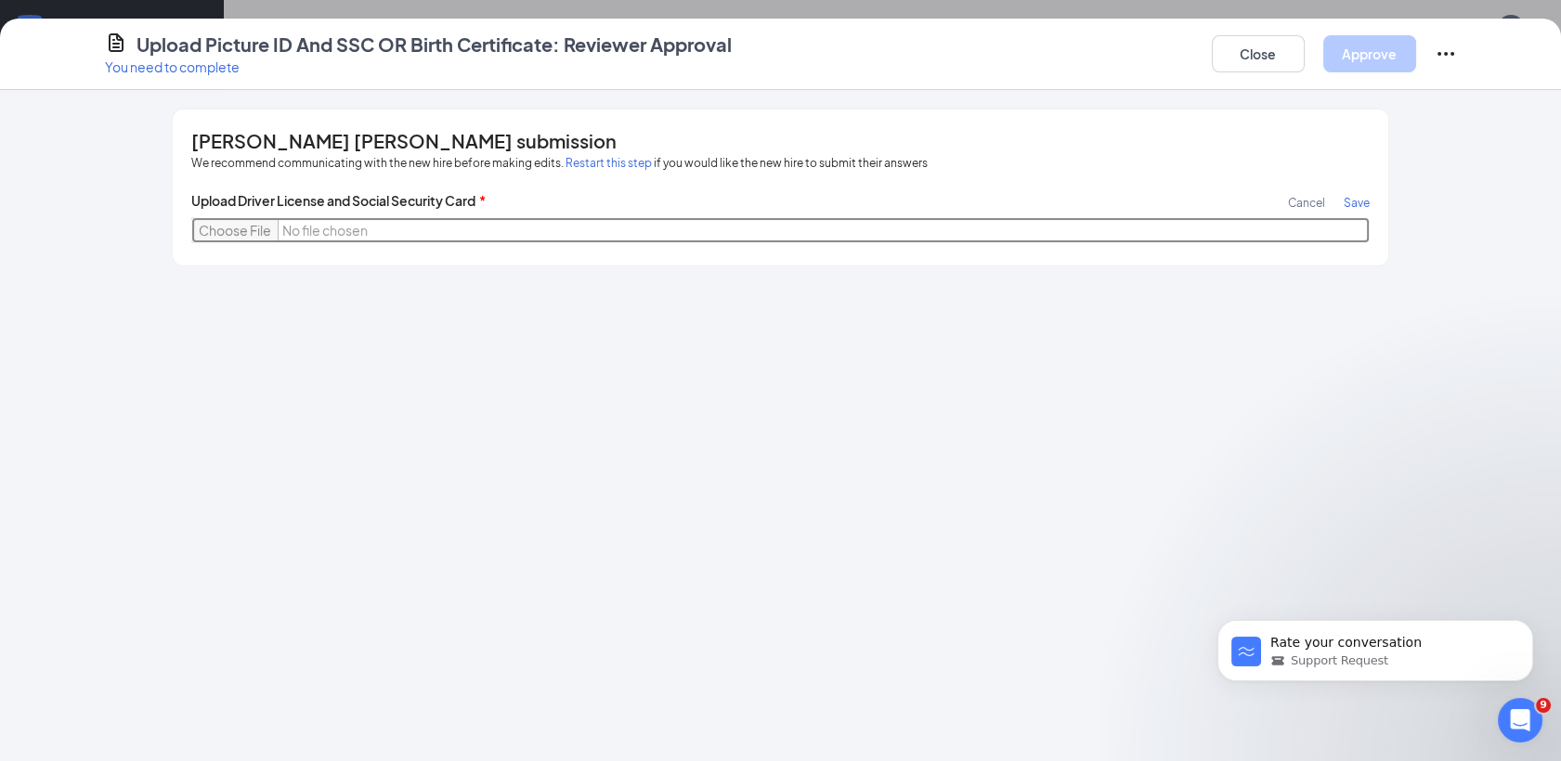
click at [226, 228] on input "file" at bounding box center [779, 230] width 1177 height 26
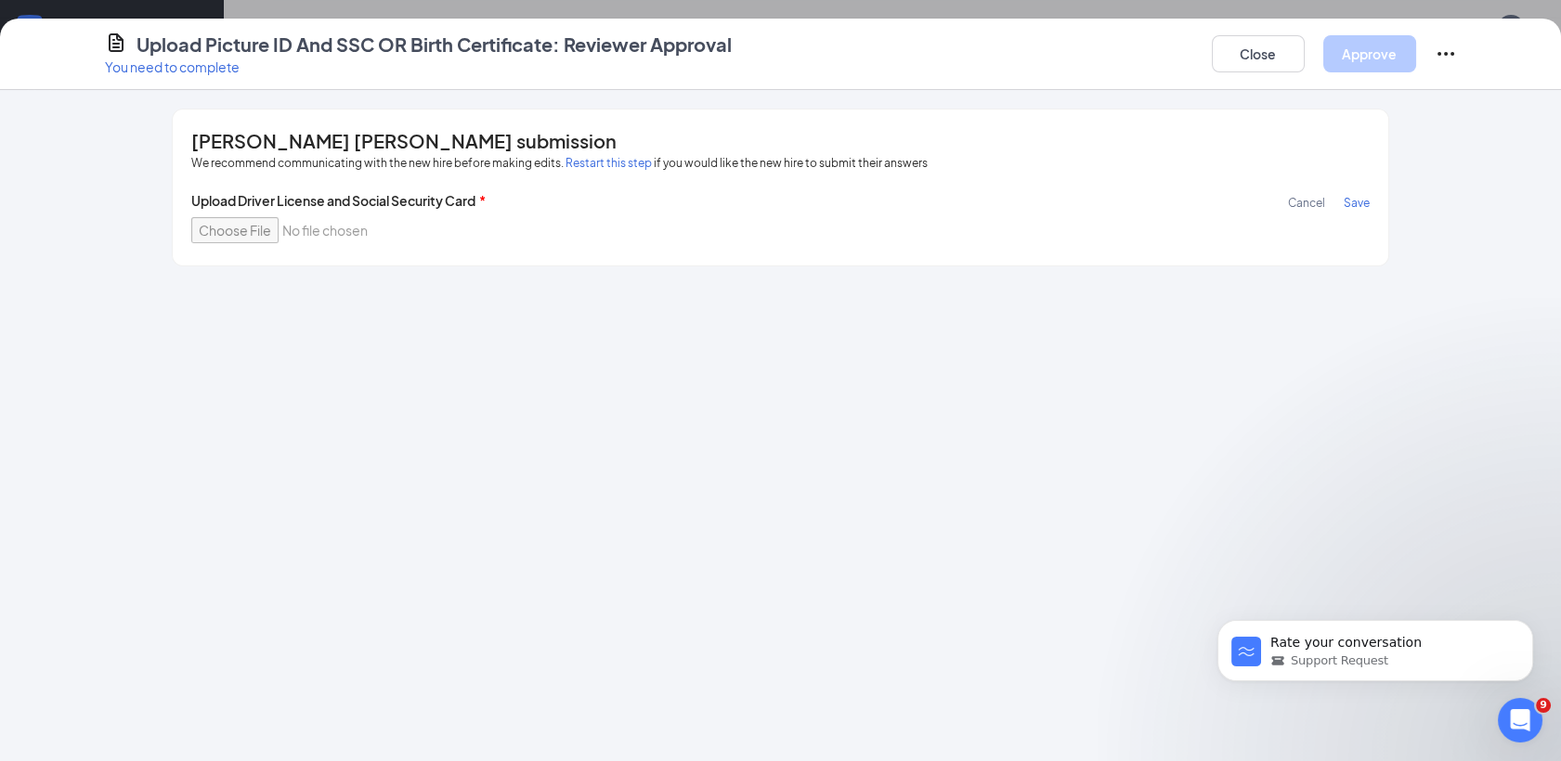
click at [1303, 196] on span "Cancel" at bounding box center [1306, 203] width 37 height 14
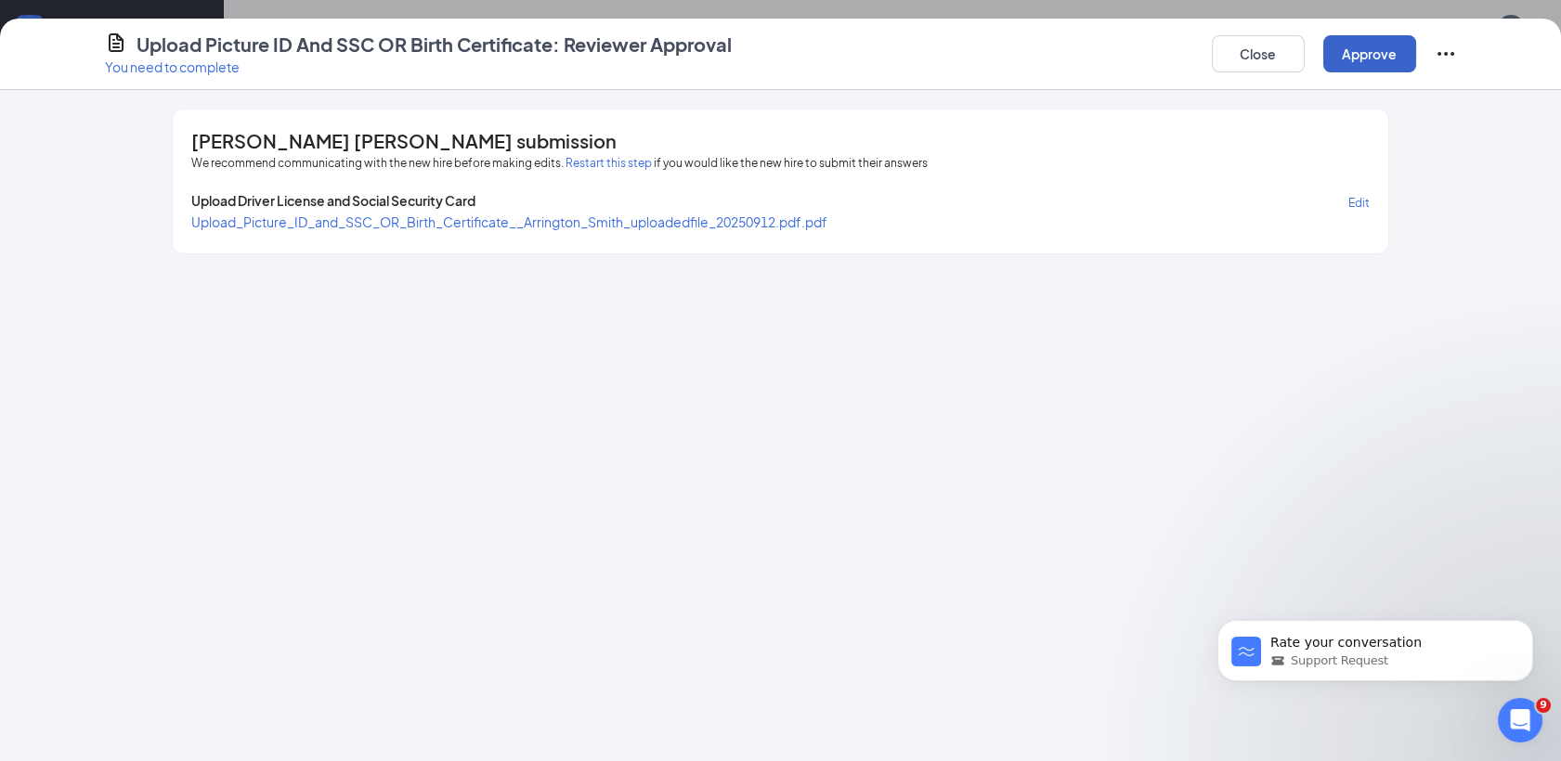
click at [1374, 57] on button "Approve" at bounding box center [1369, 53] width 93 height 37
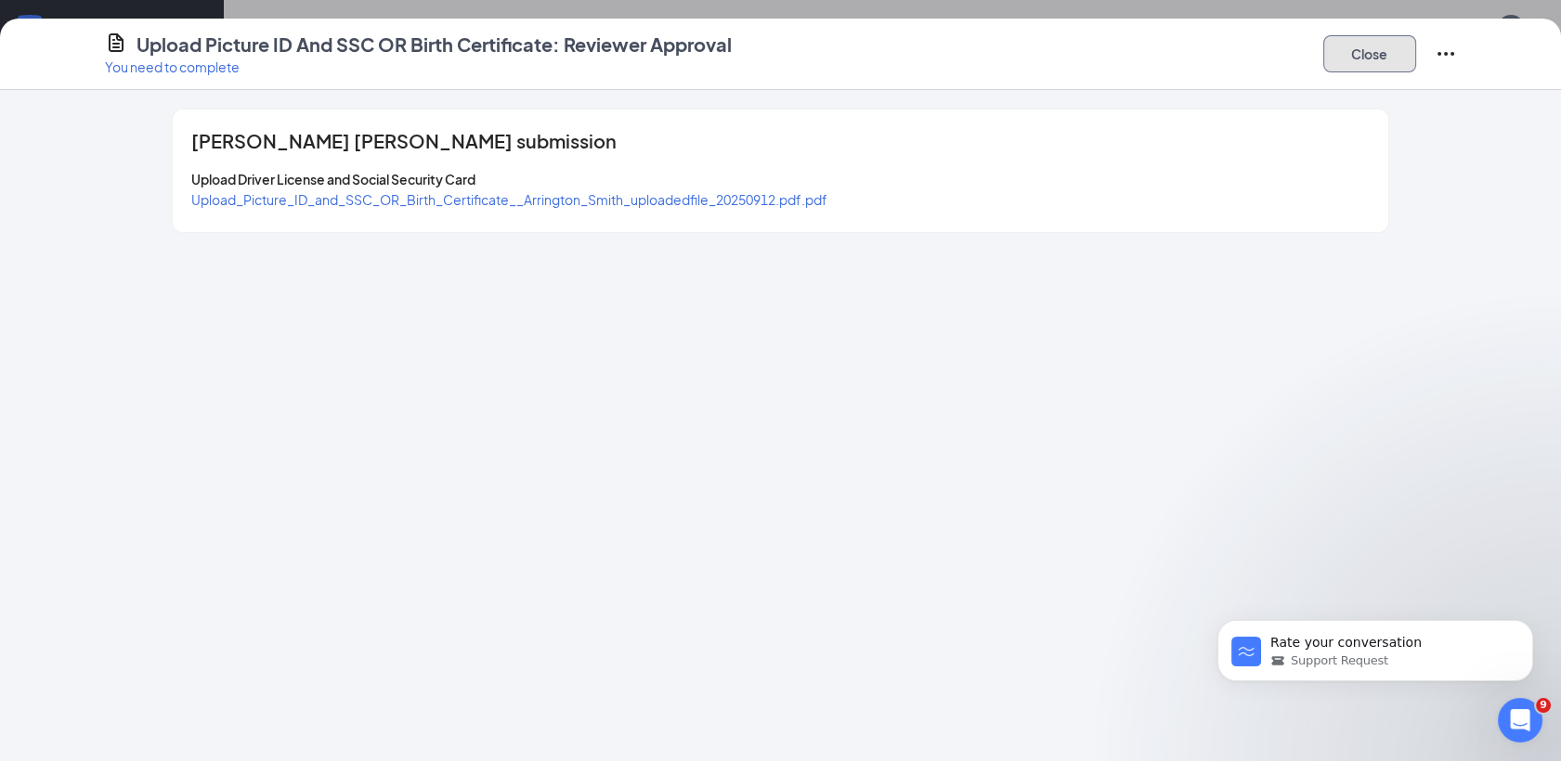
click at [1376, 65] on button "Close" at bounding box center [1369, 53] width 93 height 37
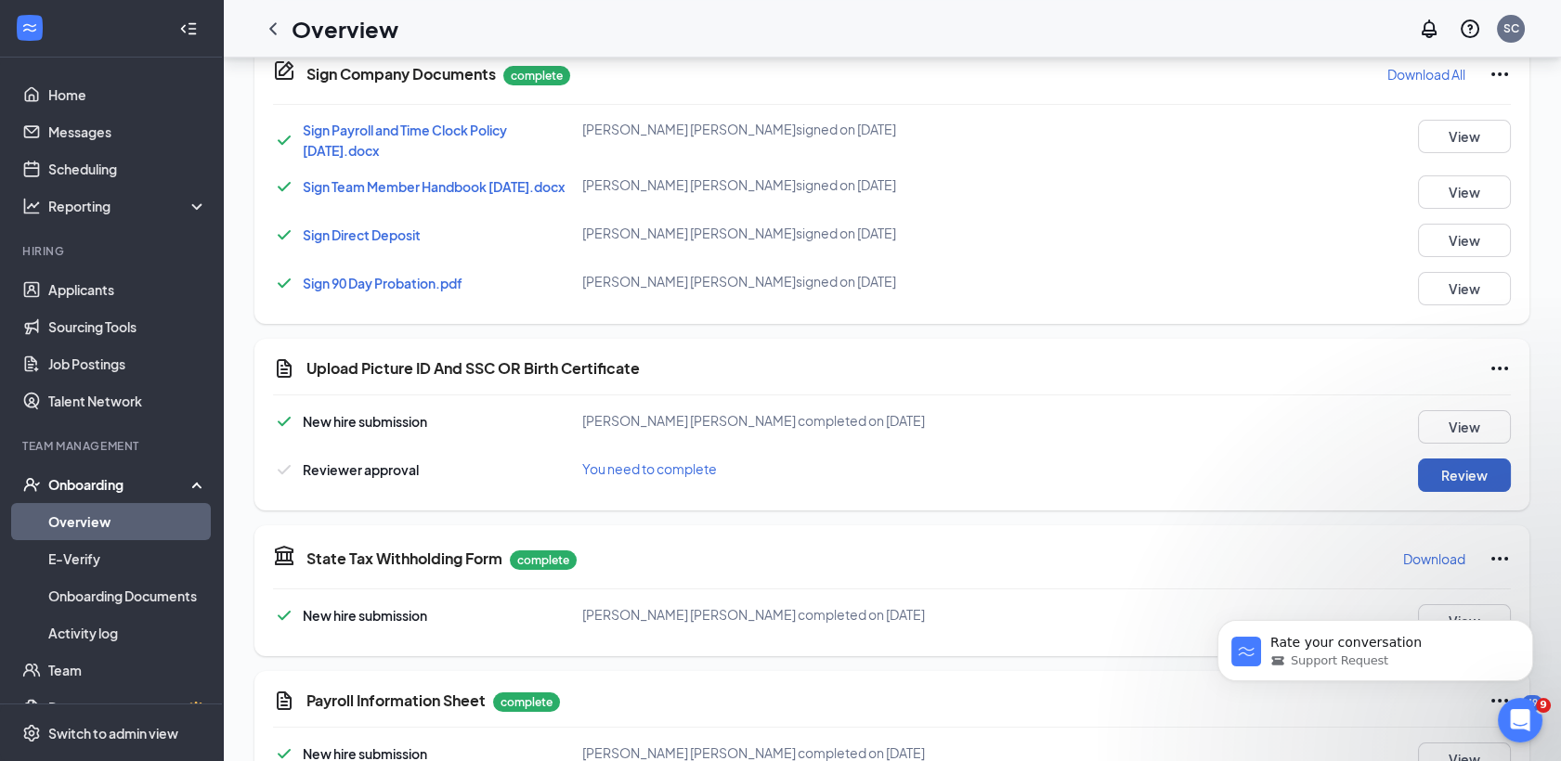
scroll to position [942, 0]
click at [1469, 487] on button "View" at bounding box center [1464, 475] width 93 height 33
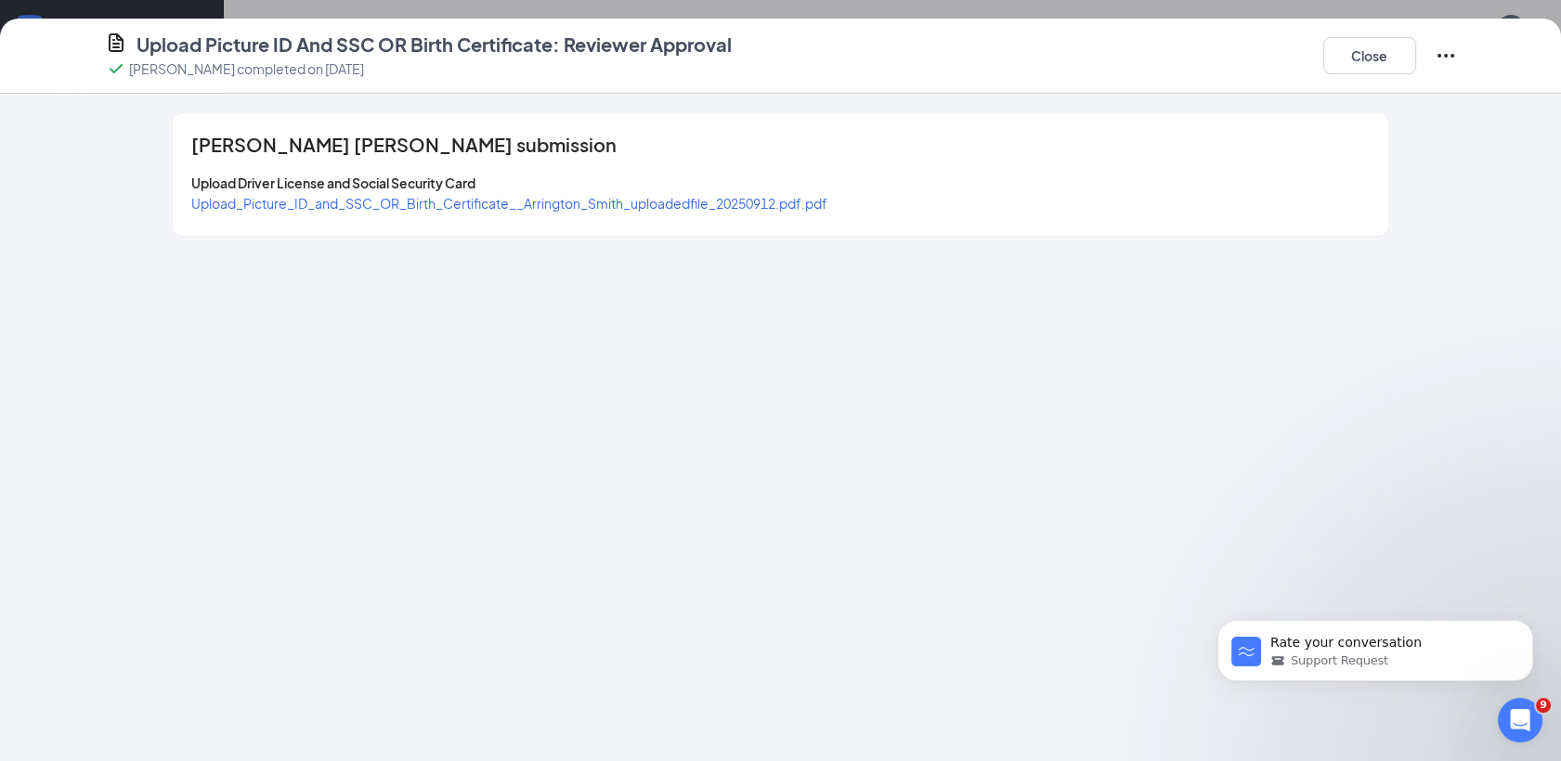
click at [655, 199] on span "Upload_Picture_ID_and_SSC_OR_Birth_Certificate__Arrington_Smith_uploadedfile_20…" at bounding box center [509, 203] width 636 height 17
